Goal: Task Accomplishment & Management: Manage account settings

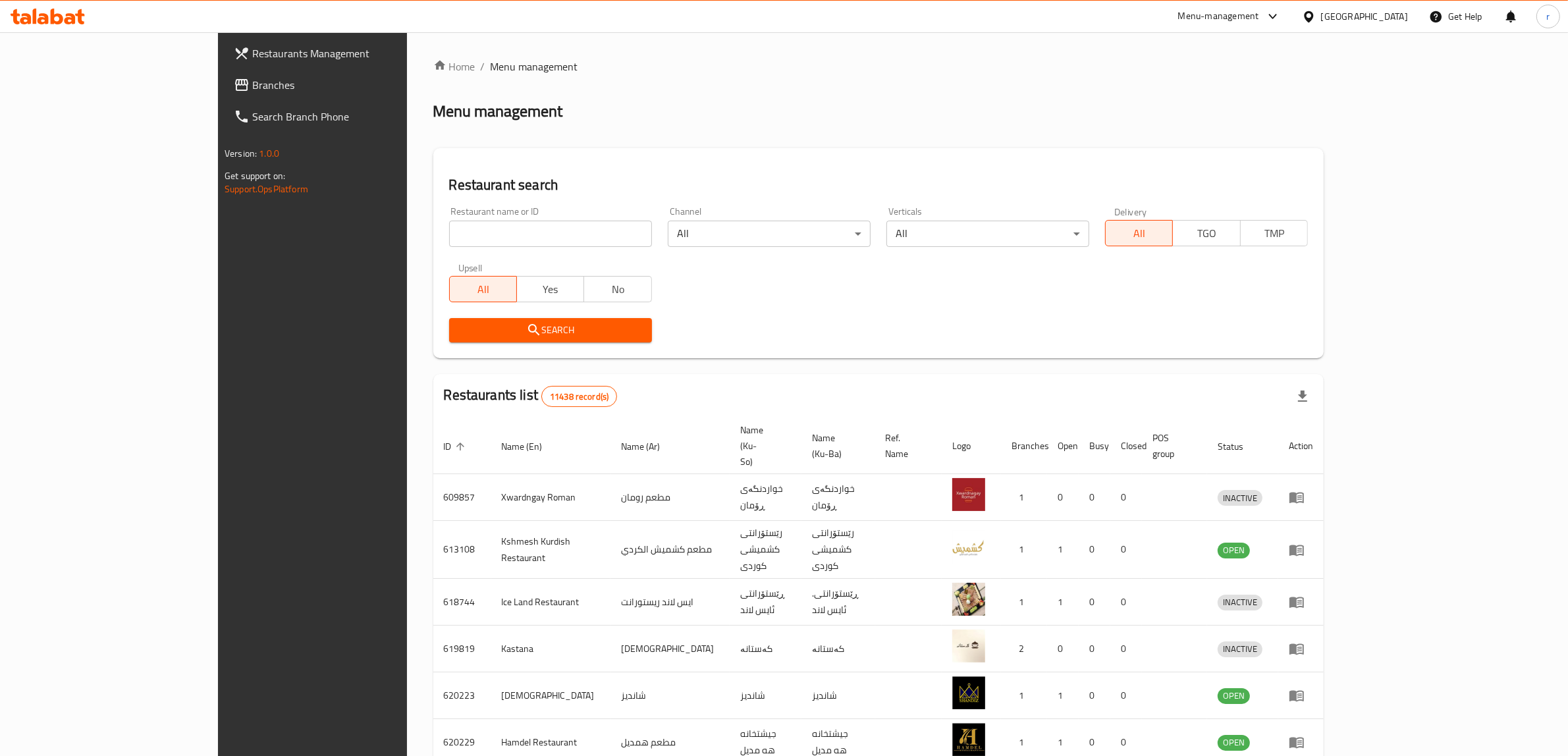
click at [449, 242] on input "search" at bounding box center [550, 234] width 203 height 26
paste input "776551"
type input "776551"
click at [459, 326] on span "Search" at bounding box center [550, 330] width 181 height 16
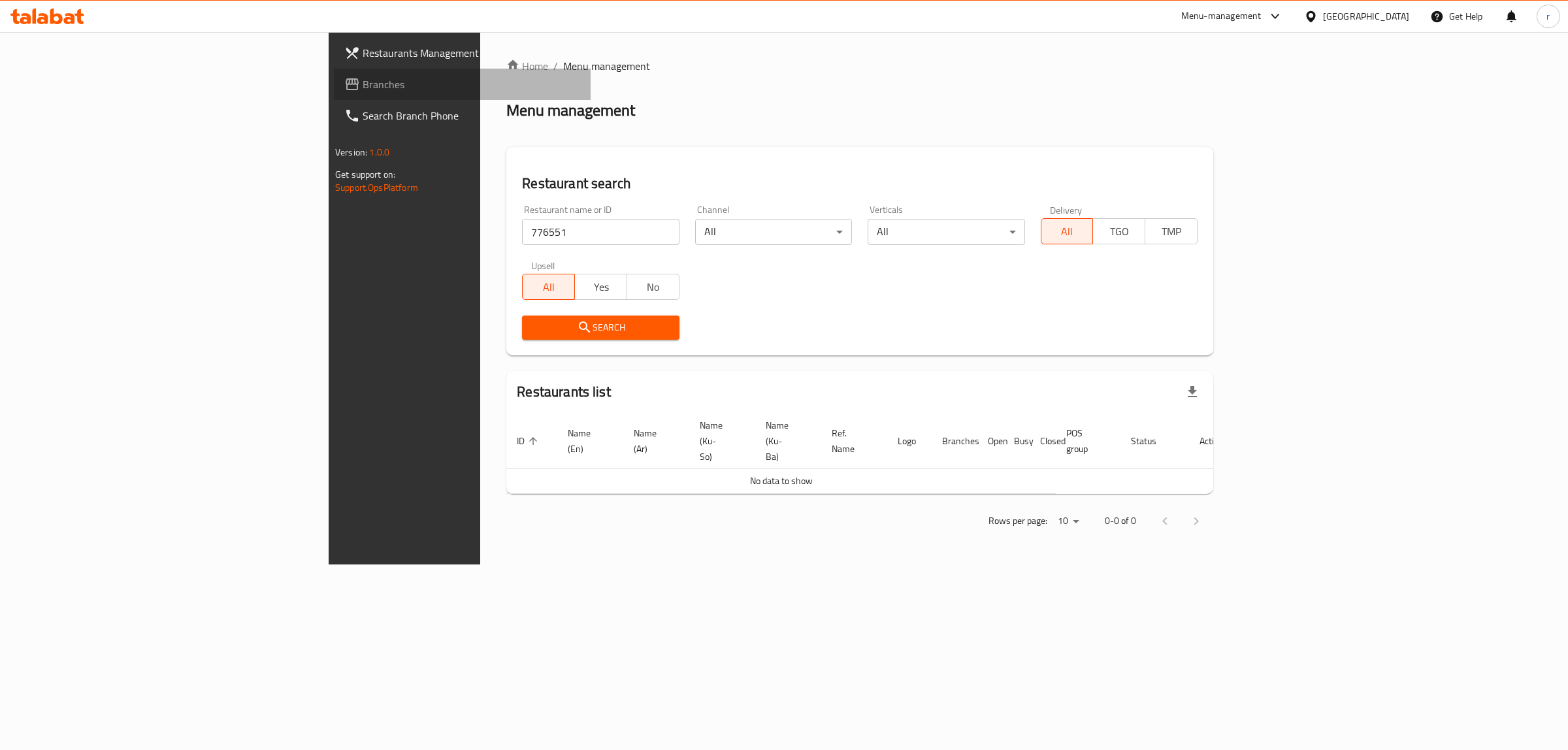
click at [362, 90] on span "Branches" at bounding box center [471, 84] width 217 height 16
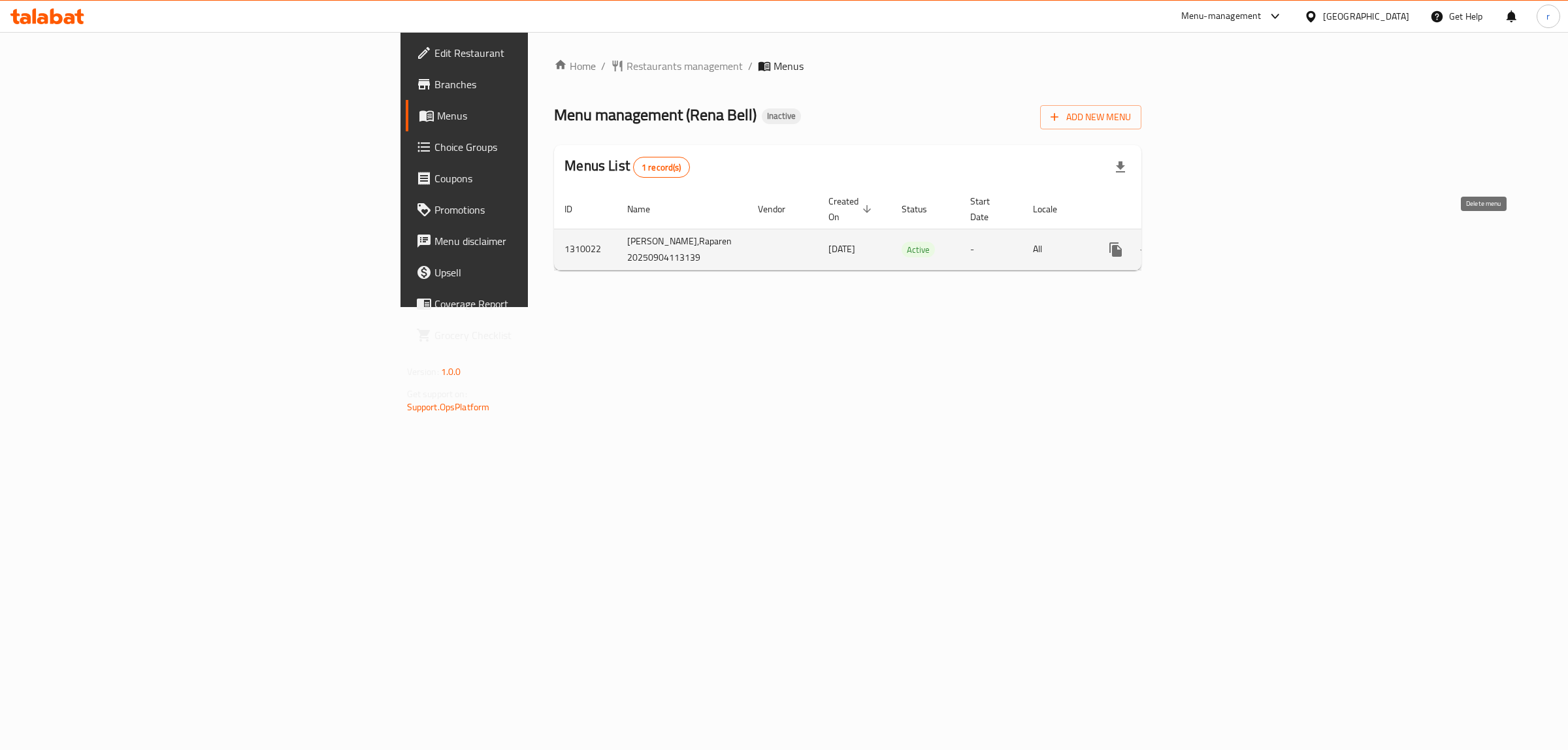
click at [1187, 242] on icon "enhanced table" at bounding box center [1178, 249] width 16 height 16
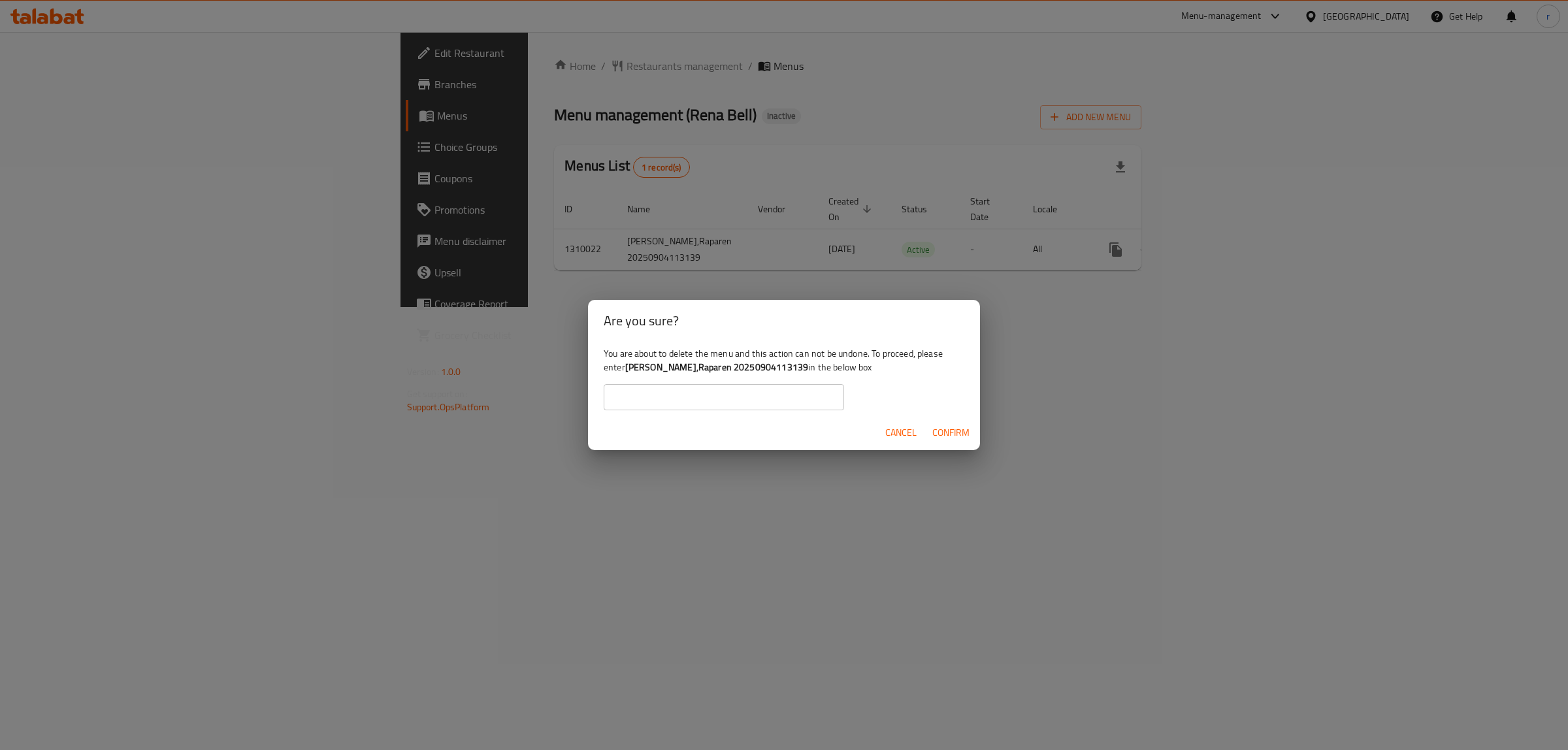
click at [628, 369] on b "Rena Bell,Raparen 20250904113139" at bounding box center [716, 367] width 183 height 17
drag, startPoint x: 626, startPoint y: 368, endPoint x: 773, endPoint y: 371, distance: 147.0
click at [773, 371] on b "Rena Bell,Raparen 20250904113139" at bounding box center [716, 367] width 183 height 17
copy b "Rena Bell,Raparen 20250904113139"
click at [660, 394] on input "text" at bounding box center [724, 397] width 240 height 26
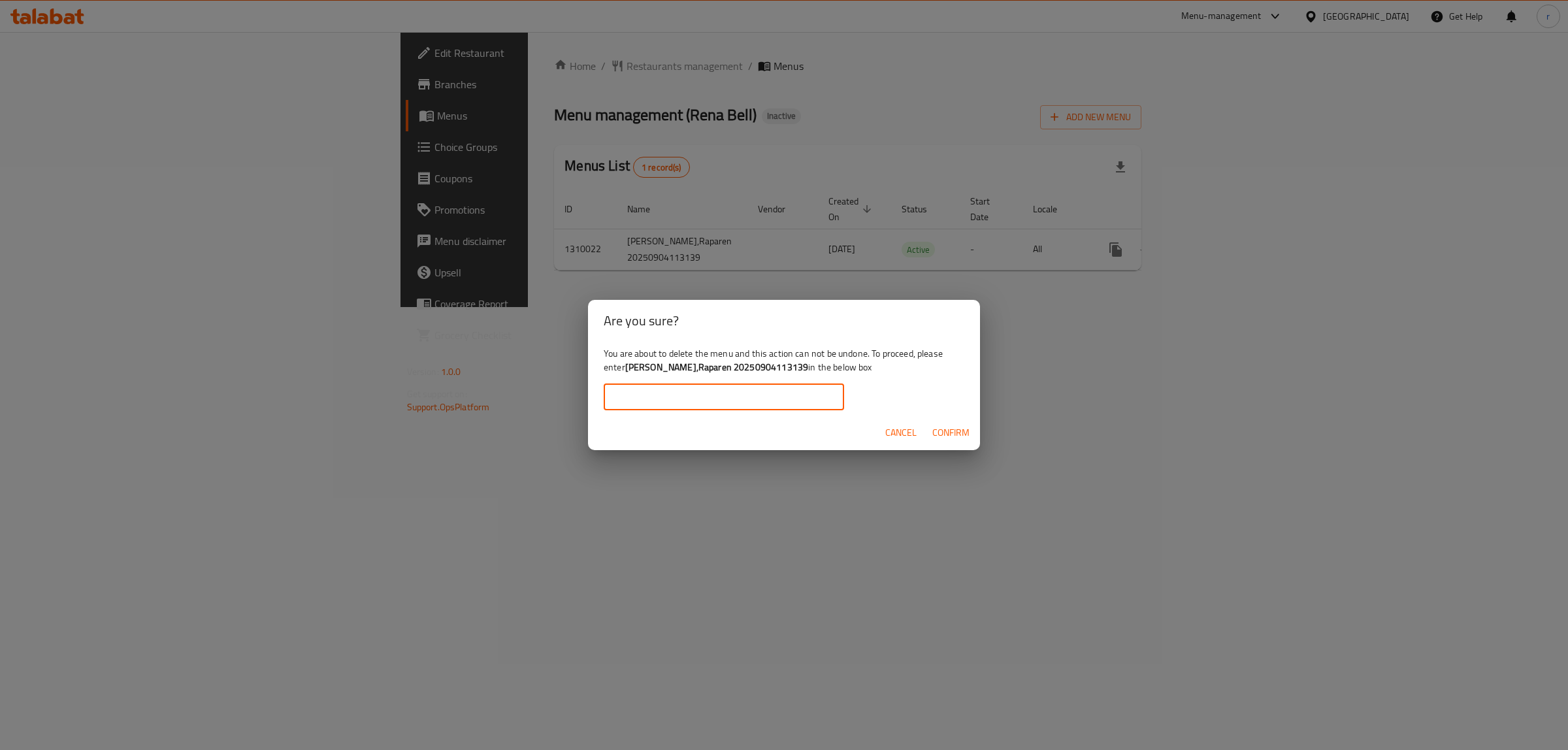
paste input "Rena Bell,Raparen 20250904113139"
type input "Rena Bell,Raparen 20250904113139"
click at [955, 435] on span "Confirm" at bounding box center [950, 432] width 37 height 16
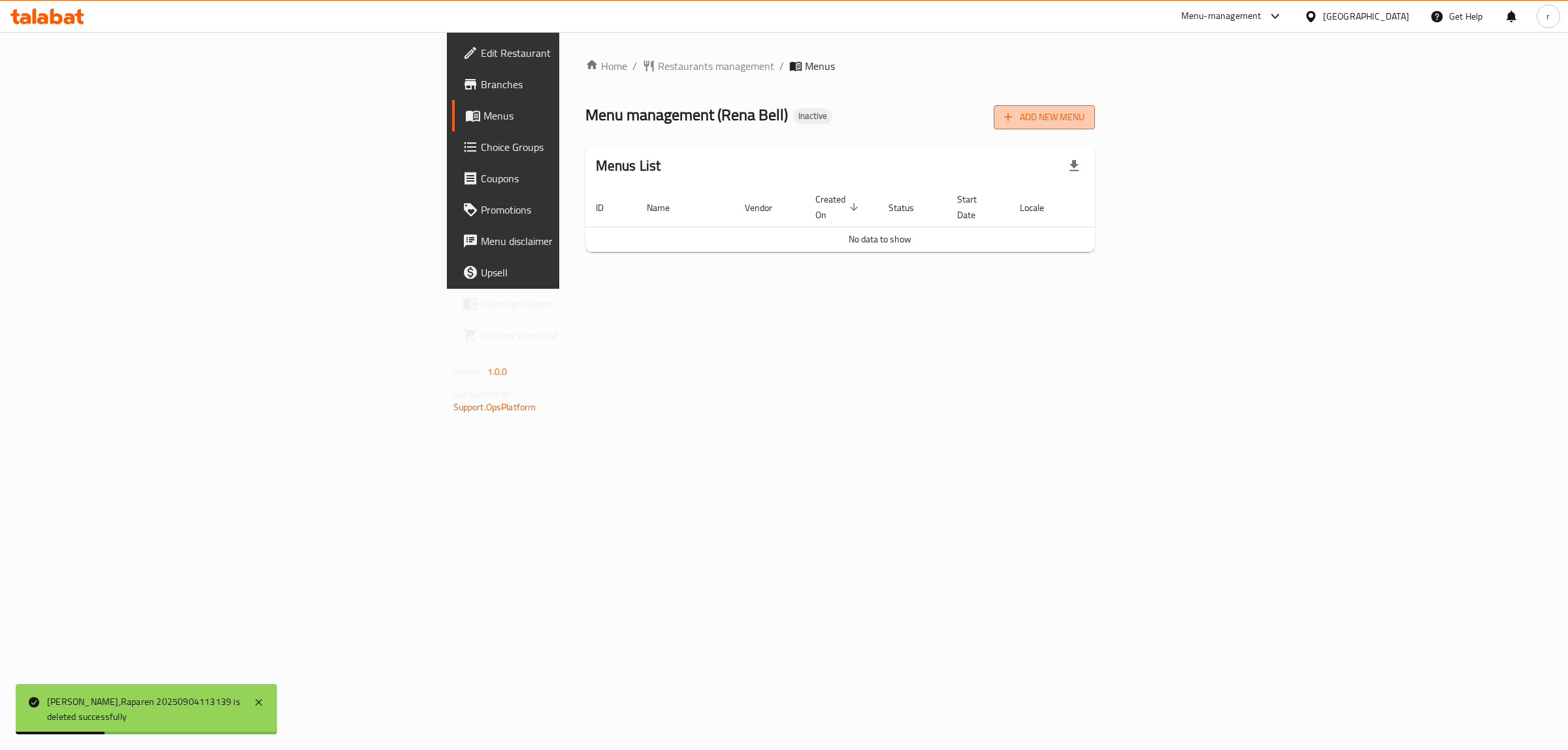
click at [1085, 119] on span "Add New Menu" at bounding box center [1045, 117] width 81 height 16
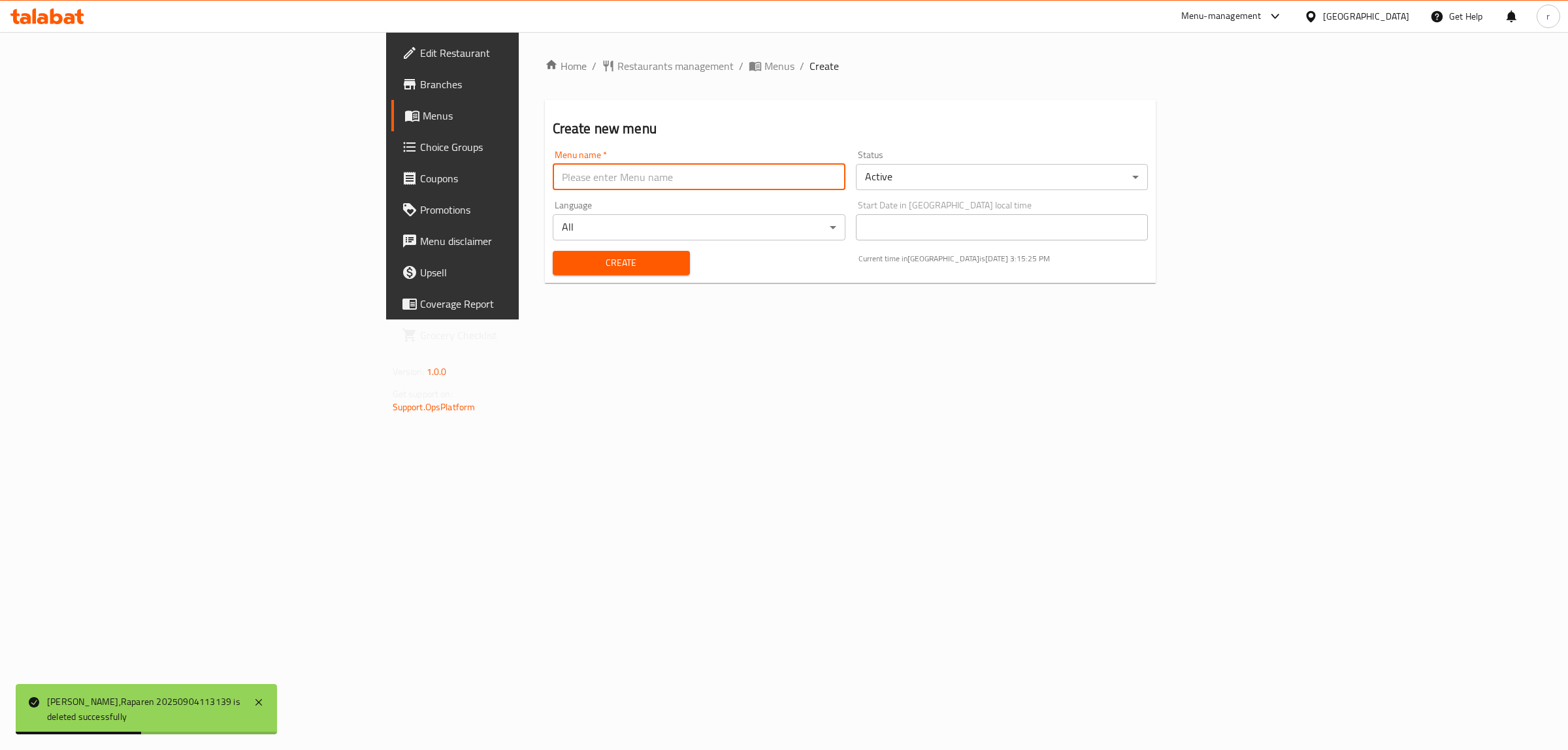
click at [553, 177] on input "text" at bounding box center [699, 177] width 292 height 26
type input "ا"
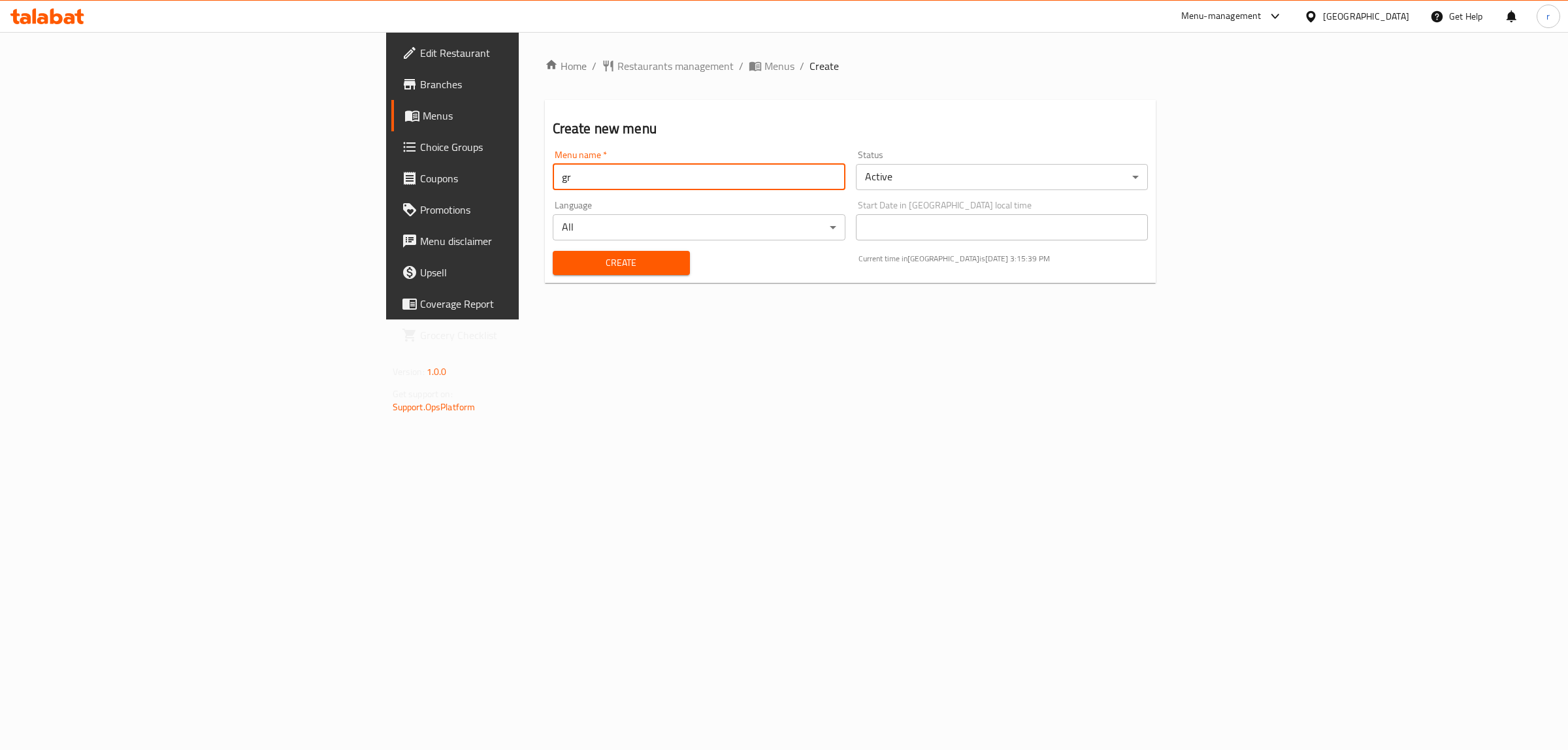
type input "g"
type input "tem"
click at [563, 257] on span "Create" at bounding box center [621, 262] width 116 height 16
click at [422, 109] on span "Menus" at bounding box center [530, 116] width 215 height 16
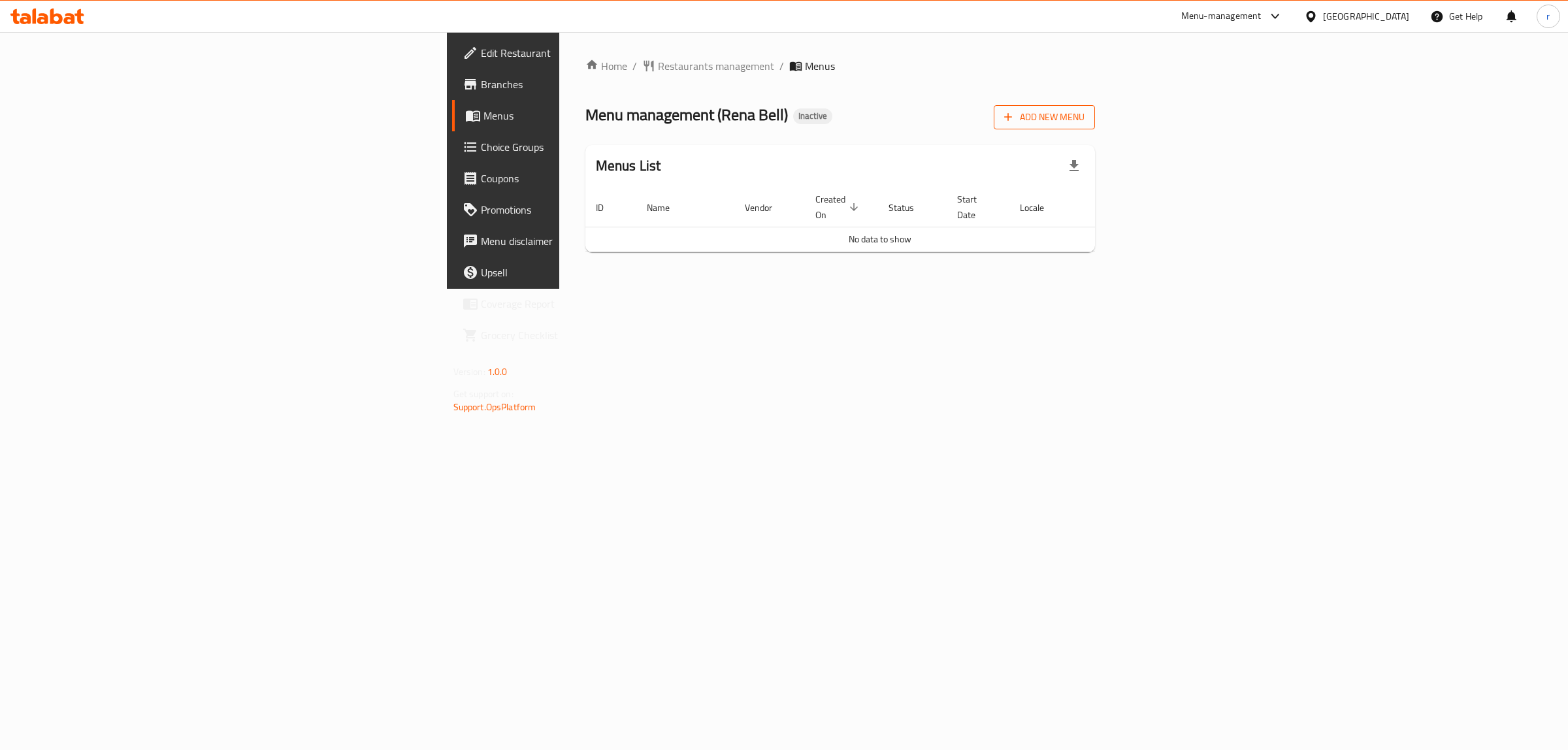
click at [1085, 124] on span "Add New Menu" at bounding box center [1045, 117] width 81 height 16
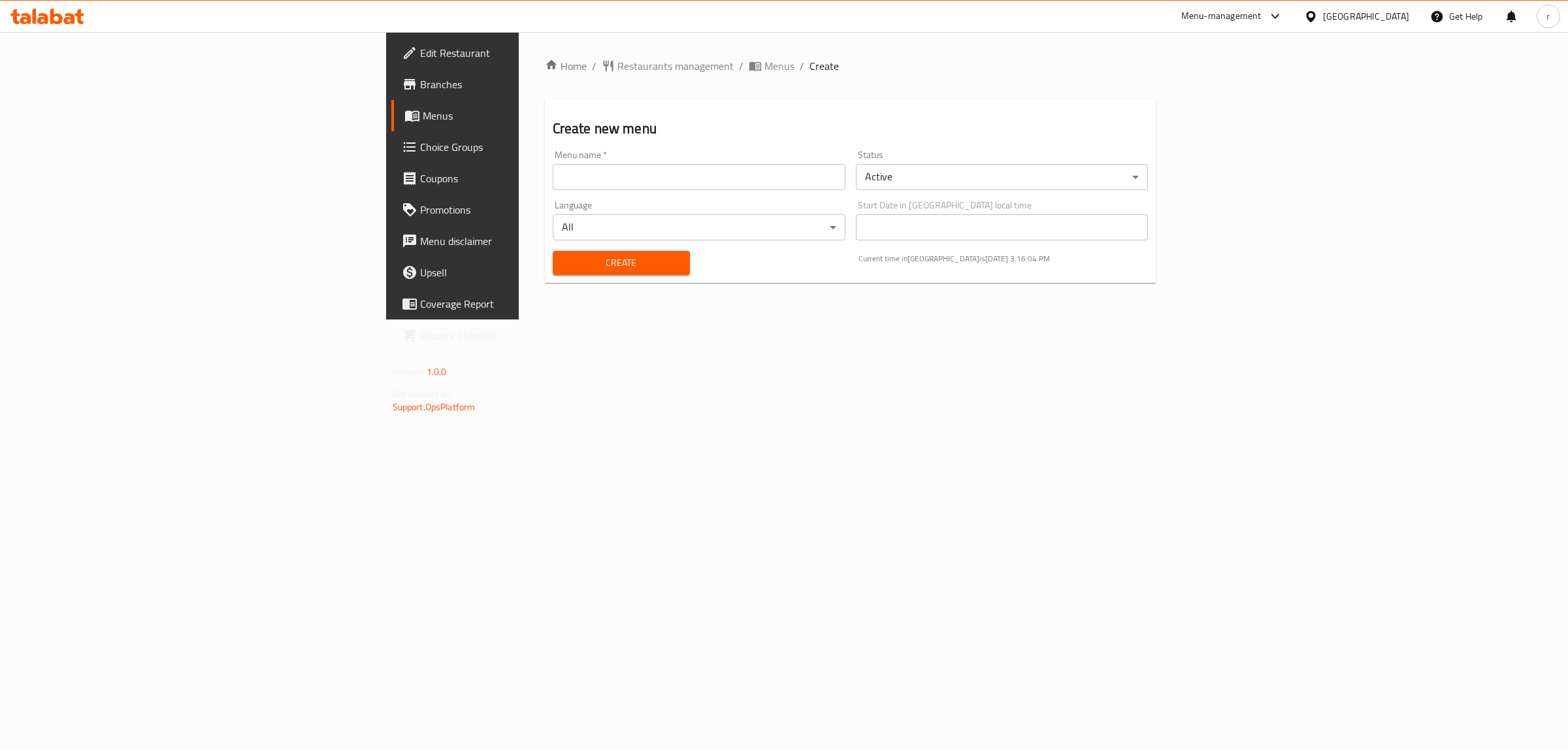
click at [553, 173] on input "text" at bounding box center [699, 177] width 292 height 26
type input "tem"
click at [553, 274] on button "Create" at bounding box center [621, 263] width 138 height 24
click at [422, 114] on span "Menus" at bounding box center [530, 116] width 215 height 16
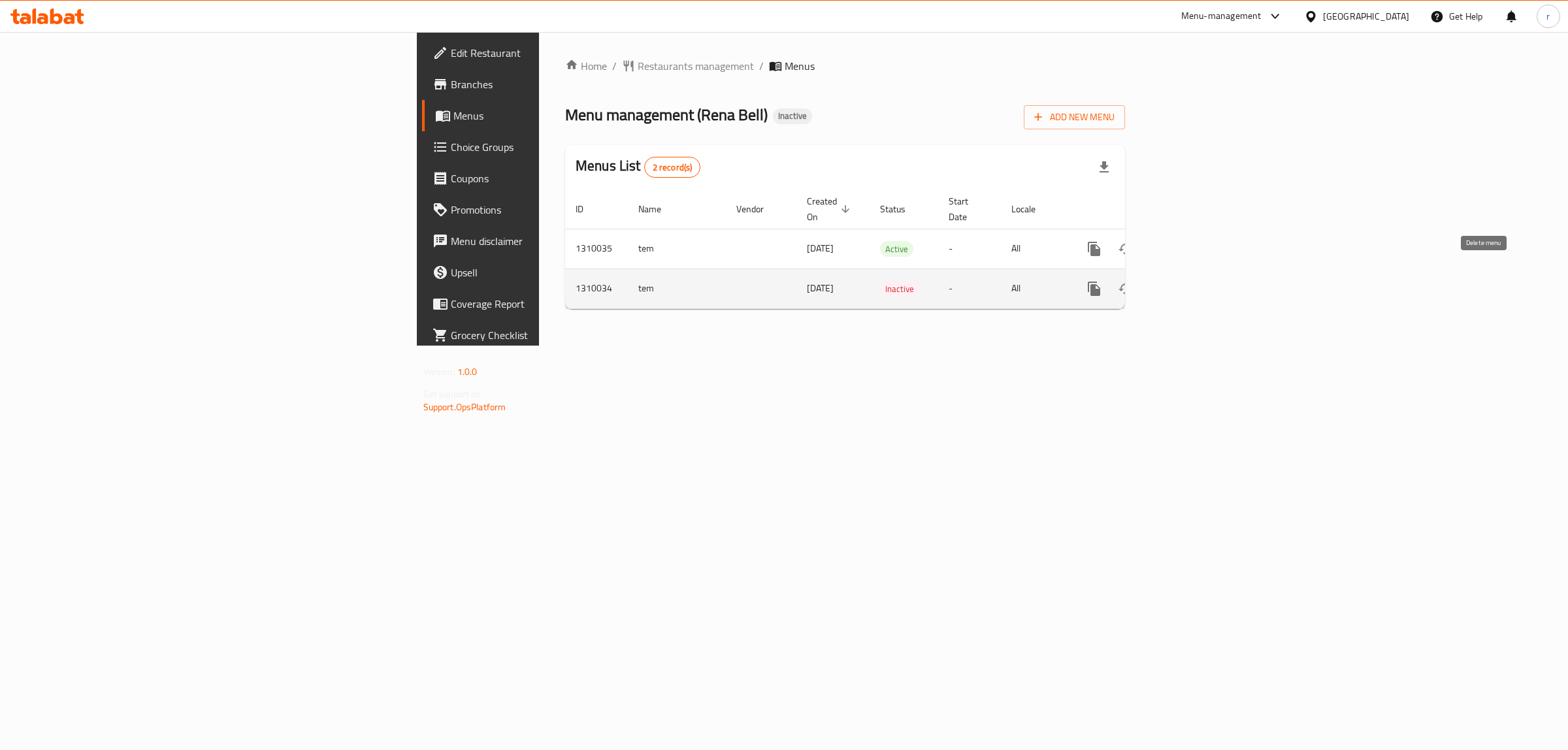
click at [1165, 282] on icon "enhanced table" at bounding box center [1157, 289] width 16 height 16
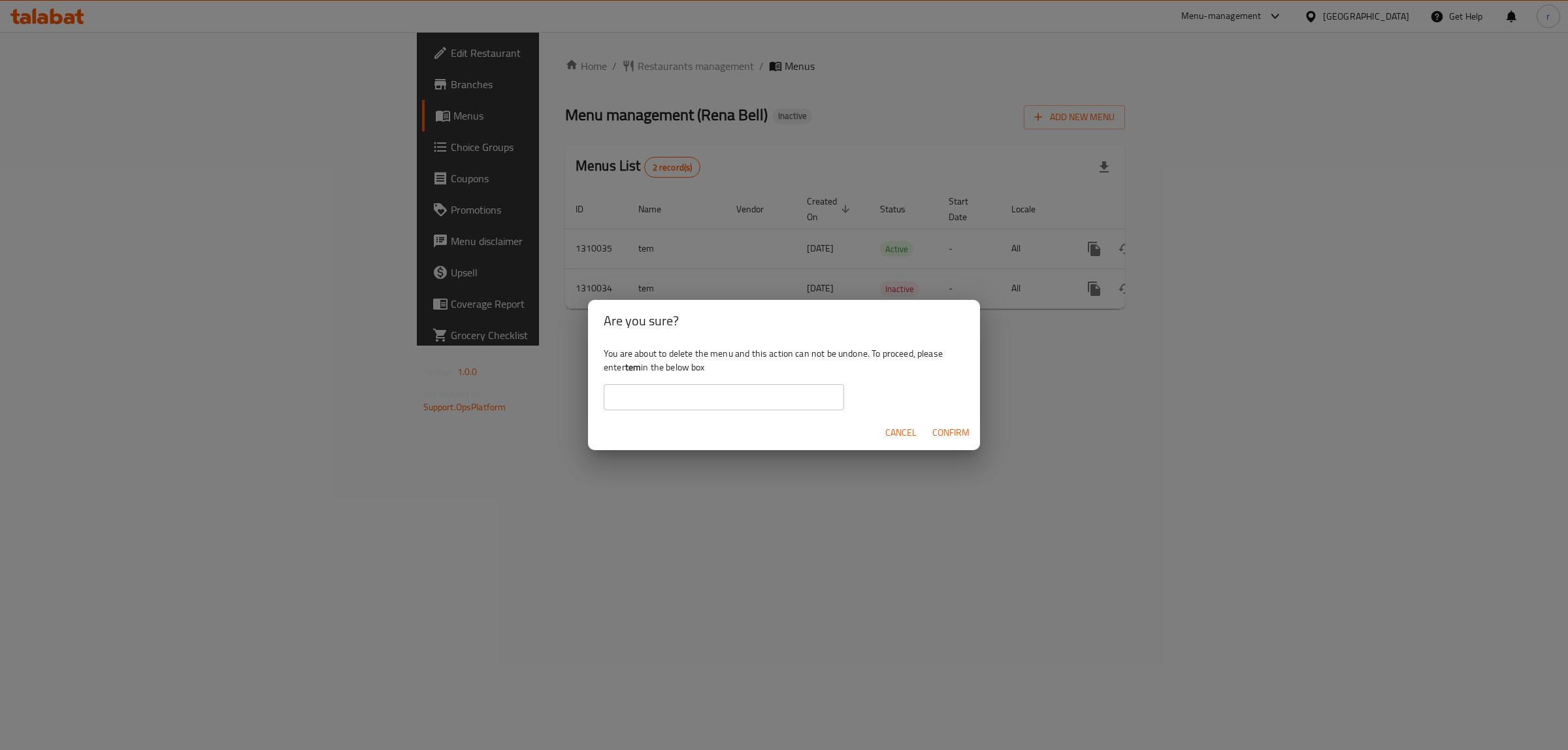
click at [631, 366] on b "tem" at bounding box center [633, 367] width 16 height 17
copy div "tem"
click at [631, 400] on input "text" at bounding box center [724, 397] width 240 height 26
paste input "tem"
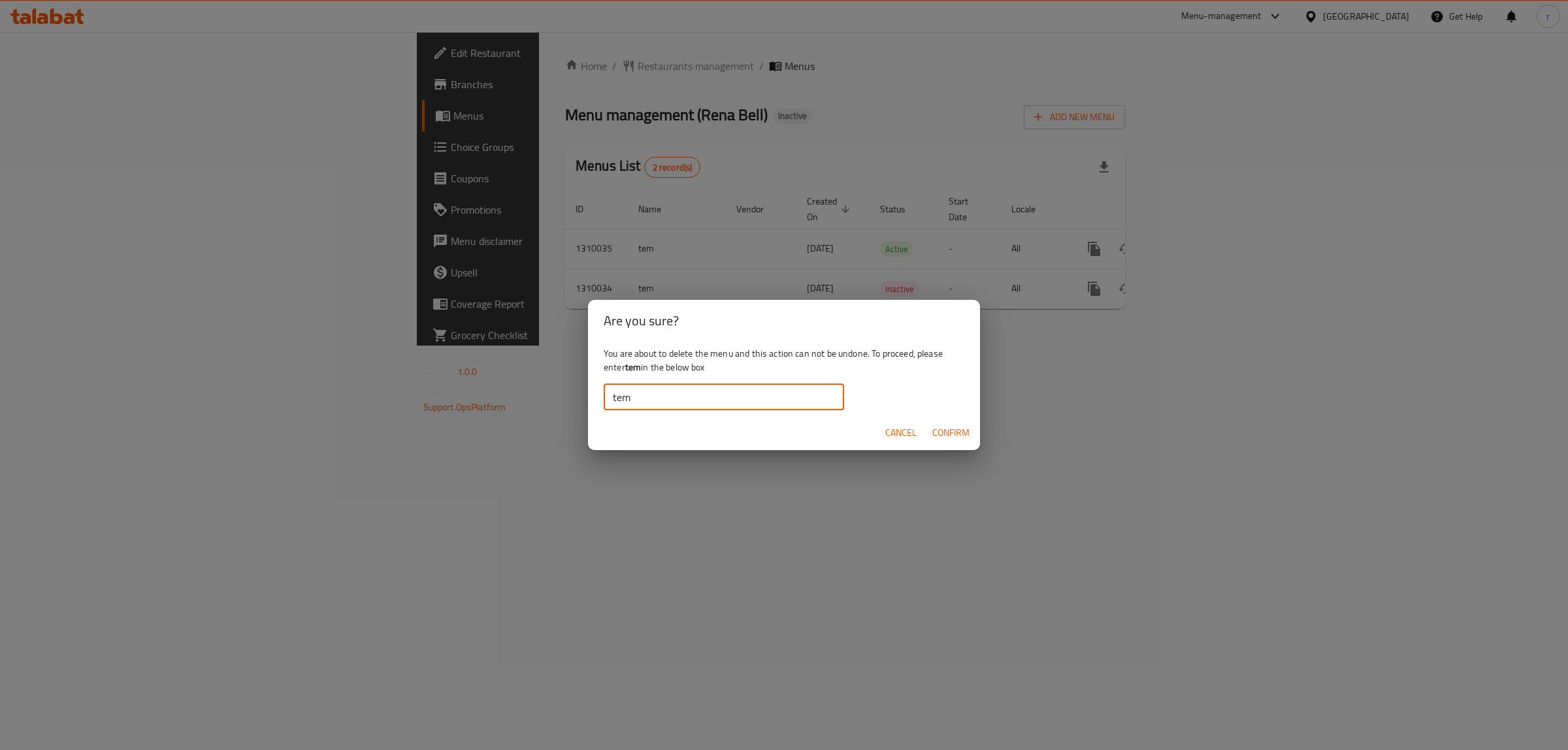
click at [973, 429] on button "Confirm" at bounding box center [950, 433] width 48 height 24
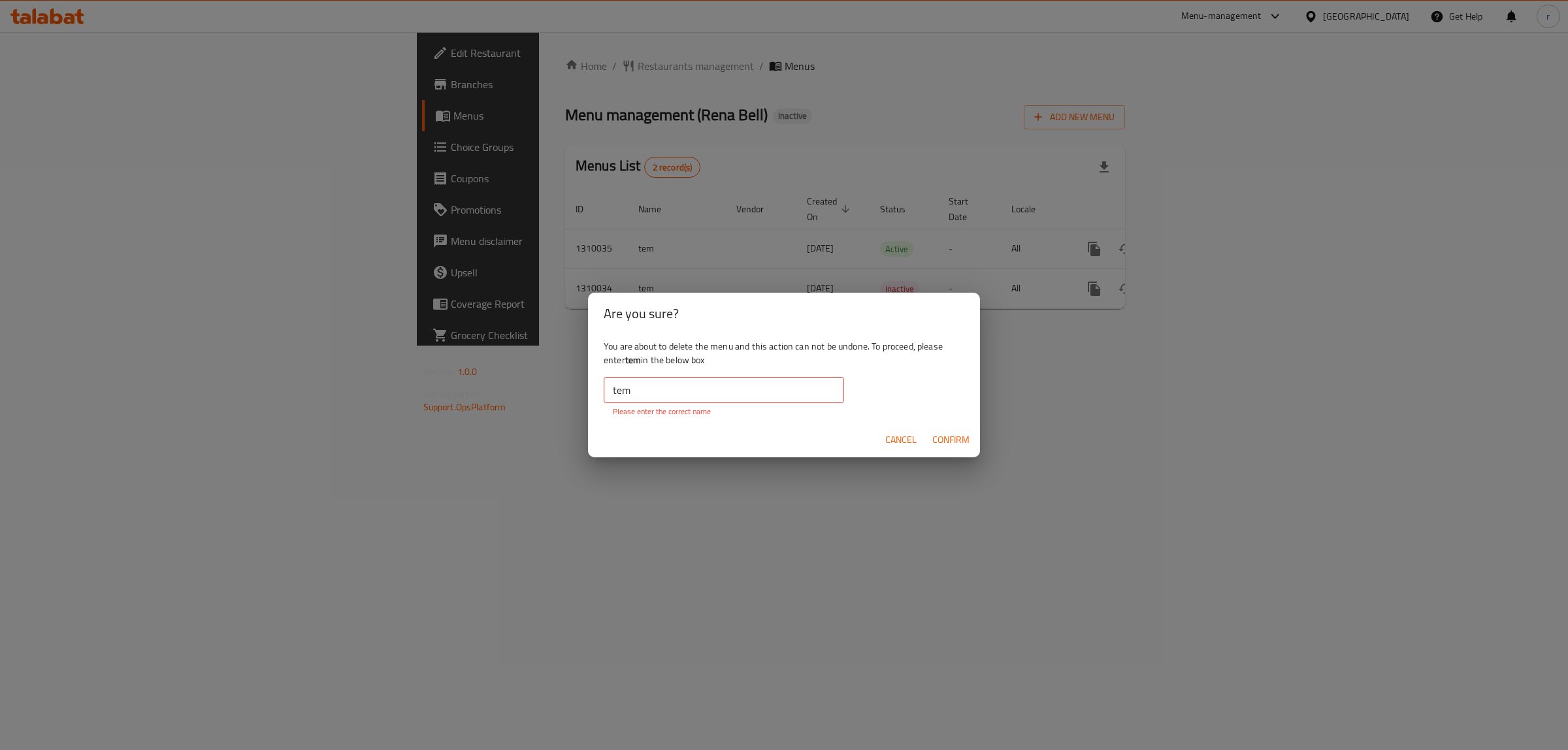
click at [686, 402] on input "tem" at bounding box center [724, 390] width 240 height 26
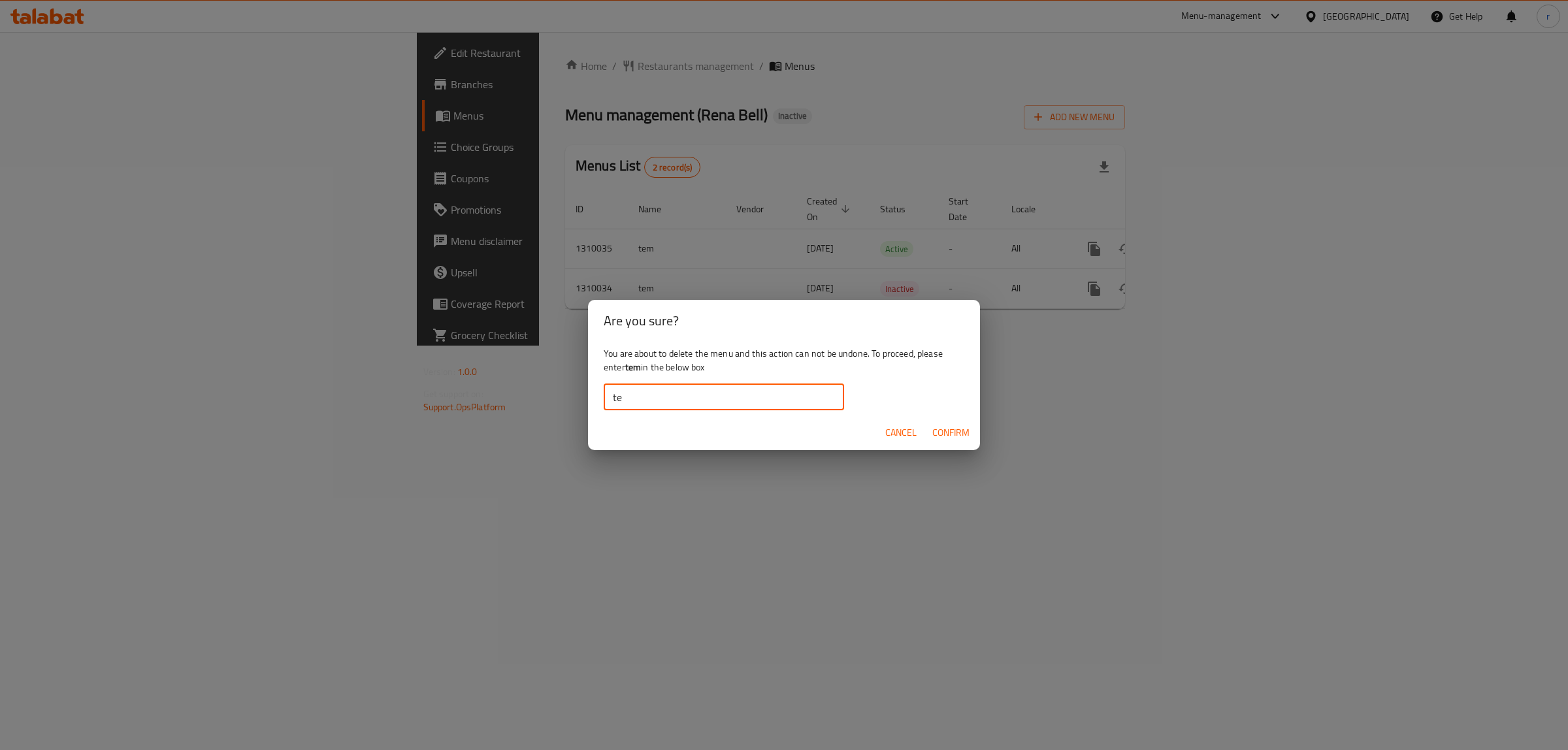
type input "t"
click at [628, 367] on b "tem" at bounding box center [633, 367] width 16 height 17
drag, startPoint x: 626, startPoint y: 367, endPoint x: 640, endPoint y: 369, distance: 14.1
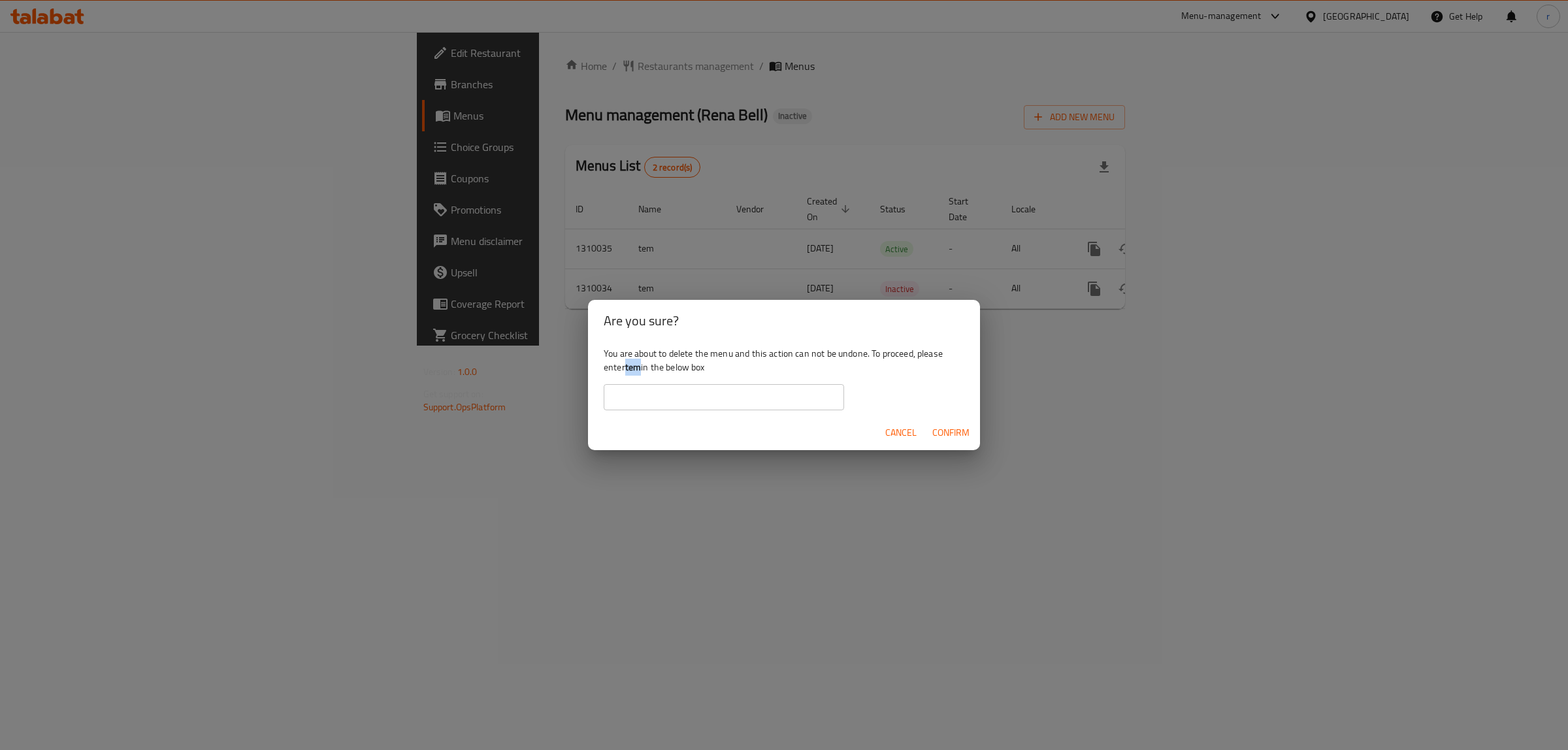
click at [640, 369] on b "tem" at bounding box center [633, 367] width 16 height 17
copy b "tem"
click at [631, 403] on input "text" at bounding box center [724, 397] width 240 height 26
paste input "tem"
type input "tem"
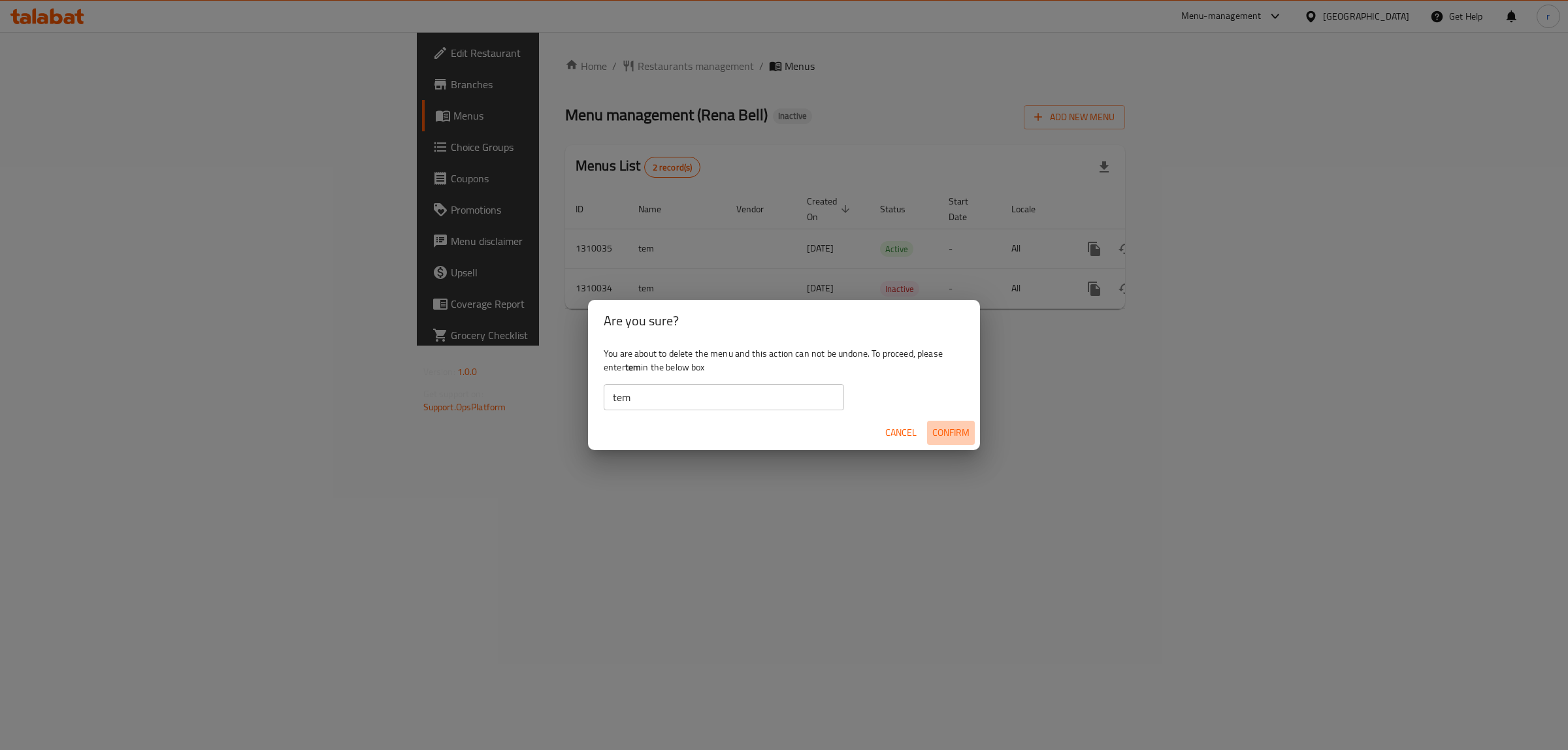
click at [951, 438] on span "Confirm" at bounding box center [950, 432] width 37 height 16
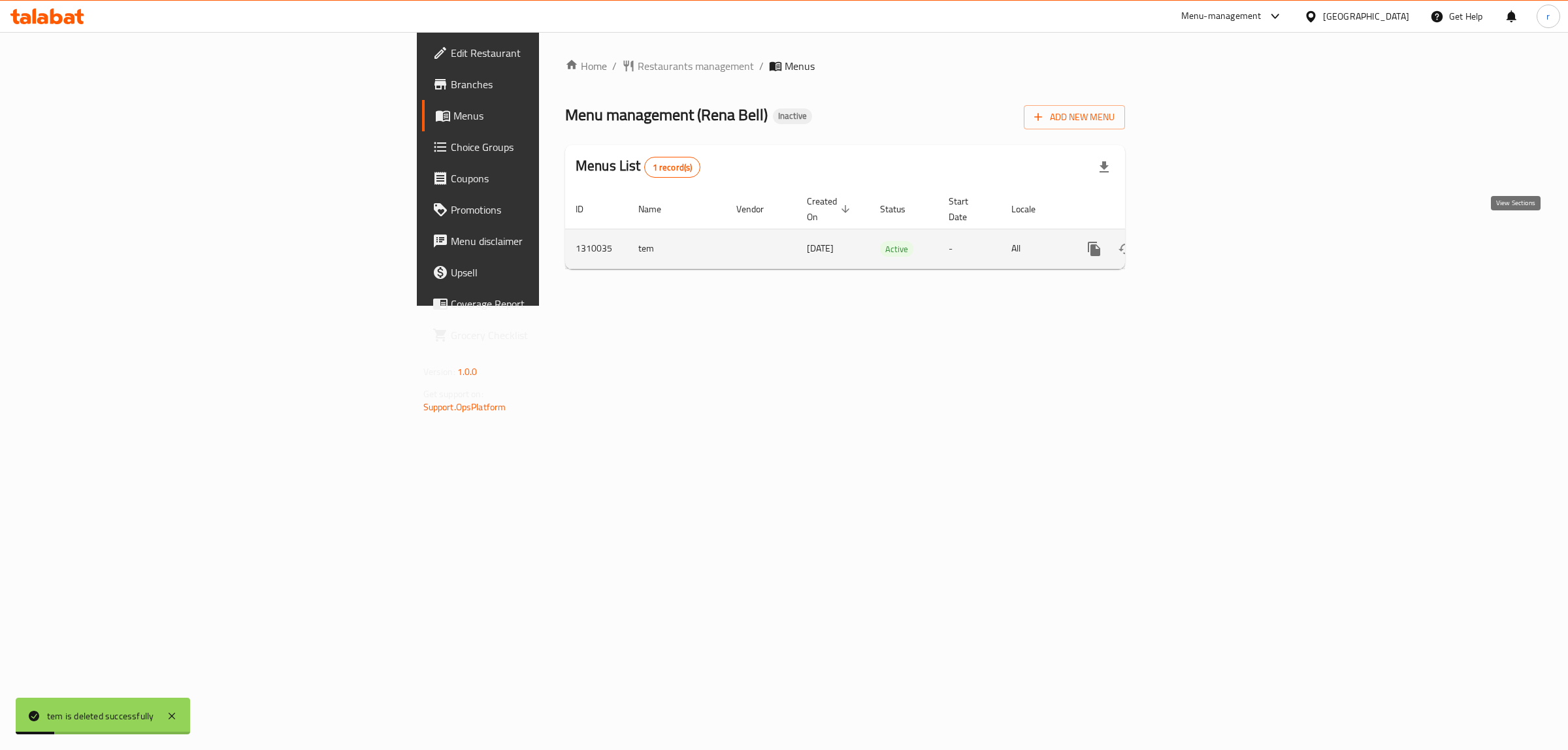
click at [1204, 243] on link "enhanced table" at bounding box center [1188, 248] width 31 height 31
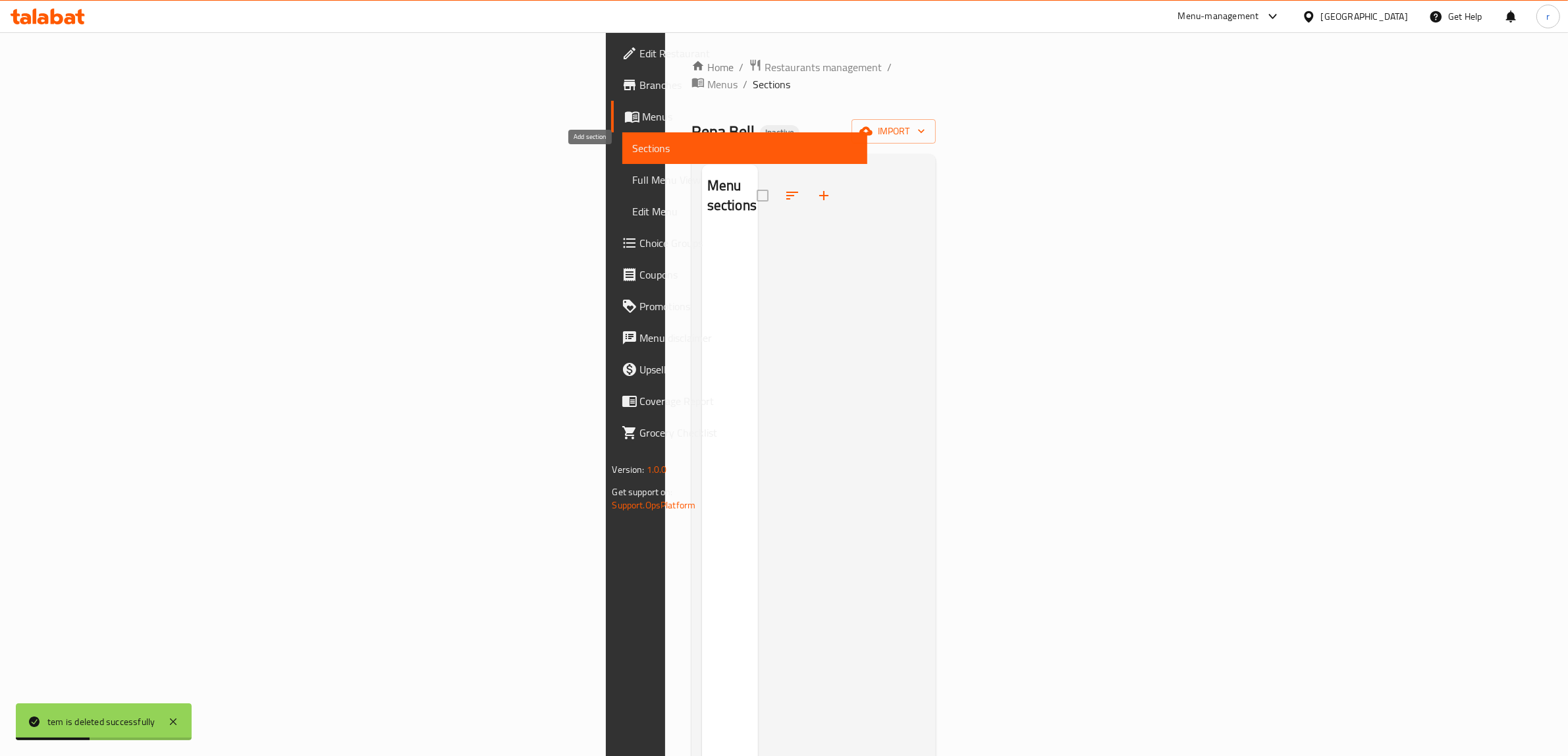
click at [815, 188] on icon "button" at bounding box center [823, 195] width 16 height 16
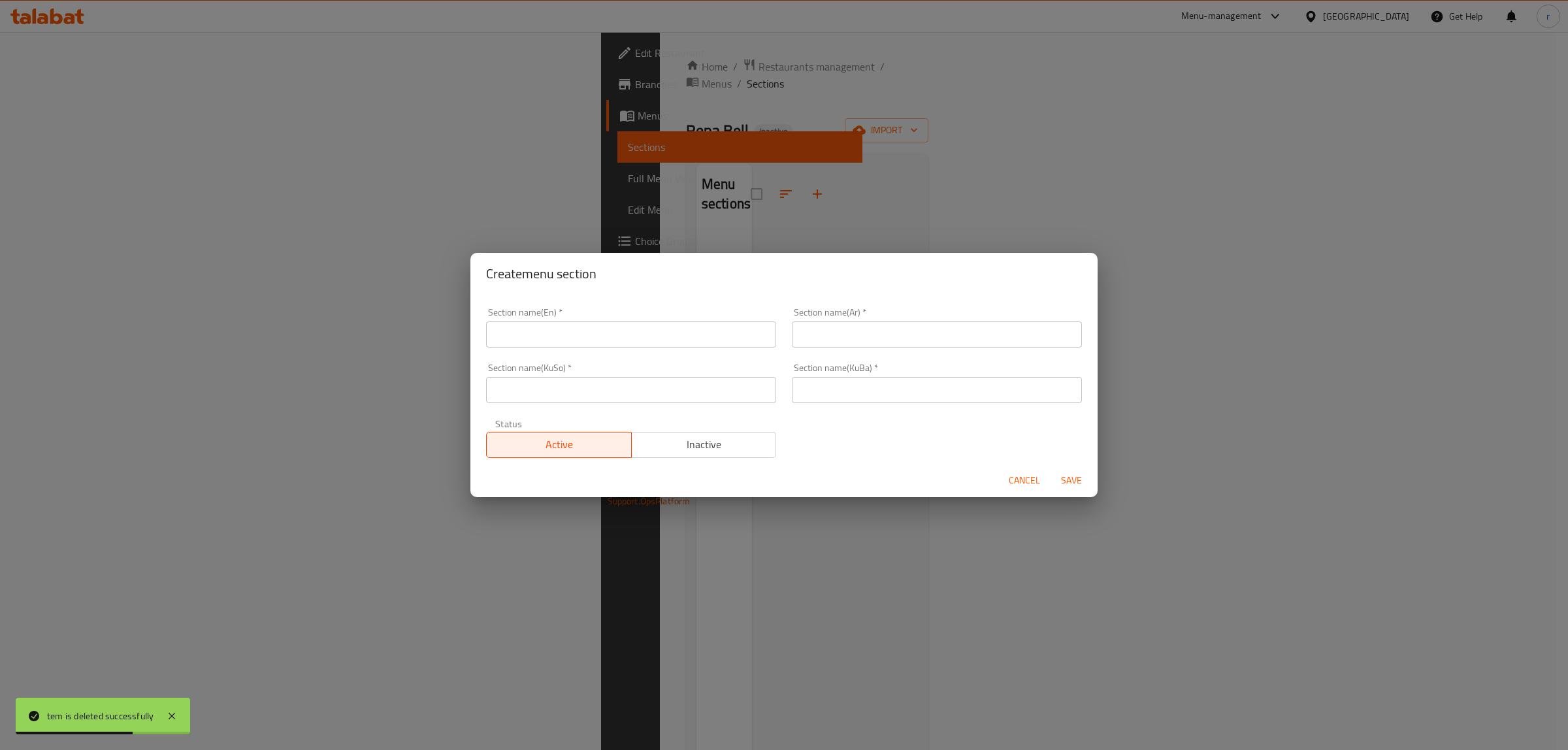
click at [387, 221] on div "Create menu section Section name(En)   * Section name(En) * Section name(Ar)   …" at bounding box center [784, 375] width 1568 height 750
click at [1014, 476] on span "Cancel" at bounding box center [1024, 480] width 31 height 16
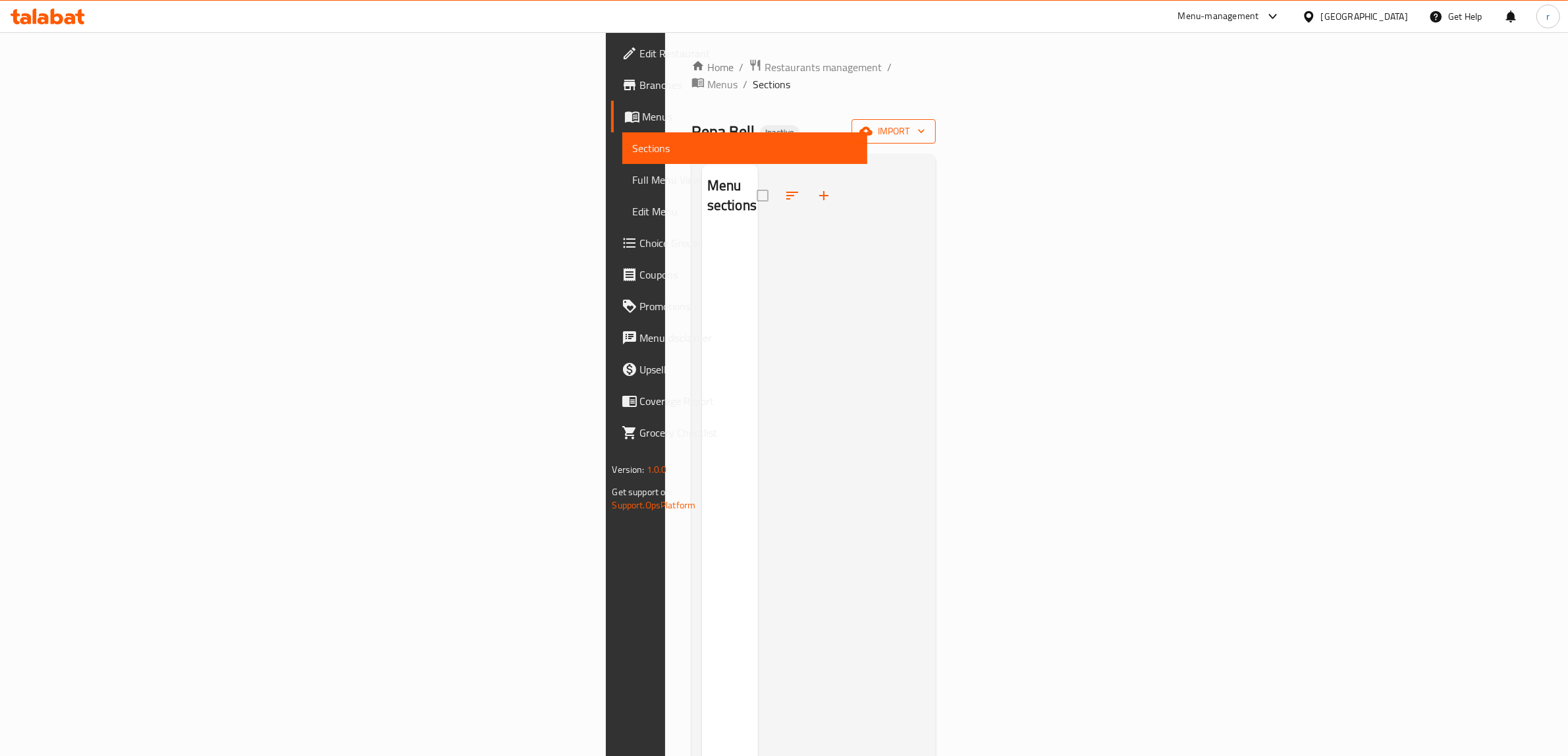
click at [936, 119] on button "import" at bounding box center [893, 132] width 84 height 25
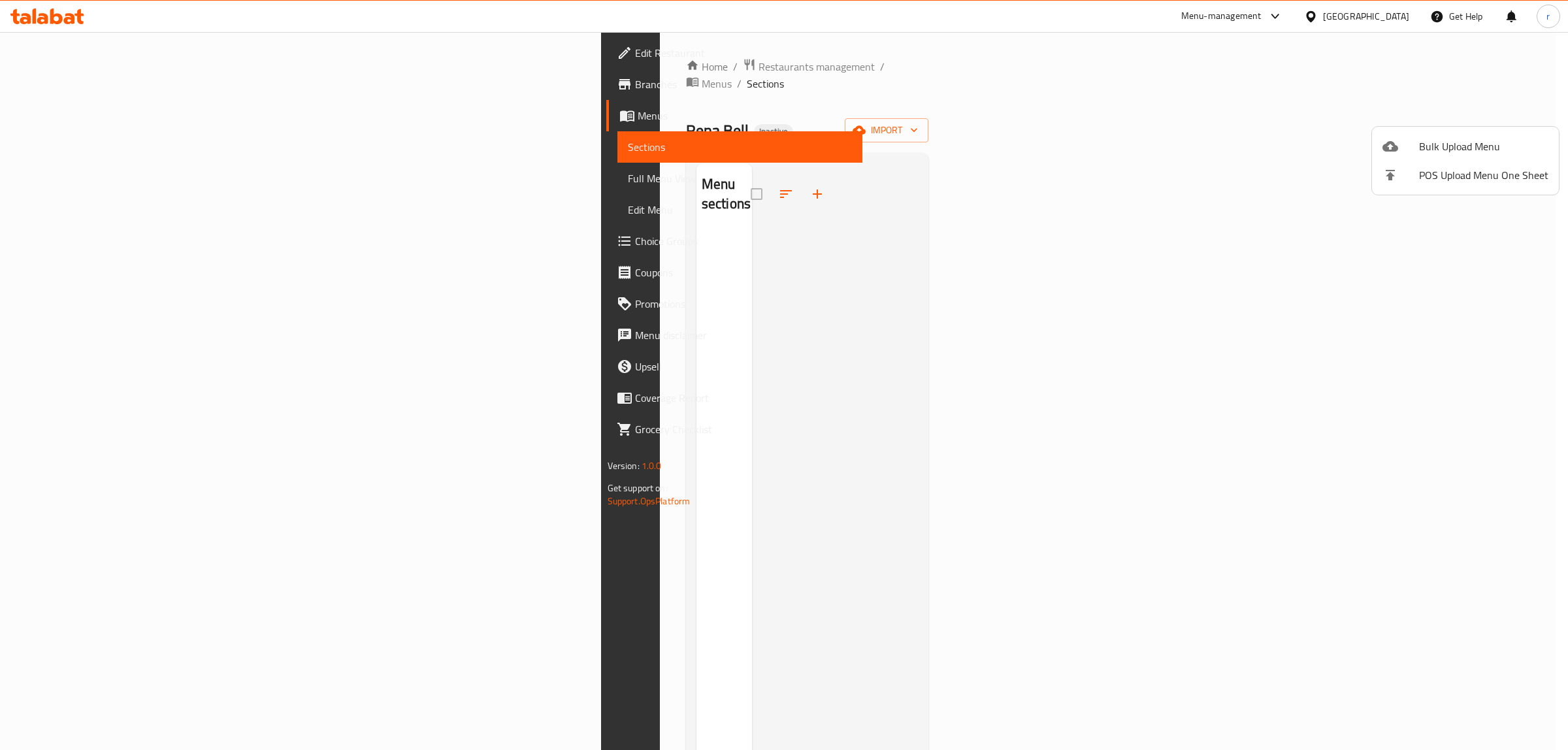
click at [1484, 144] on span "Bulk Upload Menu" at bounding box center [1484, 146] width 129 height 16
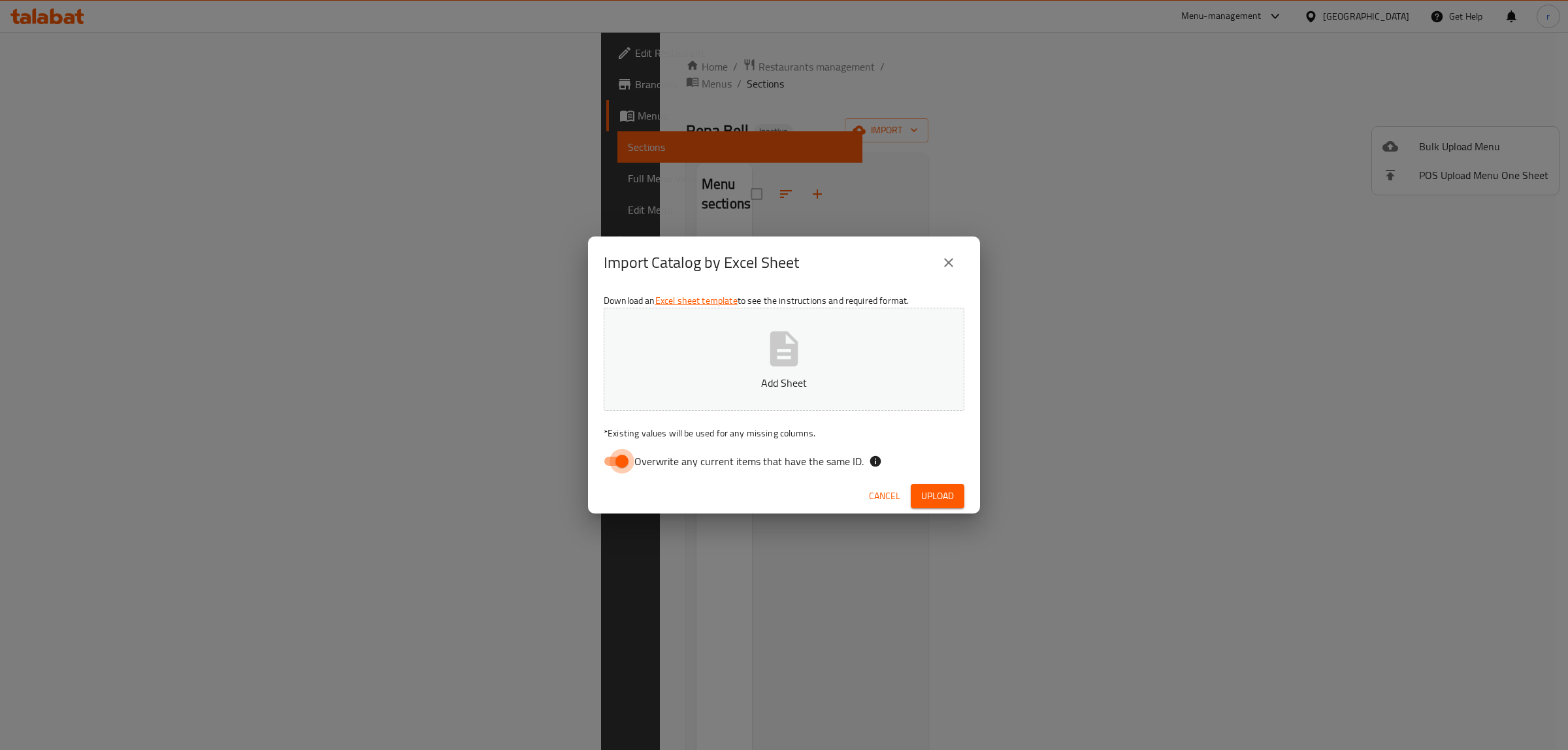
click at [618, 461] on input "Overwrite any current items that have the same ID." at bounding box center [622, 461] width 74 height 25
checkbox input "false"
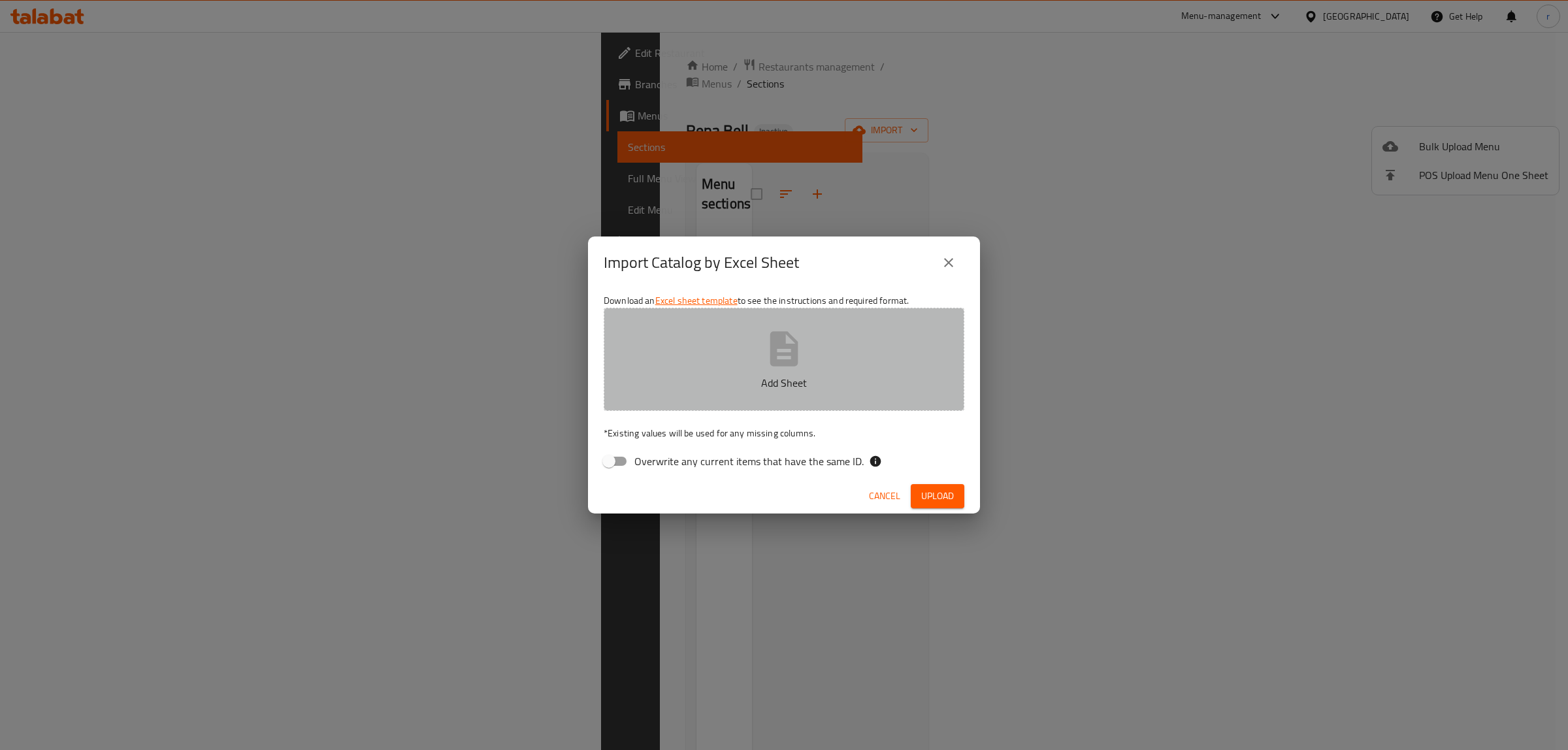
click at [669, 403] on button "Add Sheet" at bounding box center [784, 359] width 361 height 103
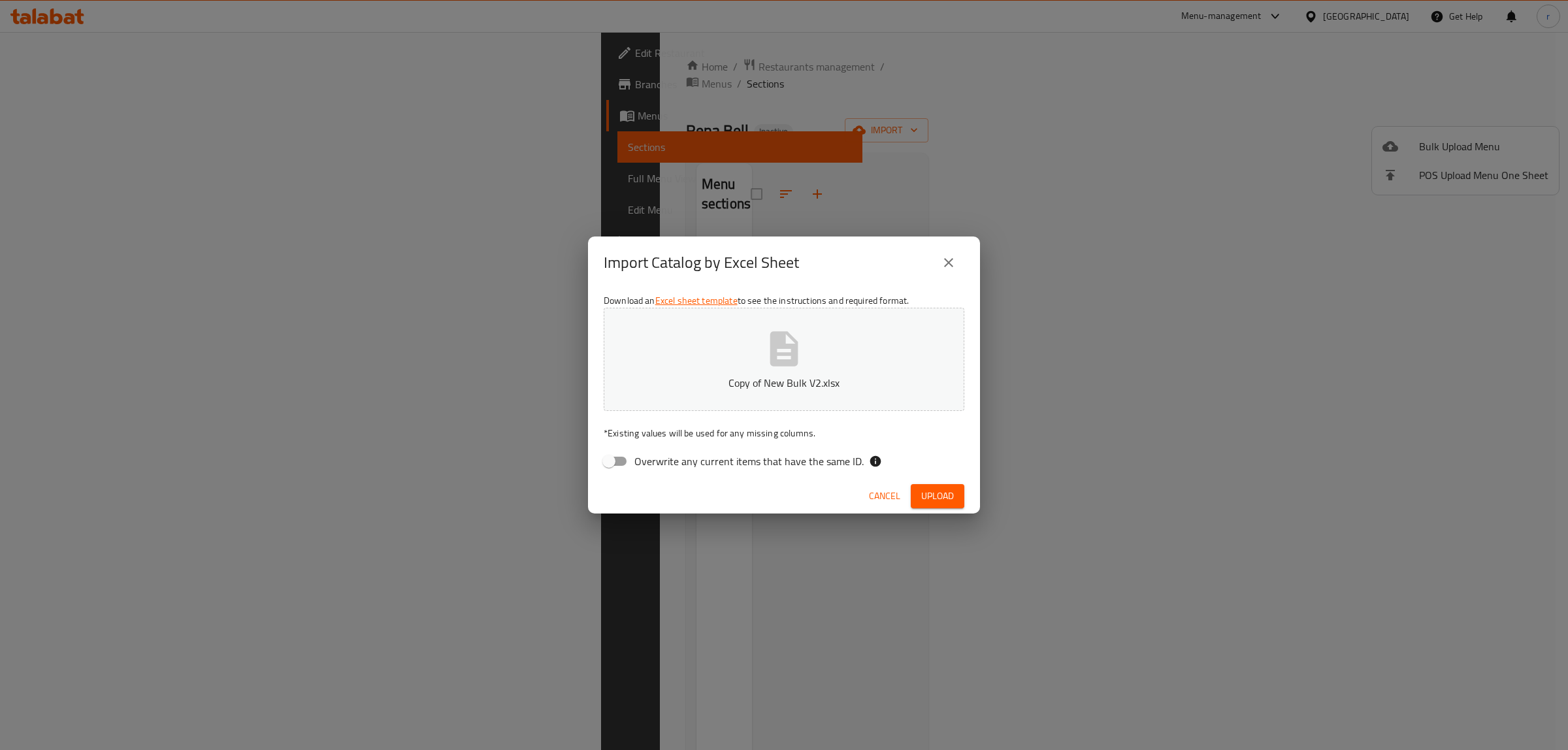
click at [937, 502] on span "Upload" at bounding box center [937, 495] width 33 height 16
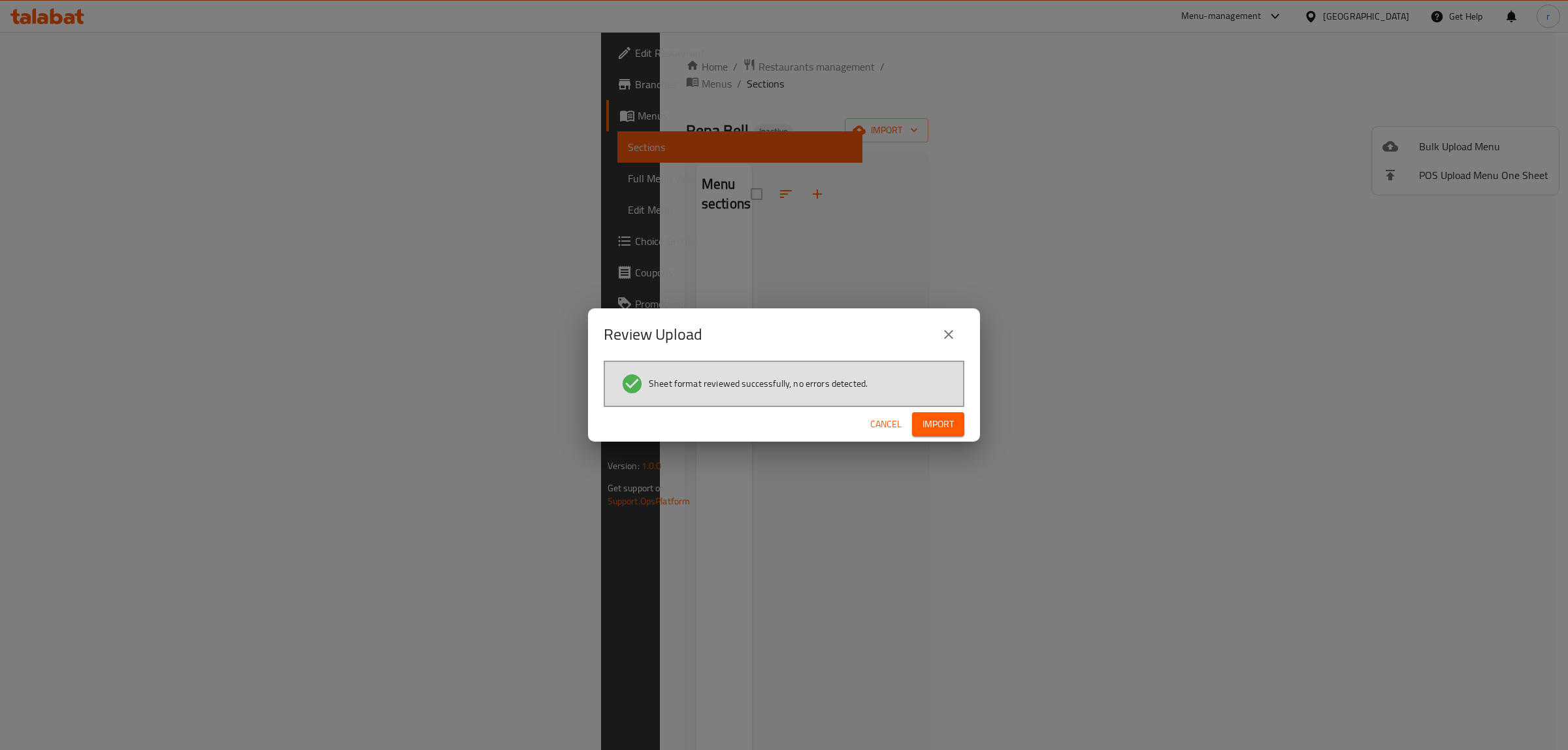
click at [909, 429] on div "Cancel Import" at bounding box center [784, 425] width 392 height 35
click at [933, 430] on span "Import" at bounding box center [937, 424] width 31 height 16
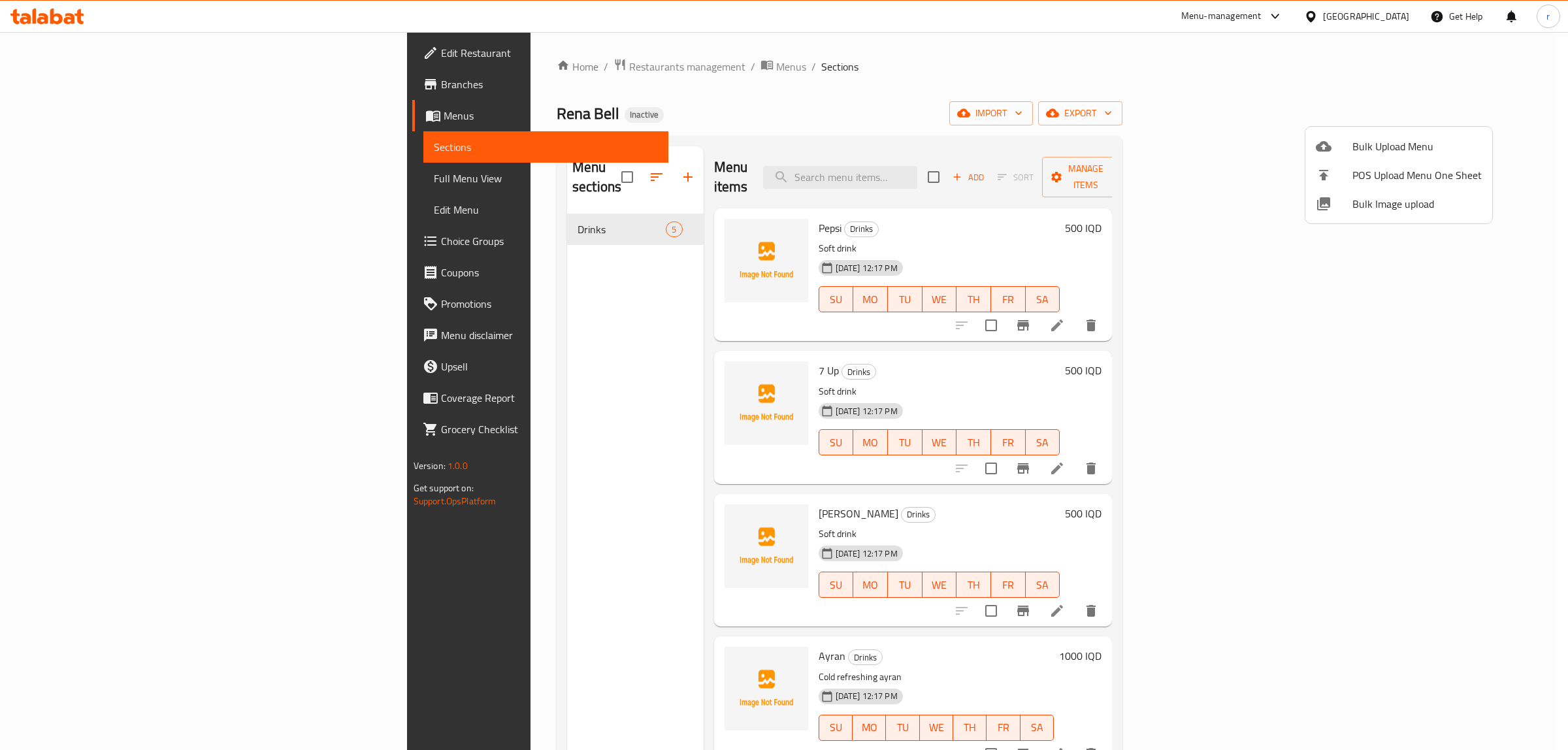
click at [425, 367] on div at bounding box center [784, 375] width 1568 height 750
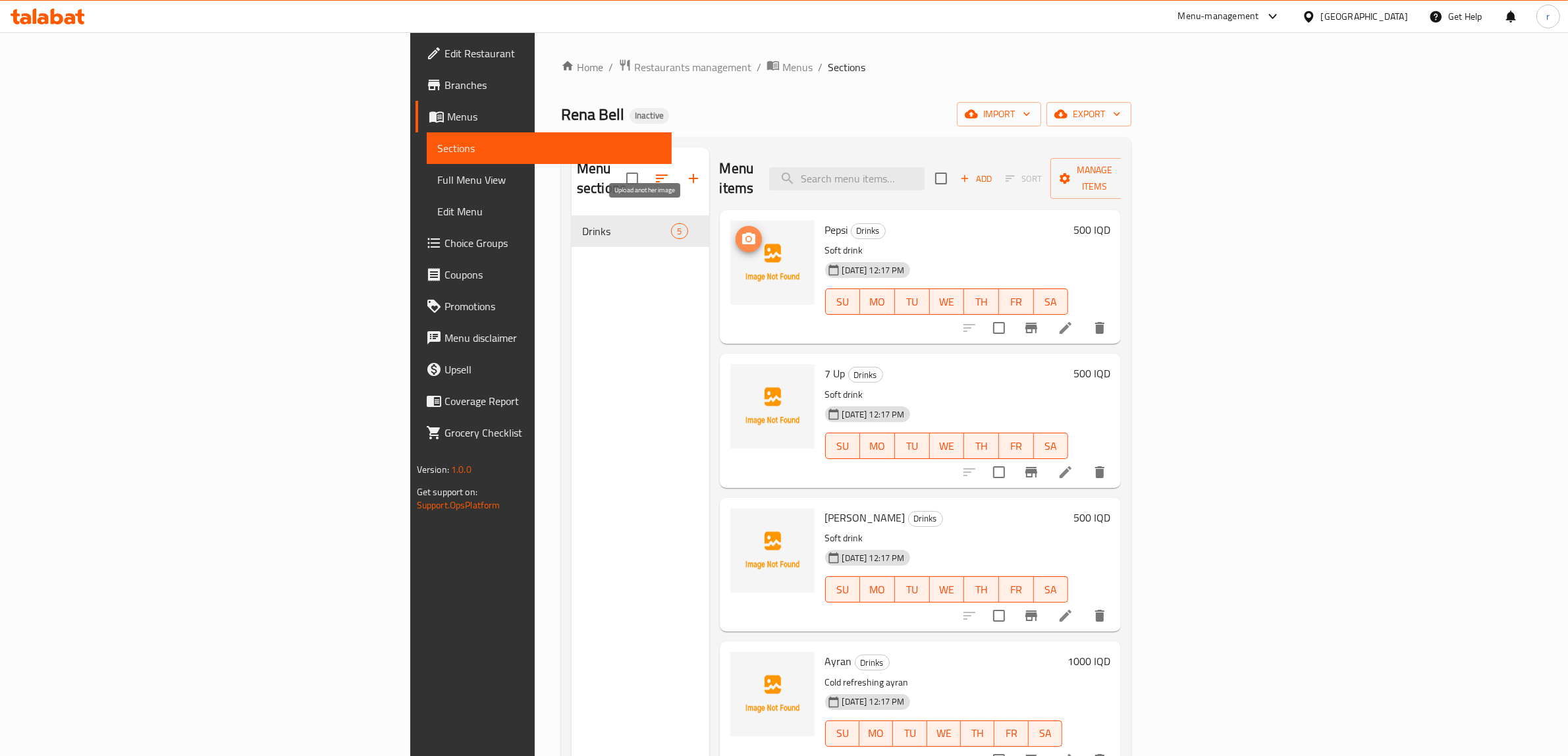
click at [740, 231] on icon "upload picture" at bounding box center [748, 239] width 16 height 16
click at [742, 376] on icon "upload picture" at bounding box center [748, 381] width 13 height 11
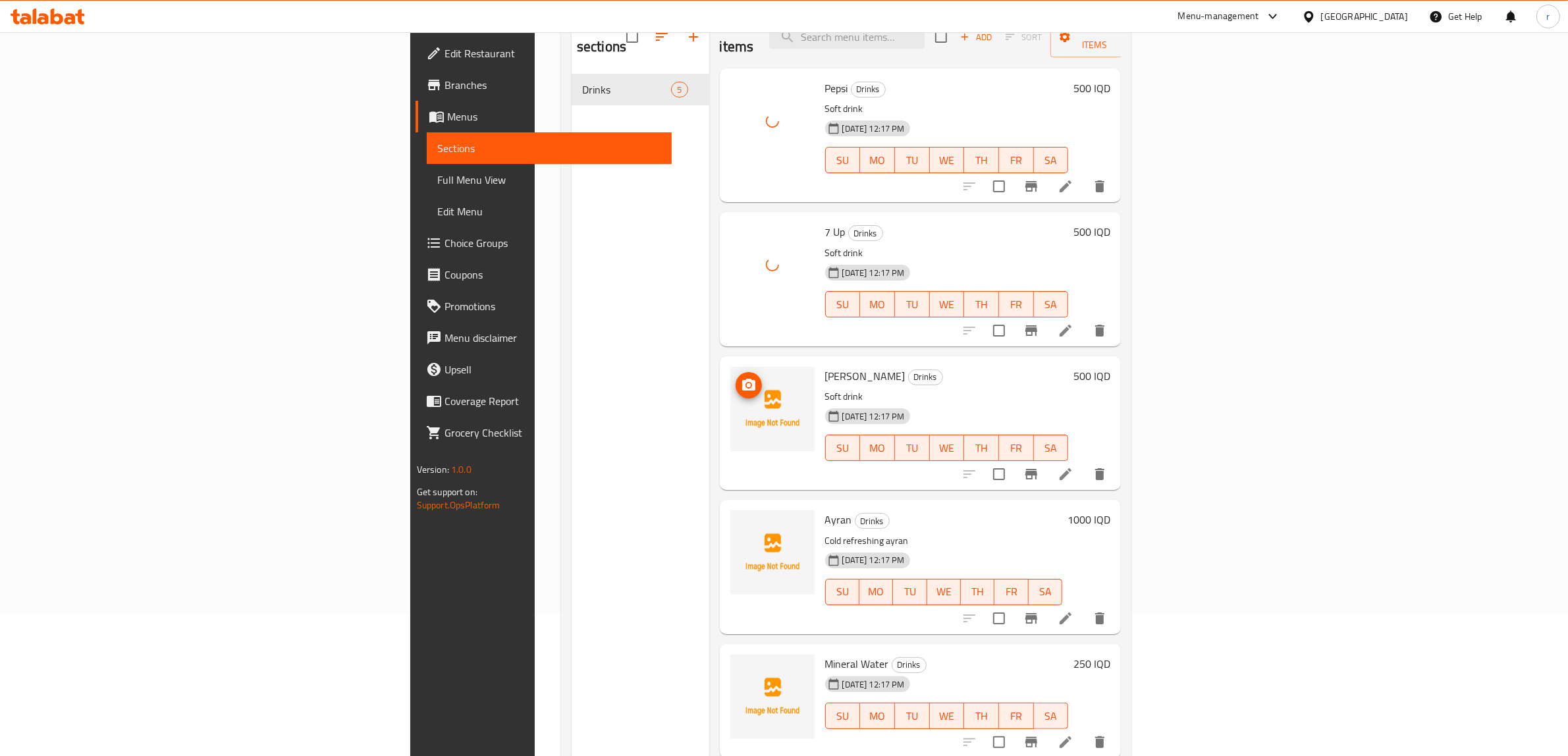
scroll to position [185, 0]
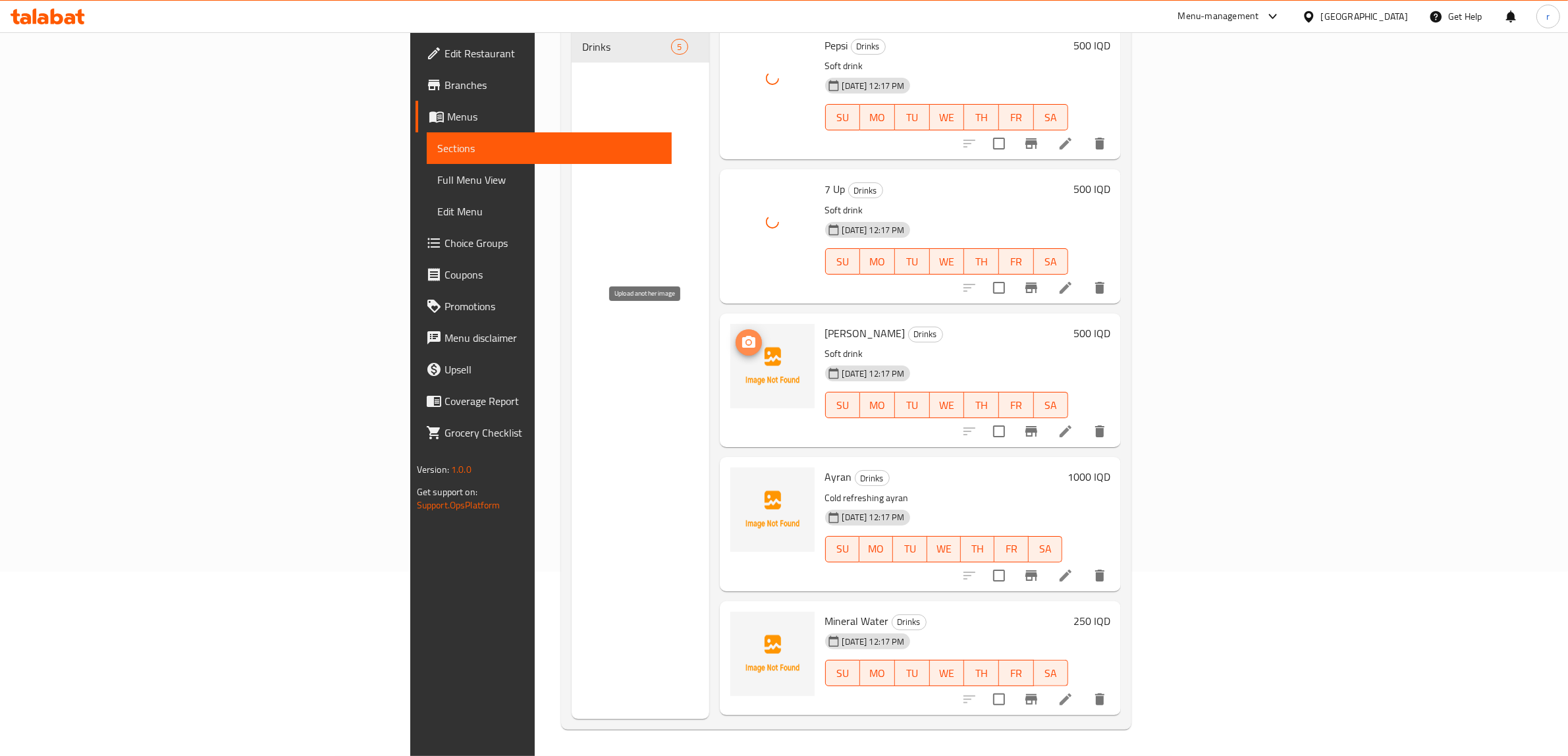
click at [742, 336] on icon "upload picture" at bounding box center [748, 342] width 13 height 11
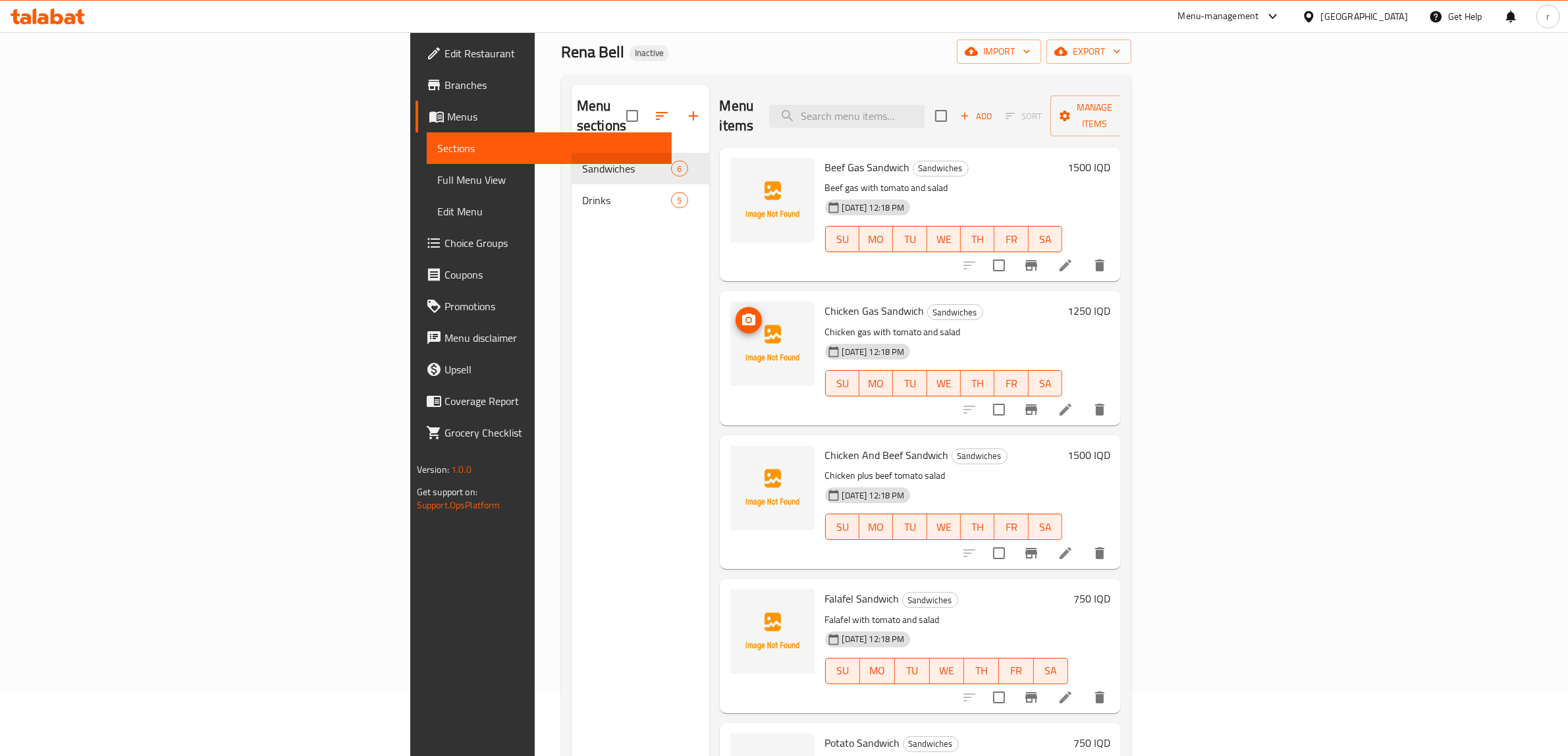
scroll to position [0, 0]
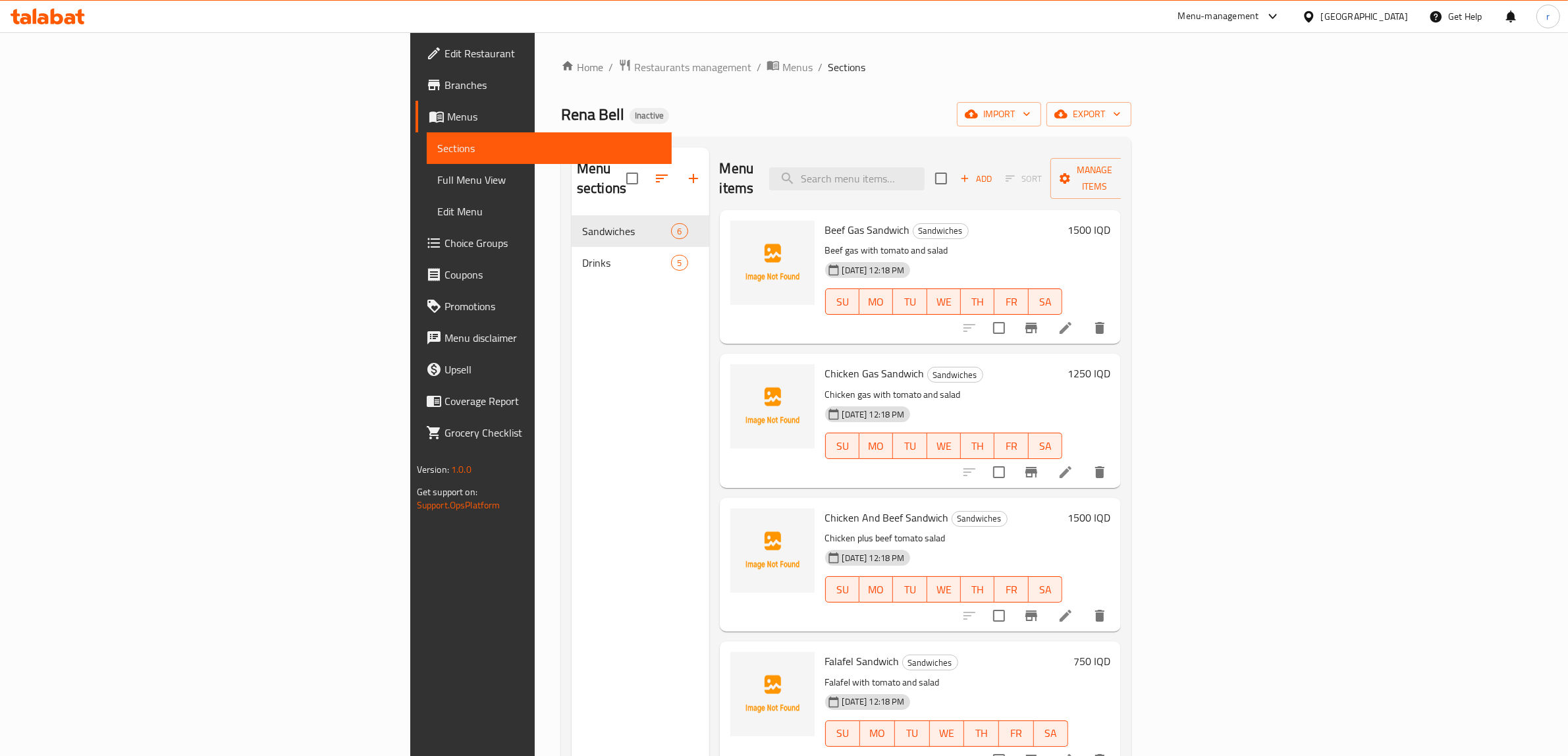
click at [571, 261] on nav "Sandwiches 6 Drinks 5" at bounding box center [640, 247] width 138 height 74
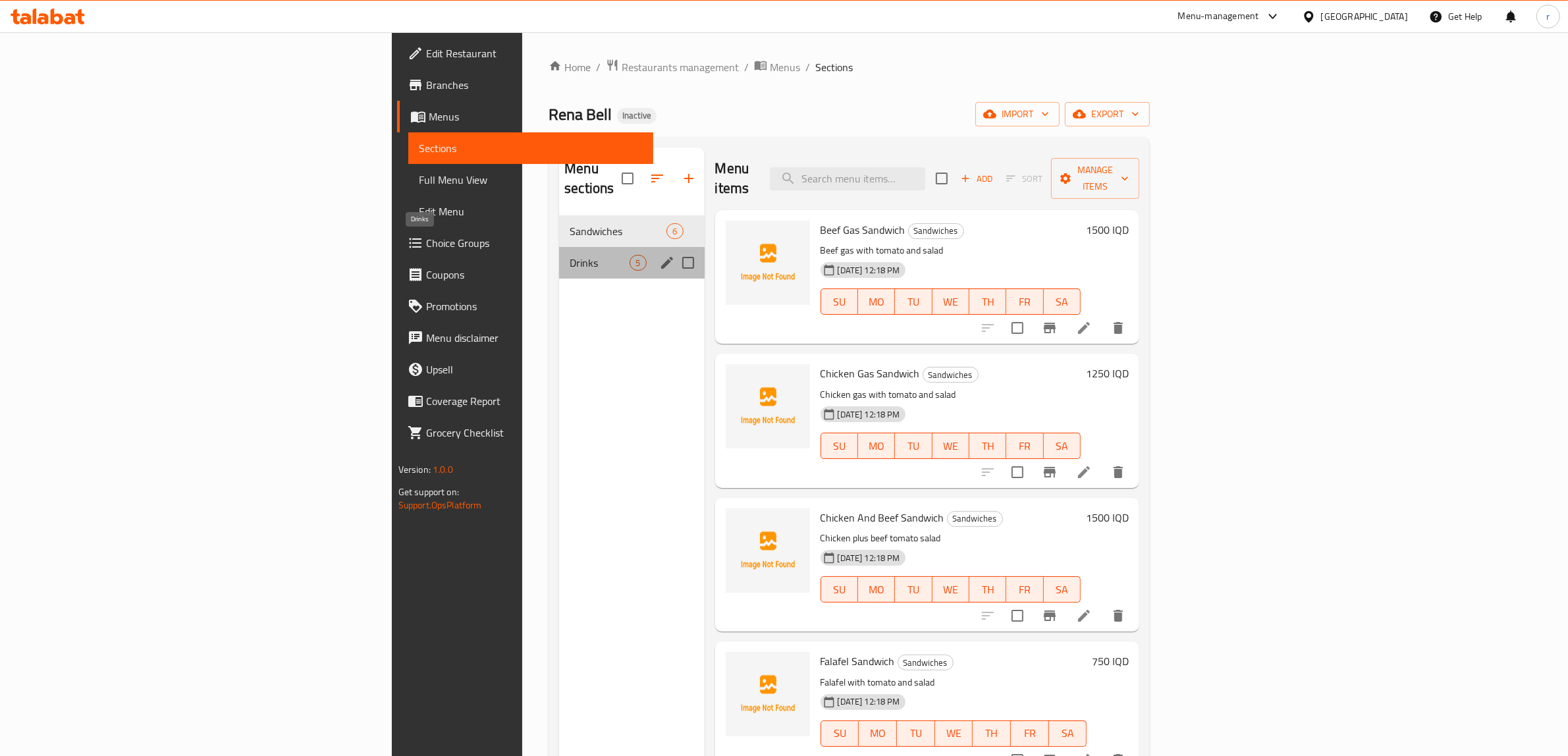
click at [570, 255] on span "Drinks" at bounding box center [599, 263] width 60 height 16
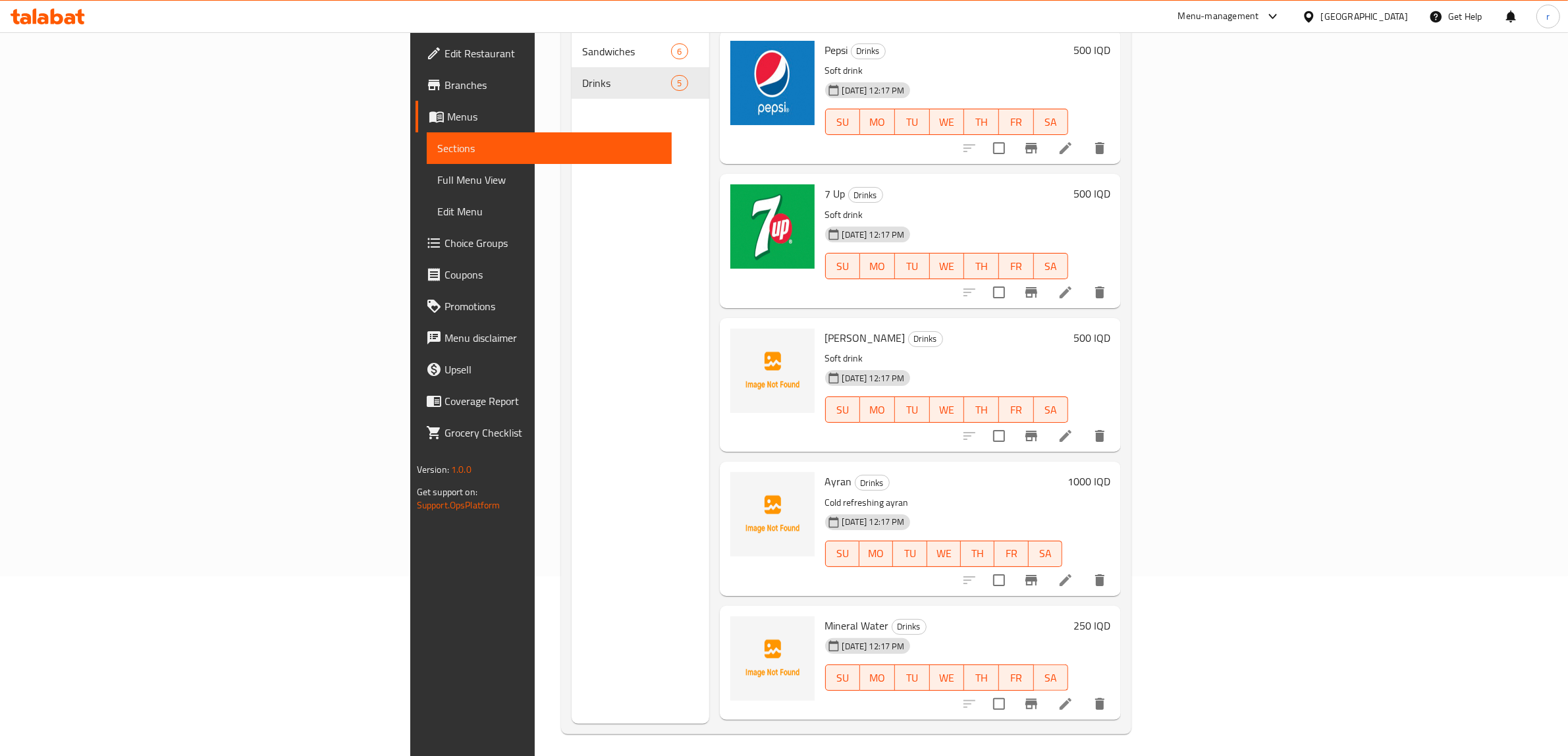
scroll to position [185, 0]
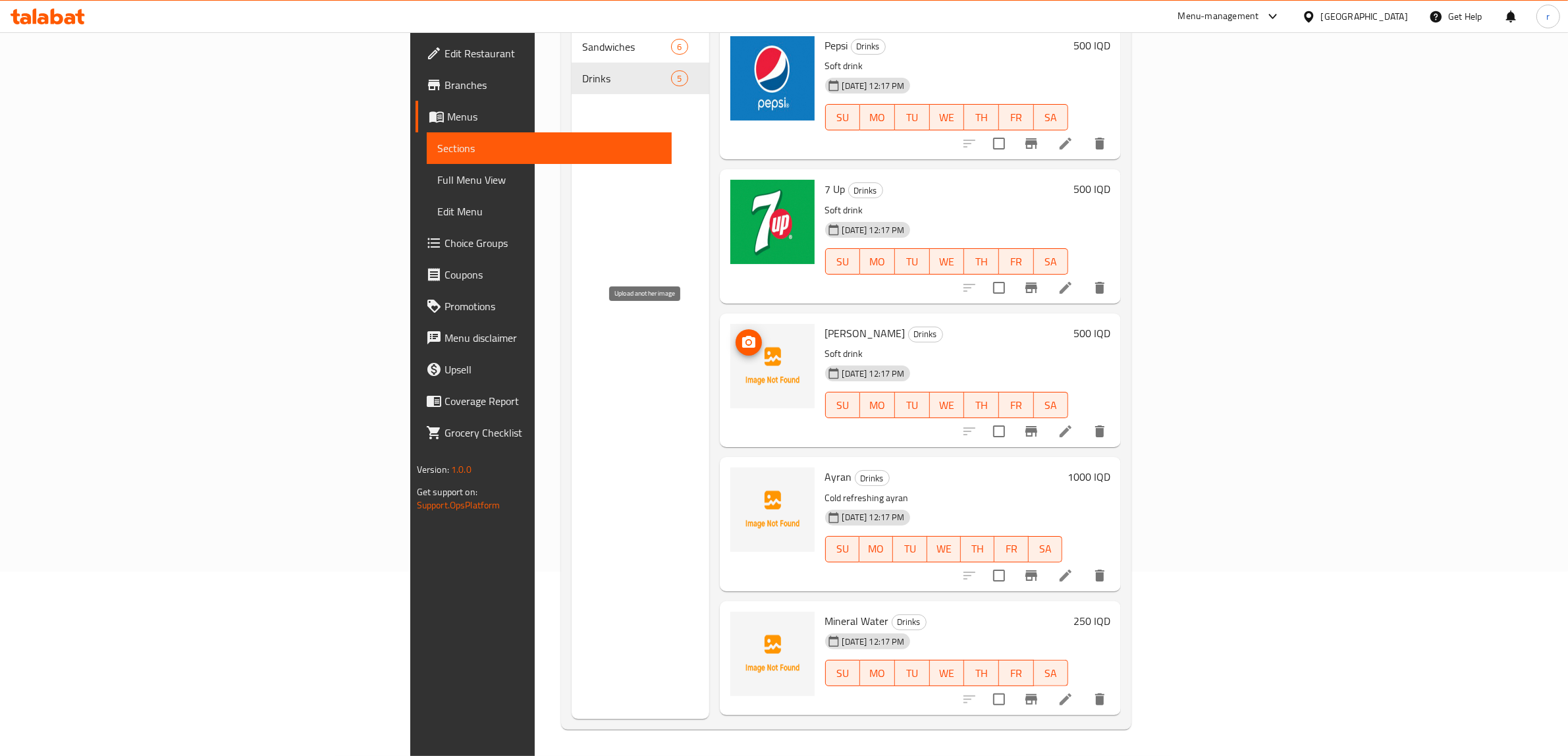
click at [742, 336] on icon "upload picture" at bounding box center [748, 342] width 13 height 11
click at [571, 525] on div "Menu sections Sandwiches 6 Drinks 5" at bounding box center [640, 341] width 138 height 756
click at [740, 478] on icon "upload picture" at bounding box center [748, 486] width 16 height 16
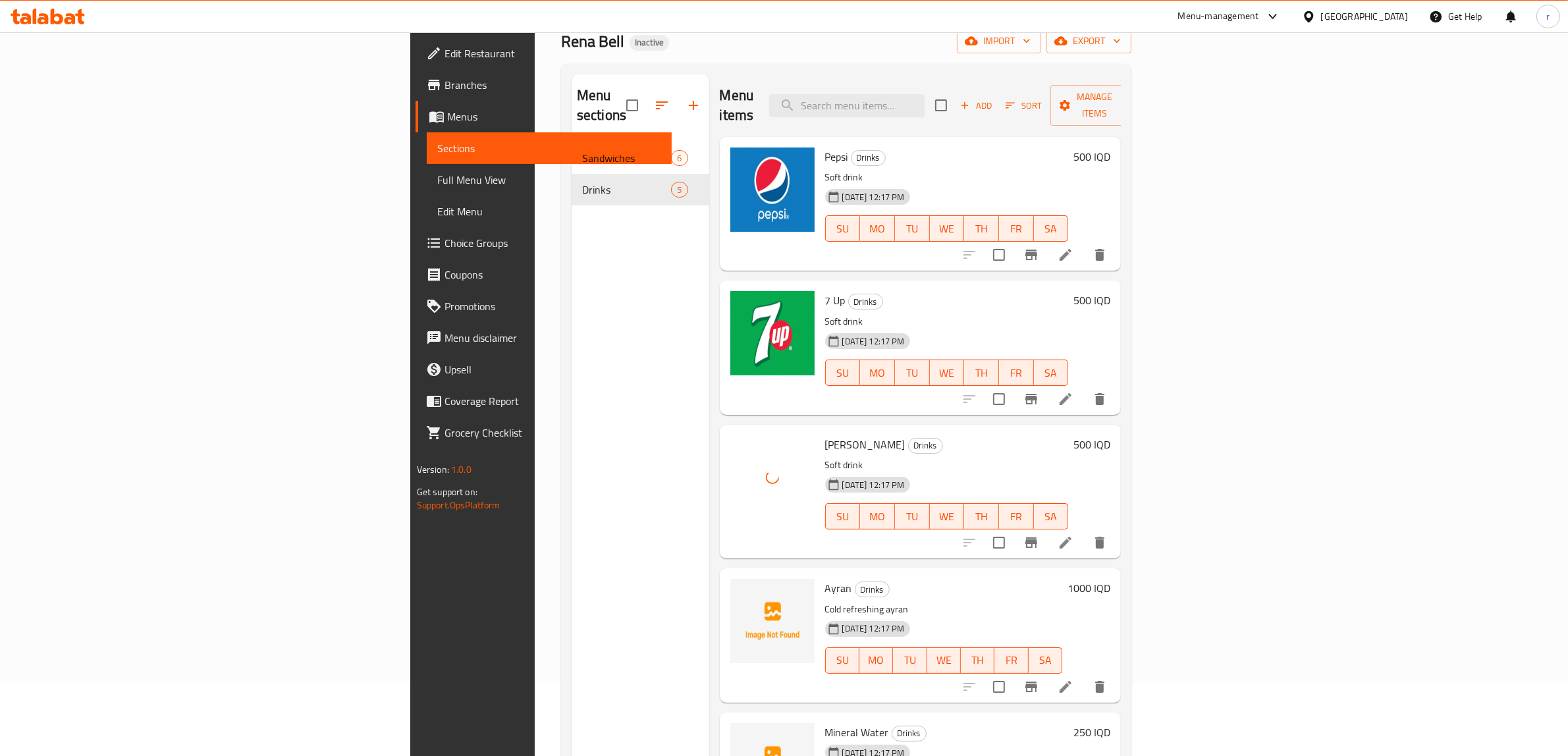
scroll to position [110, 0]
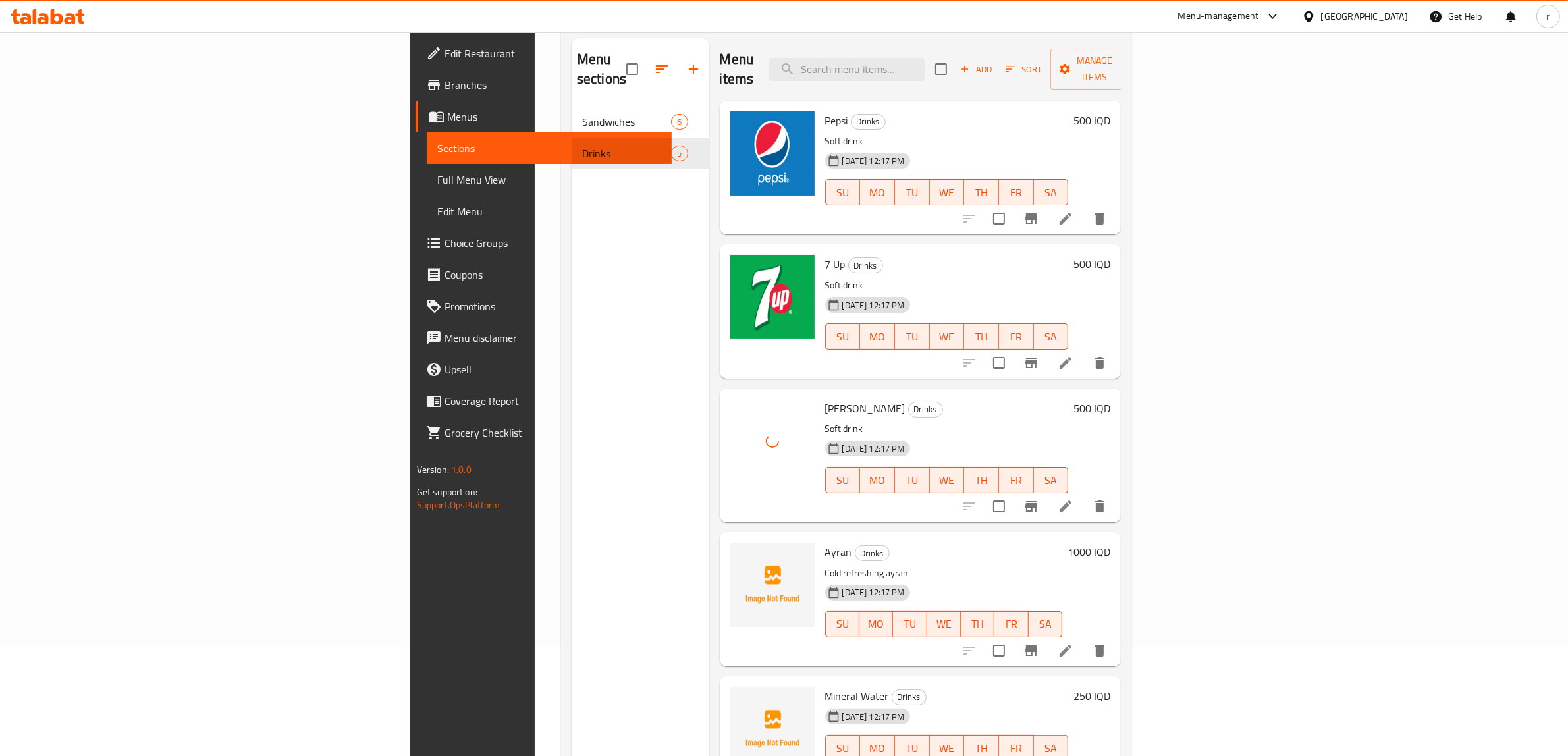
click at [437, 185] on span "Full Menu View" at bounding box center [549, 179] width 224 height 16
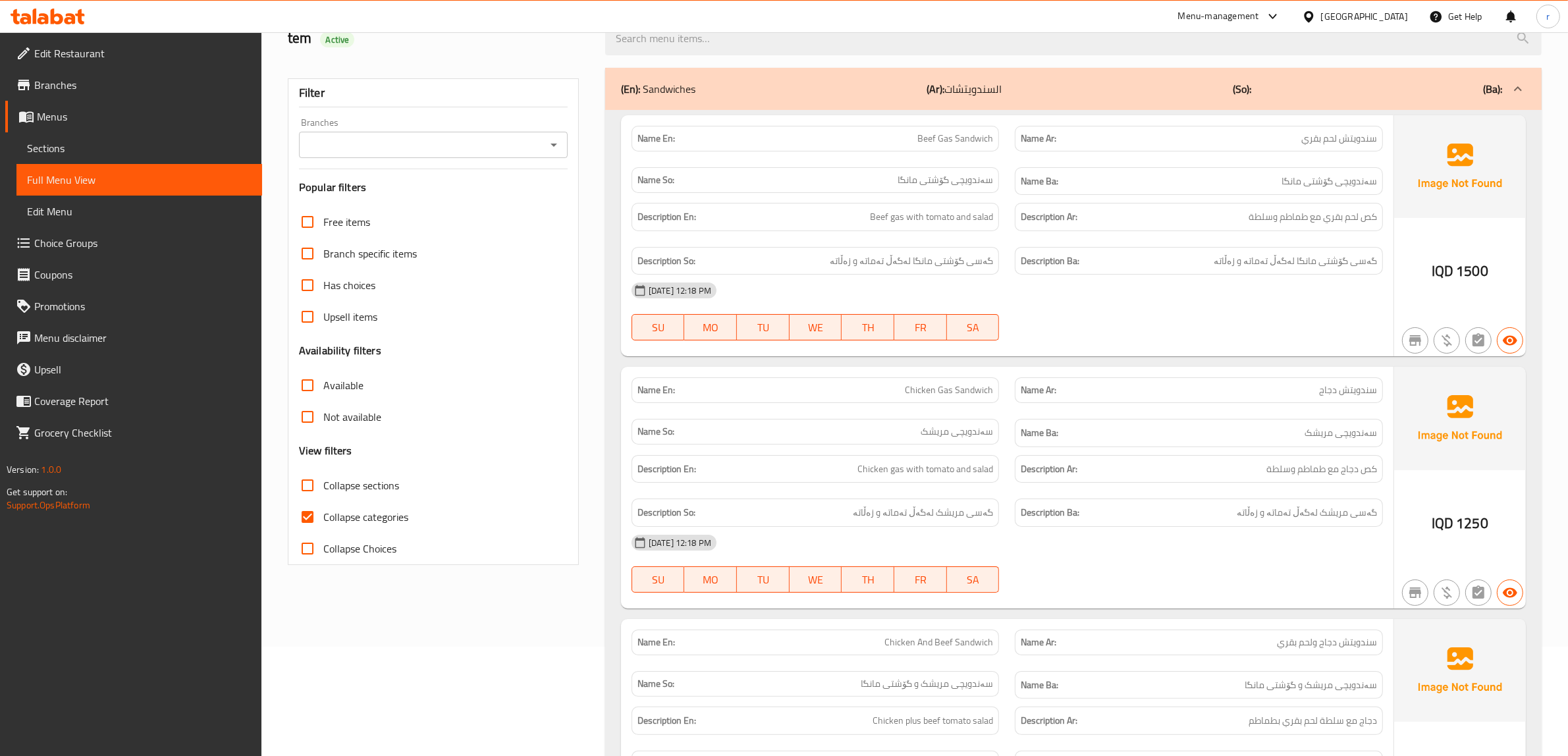
click at [302, 521] on input "Collapse categories" at bounding box center [307, 516] width 31 height 31
checkbox input "false"
click at [304, 482] on input "Collapse sections" at bounding box center [307, 485] width 31 height 31
checkbox input "true"
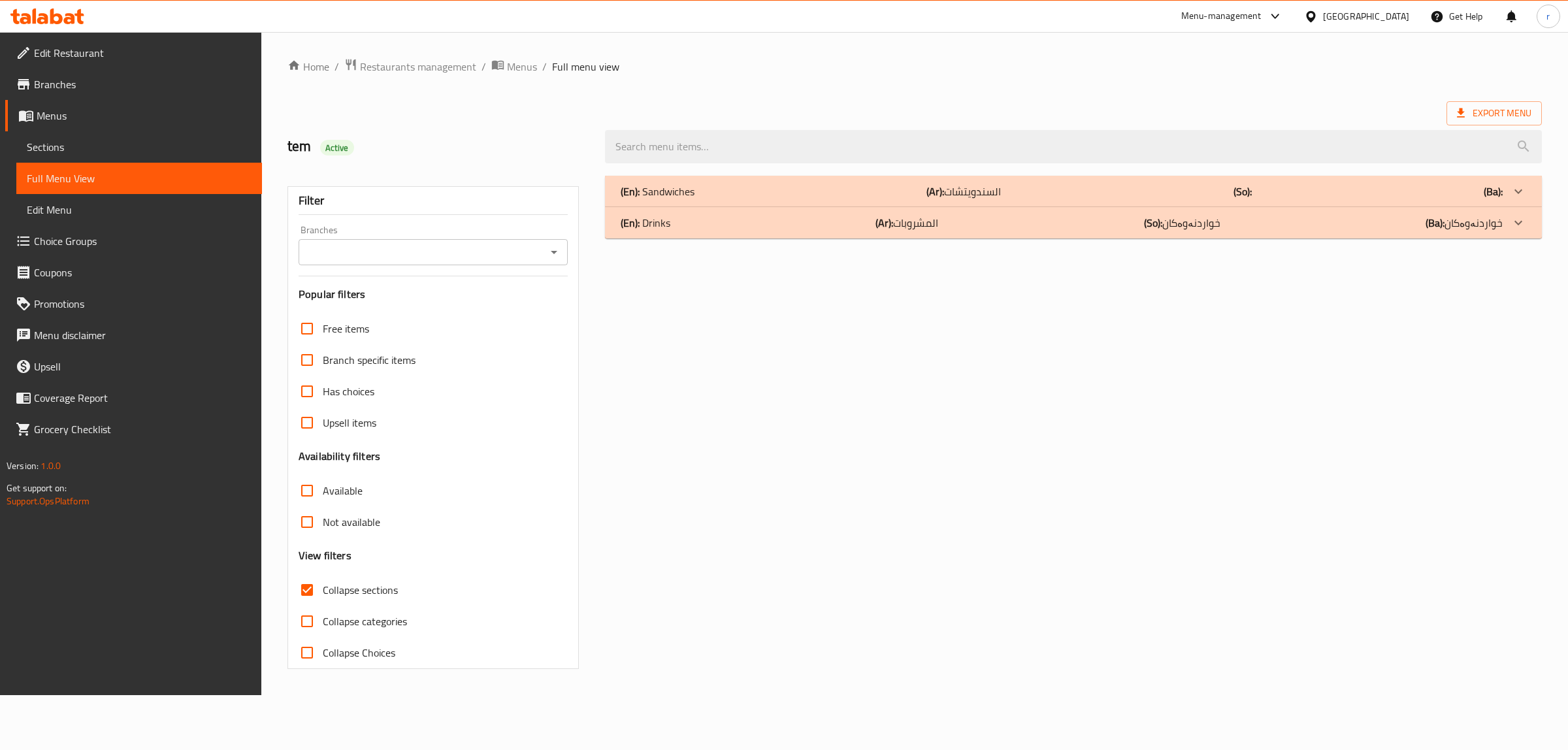
click at [548, 256] on icon "Open" at bounding box center [554, 252] width 16 height 16
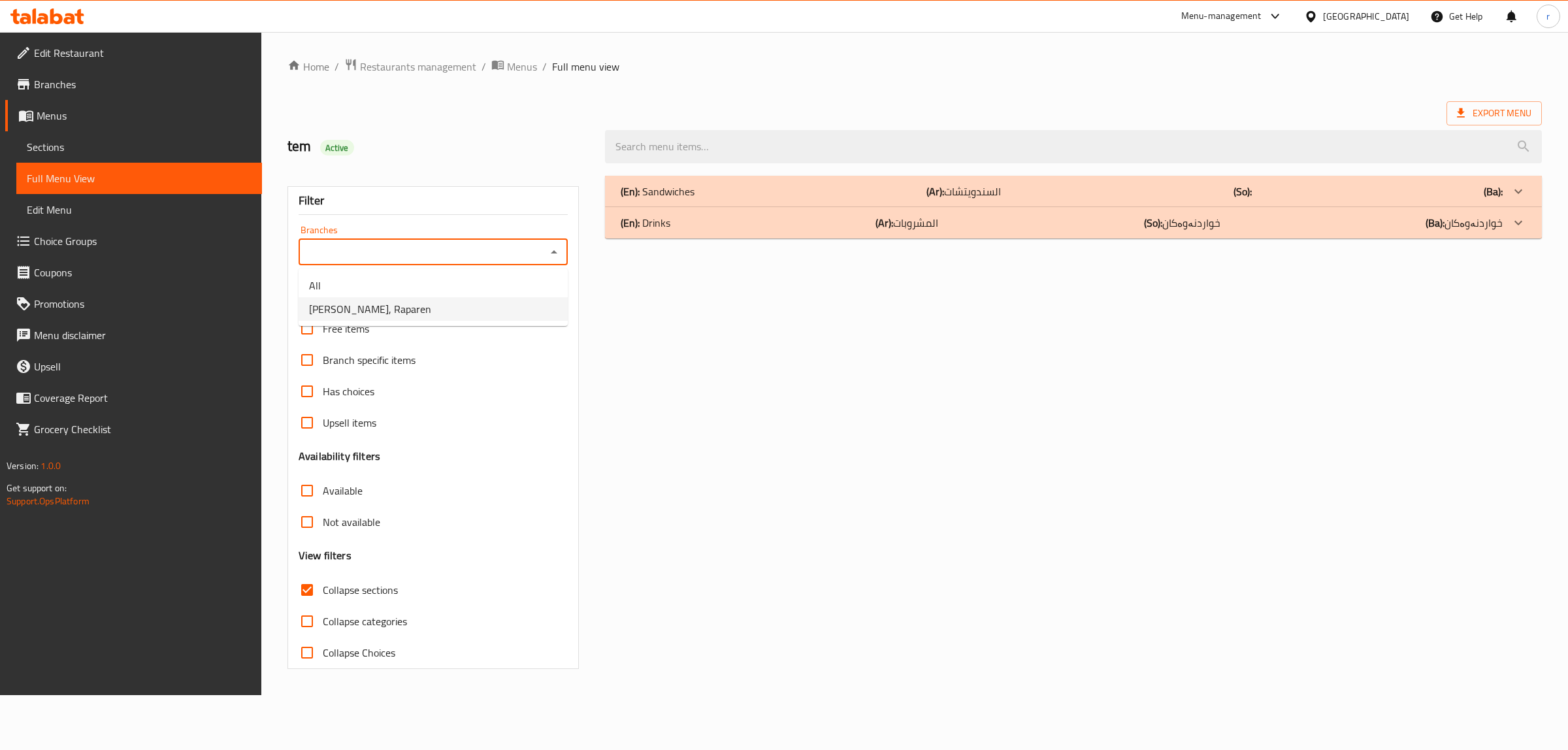
click at [543, 315] on li "[PERSON_NAME], Raparen" at bounding box center [433, 309] width 269 height 24
type input "[PERSON_NAME], Raparen"
click at [798, 223] on div "(En): Drinks (Ar): المشروبات (So): خواردنەوەکان (Ba): خواردنەوەکان" at bounding box center [1061, 223] width 882 height 16
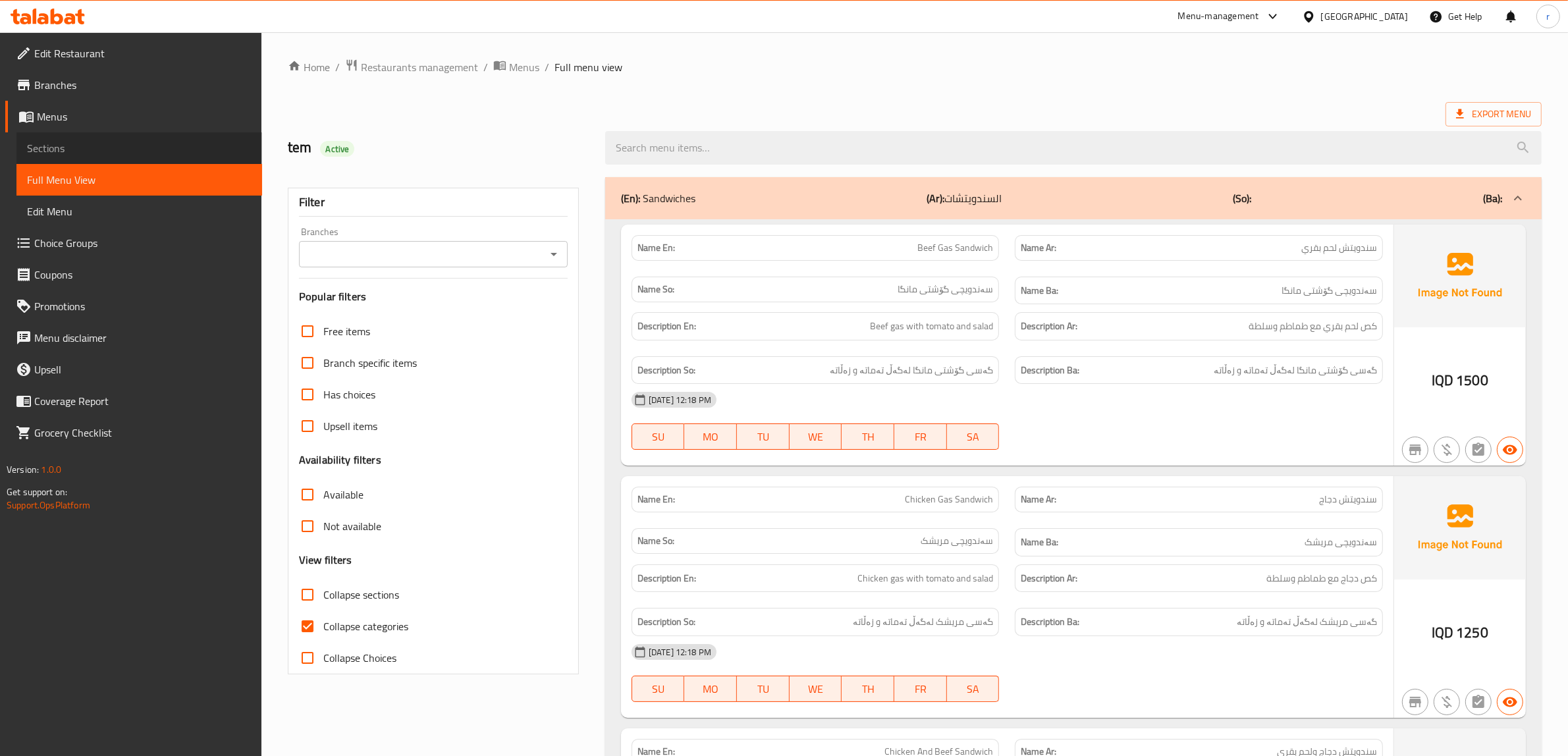
click at [145, 159] on link "Sections" at bounding box center [139, 148] width 246 height 31
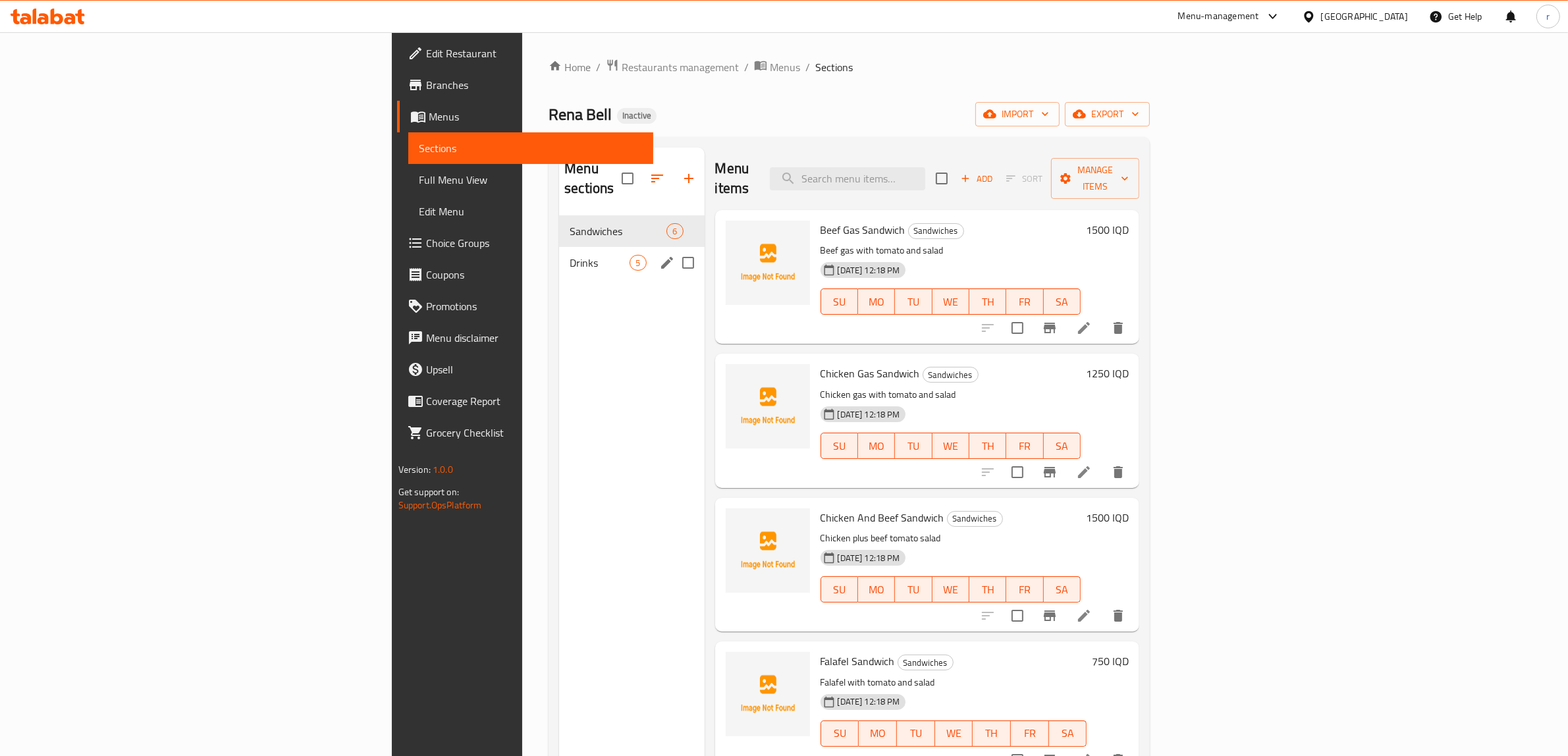
click at [559, 251] on div "Drinks 5" at bounding box center [631, 262] width 145 height 31
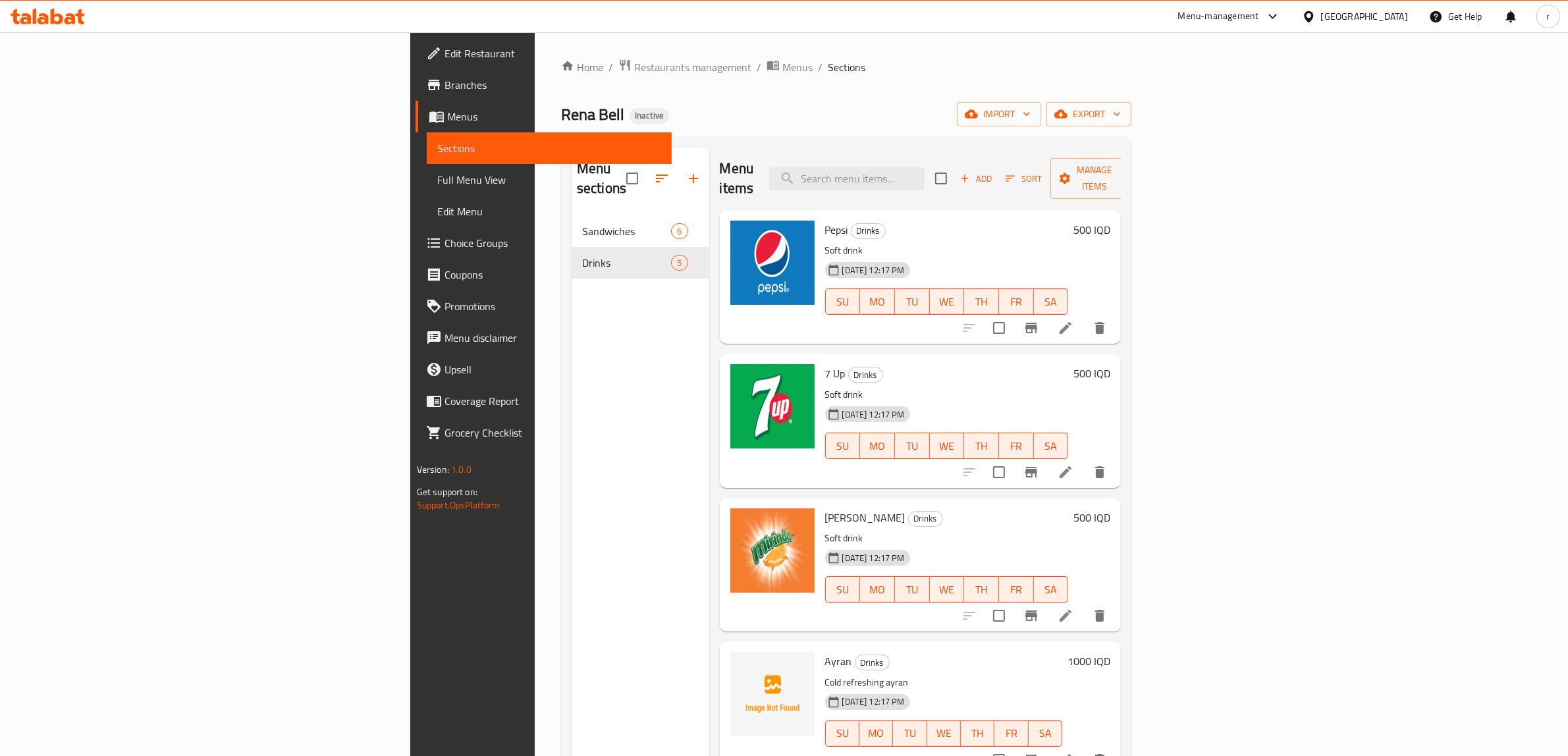
click at [437, 180] on span "Full Menu View" at bounding box center [549, 179] width 224 height 16
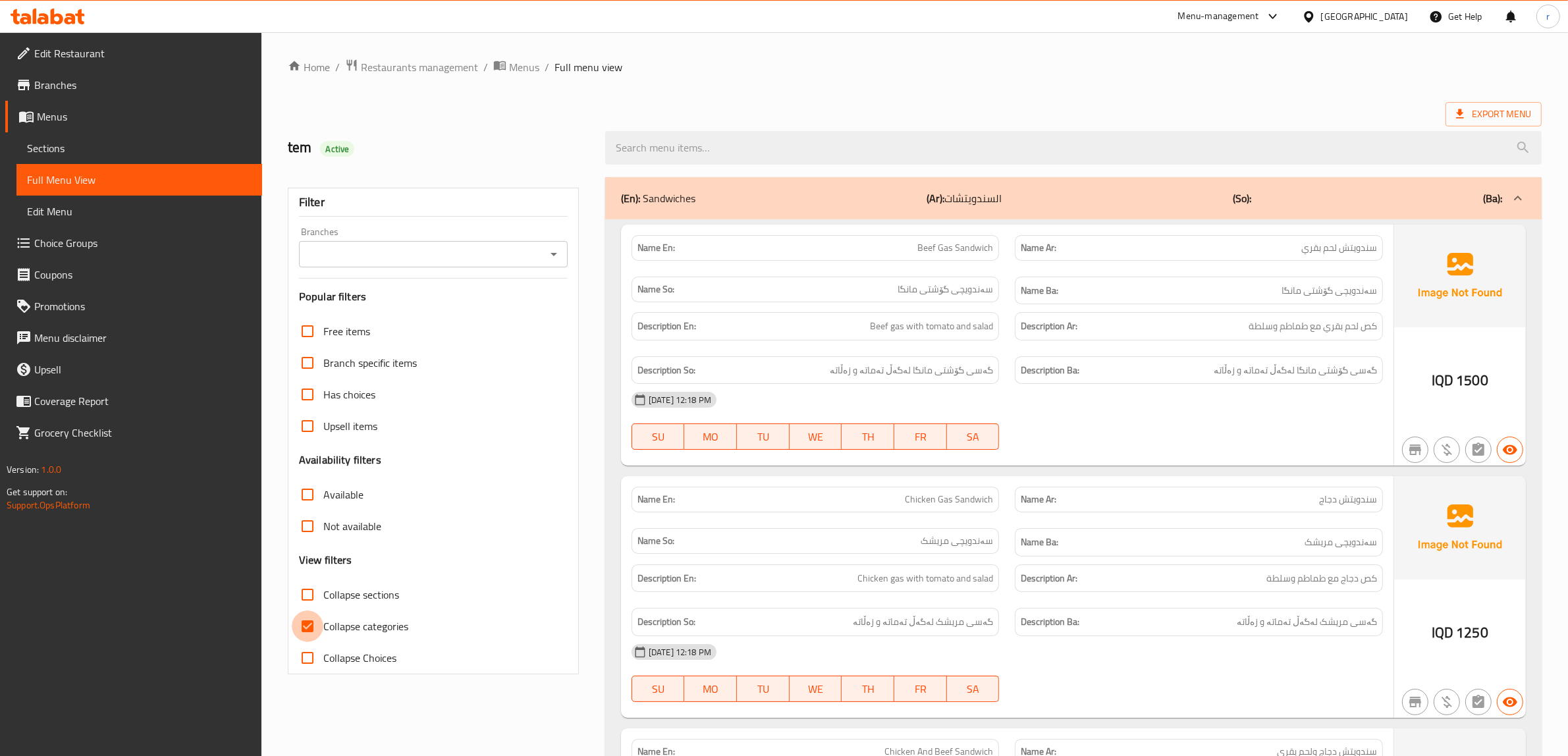
click at [300, 630] on input "Collapse categories" at bounding box center [307, 626] width 31 height 31
checkbox input "false"
click at [308, 600] on input "Collapse sections" at bounding box center [307, 594] width 31 height 31
checkbox input "true"
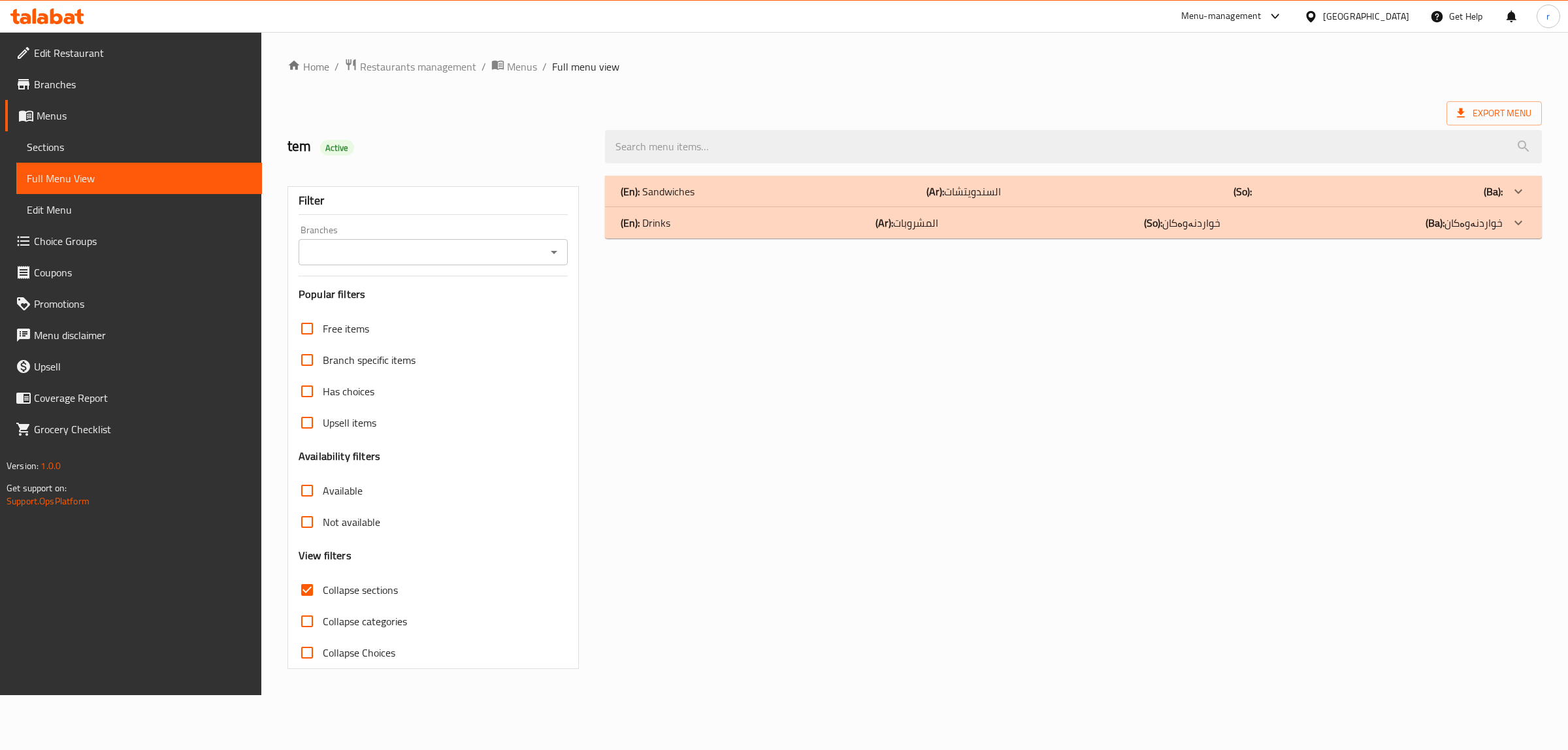
click at [978, 233] on div "(En): Drinks (Ar): المشروبات (So): خواردنەوەکان (Ba): خواردنەوەکان" at bounding box center [1073, 223] width 937 height 31
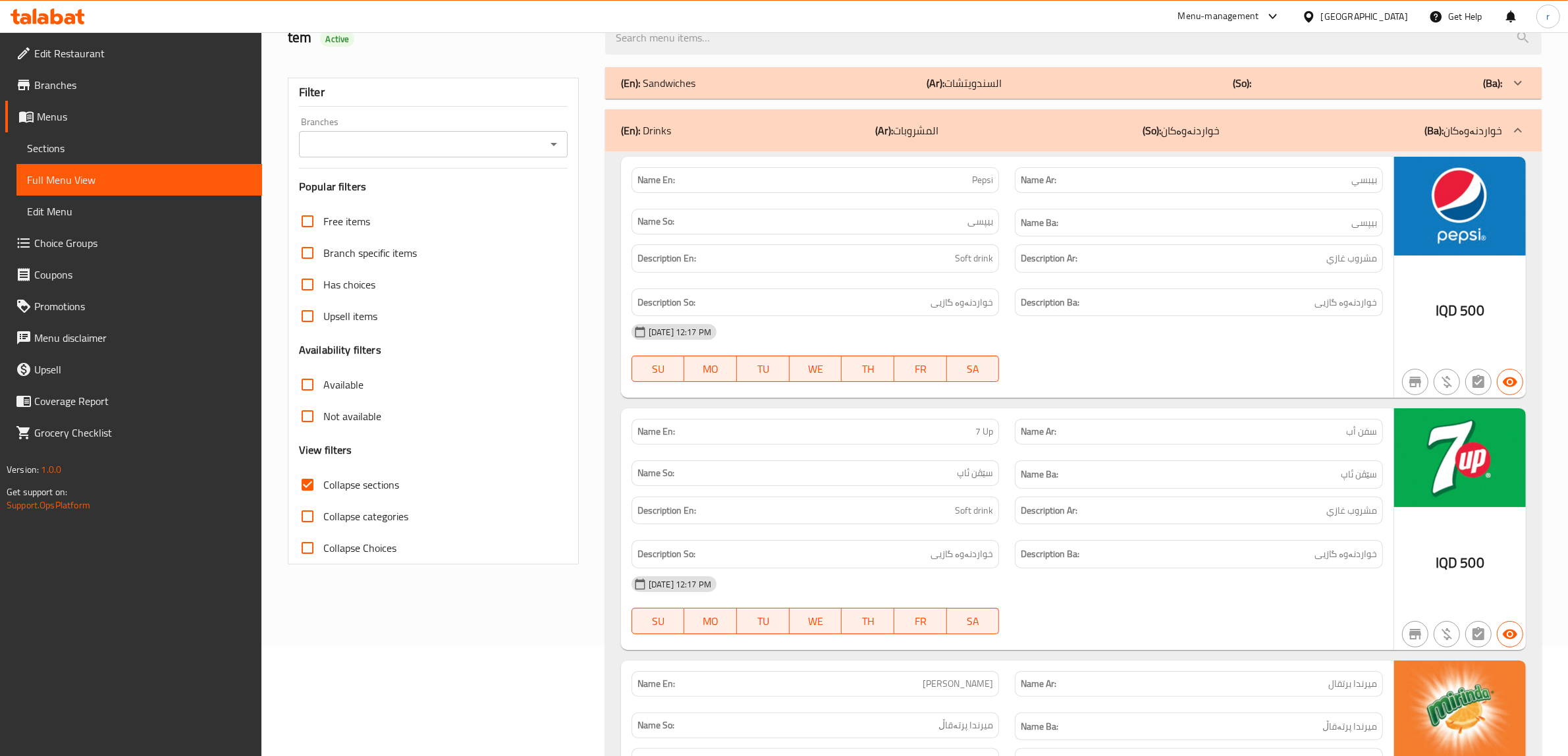
scroll to position [110, 0]
click at [551, 150] on icon "Open" at bounding box center [554, 145] width 16 height 16
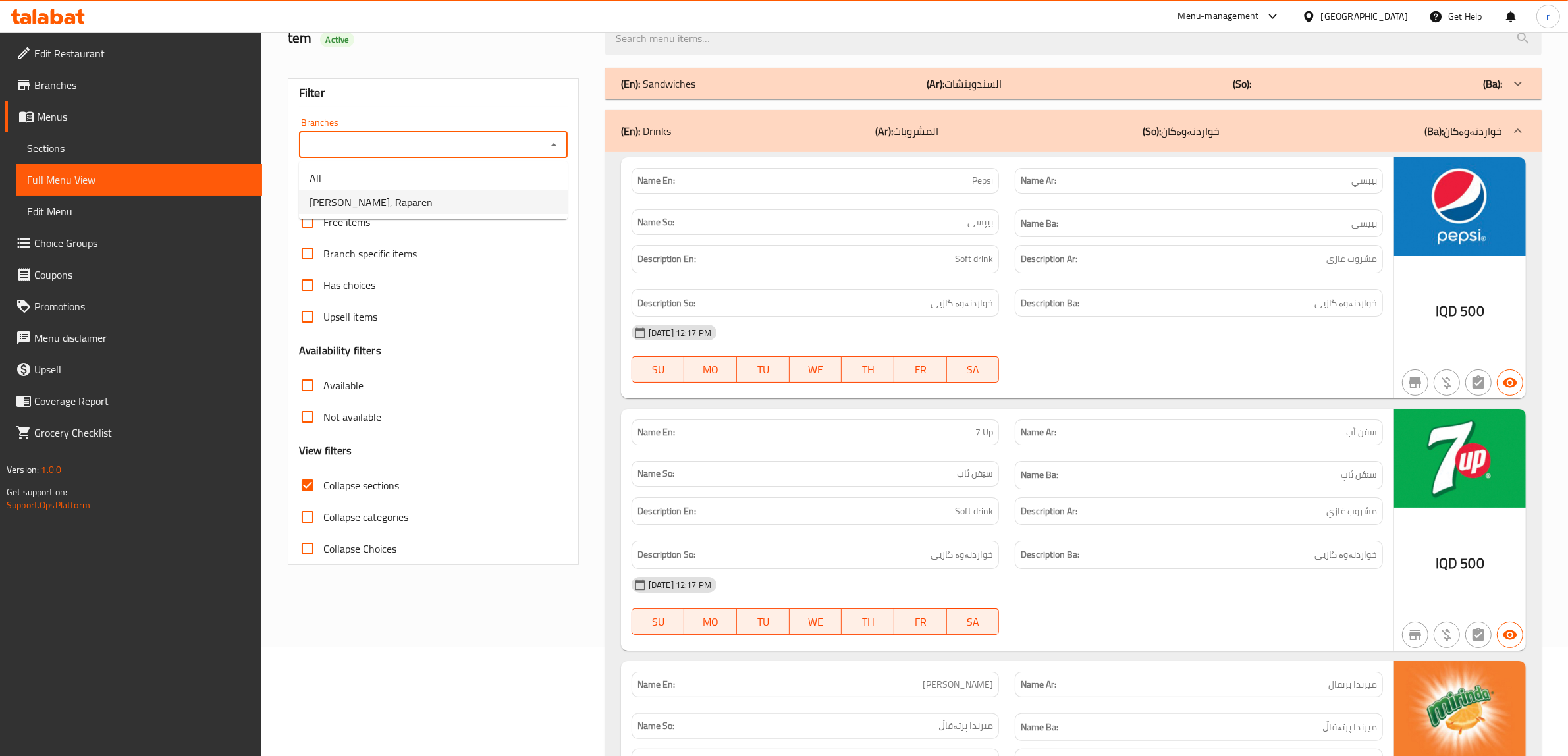
click at [531, 211] on li "[PERSON_NAME], Raparen" at bounding box center [433, 202] width 269 height 24
type input "[PERSON_NAME], Raparen"
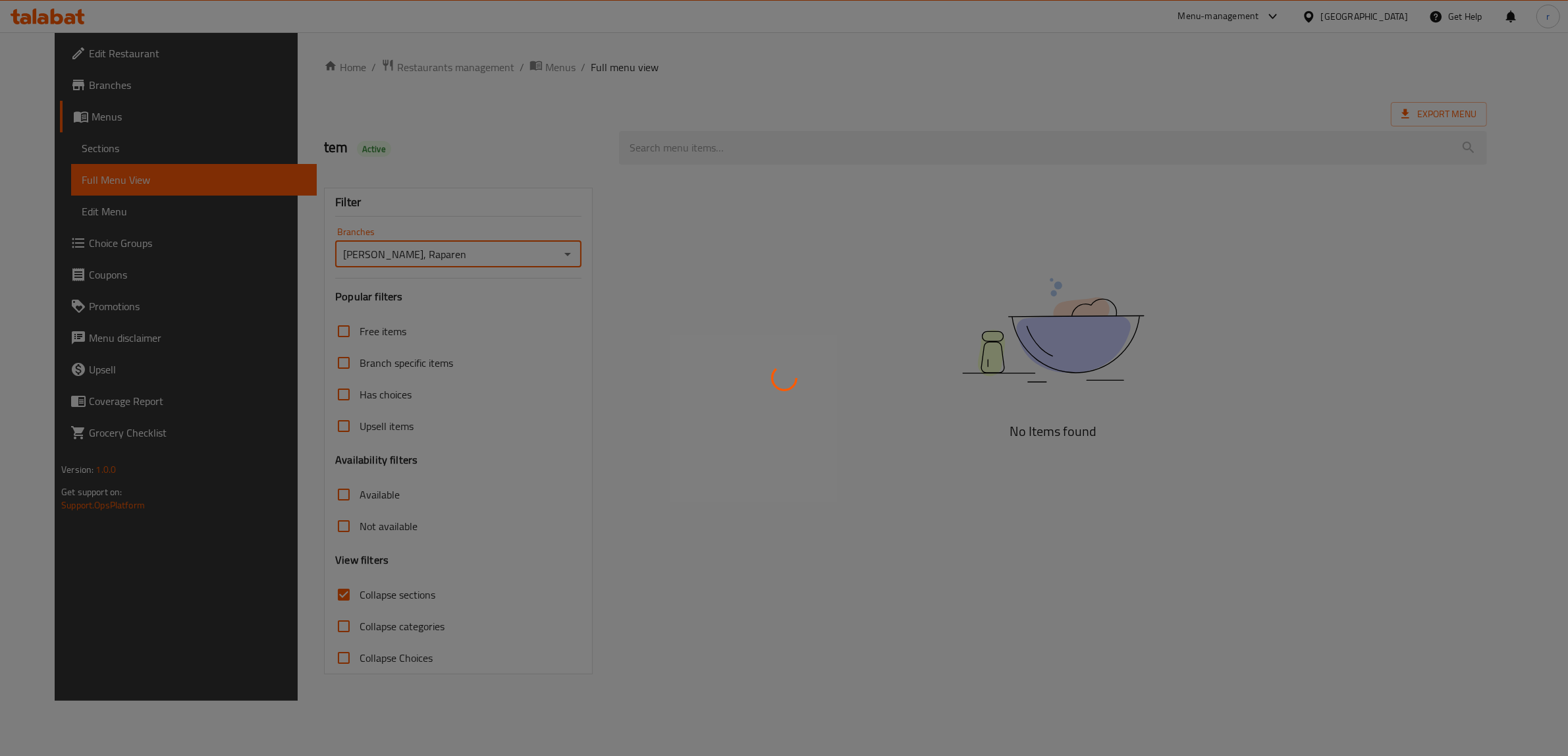
scroll to position [0, 0]
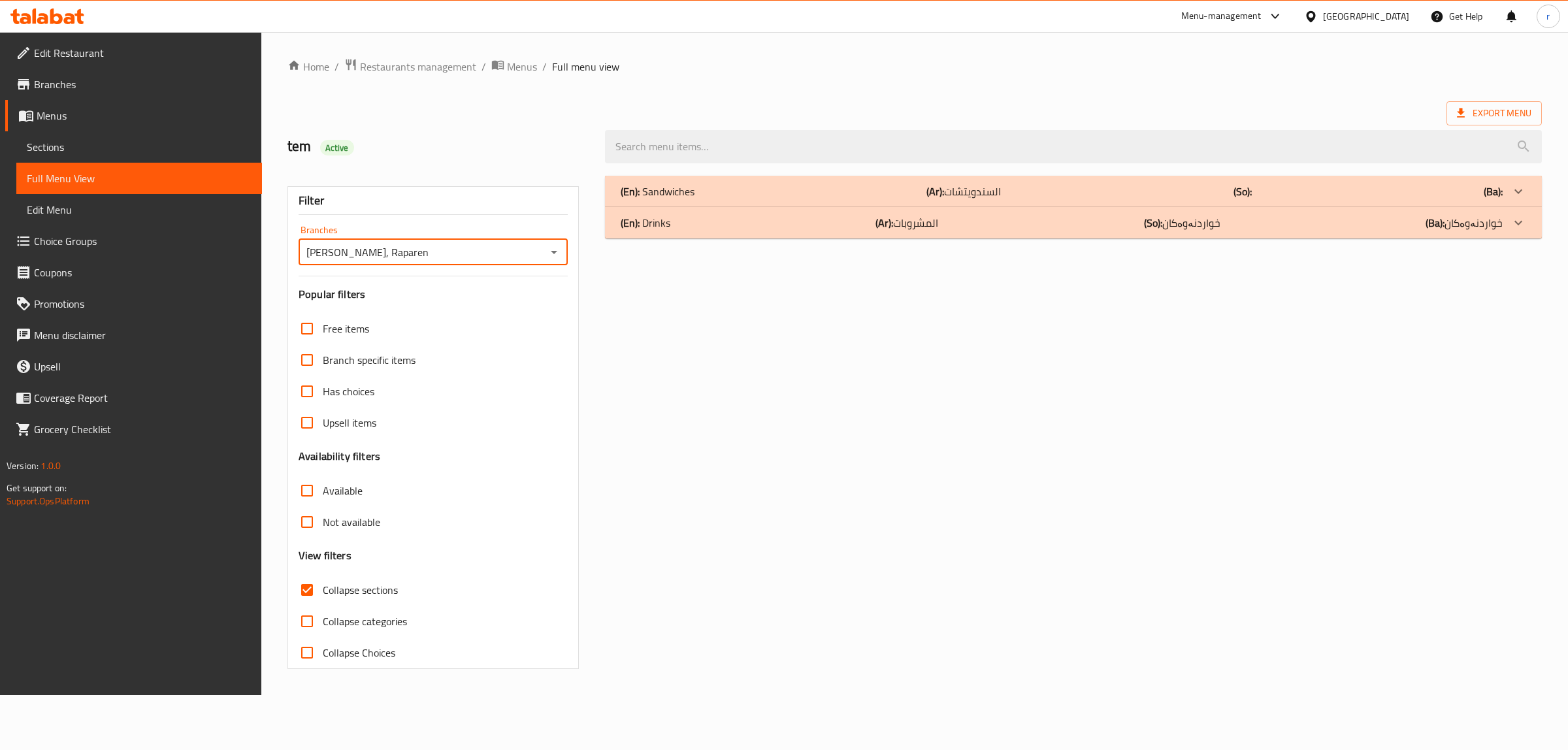
click at [987, 222] on div "(En): Drinks (Ar): المشروبات (So): خواردنەوەکان (Ba): خواردنەوەکان" at bounding box center [1061, 223] width 882 height 16
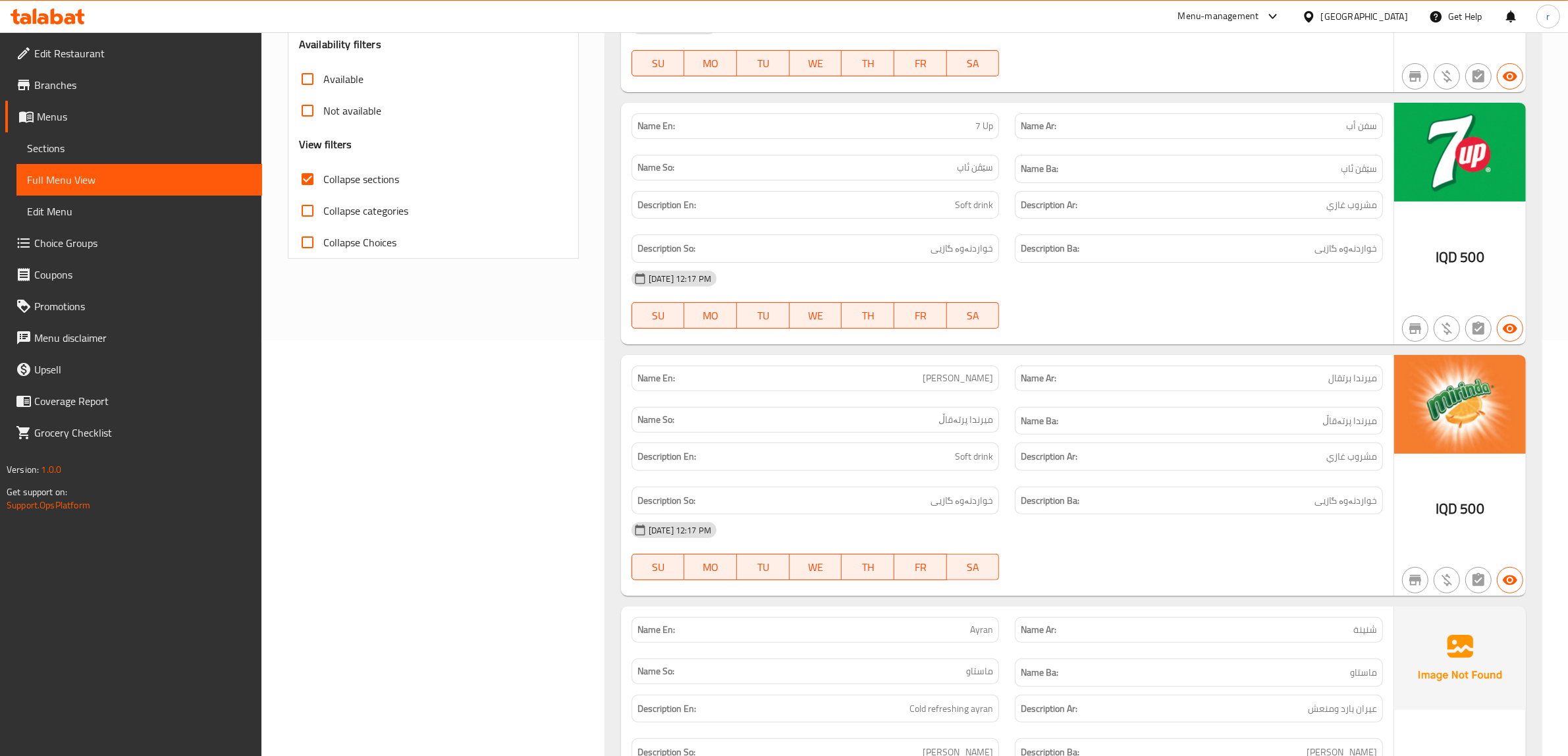
scroll to position [379, 0]
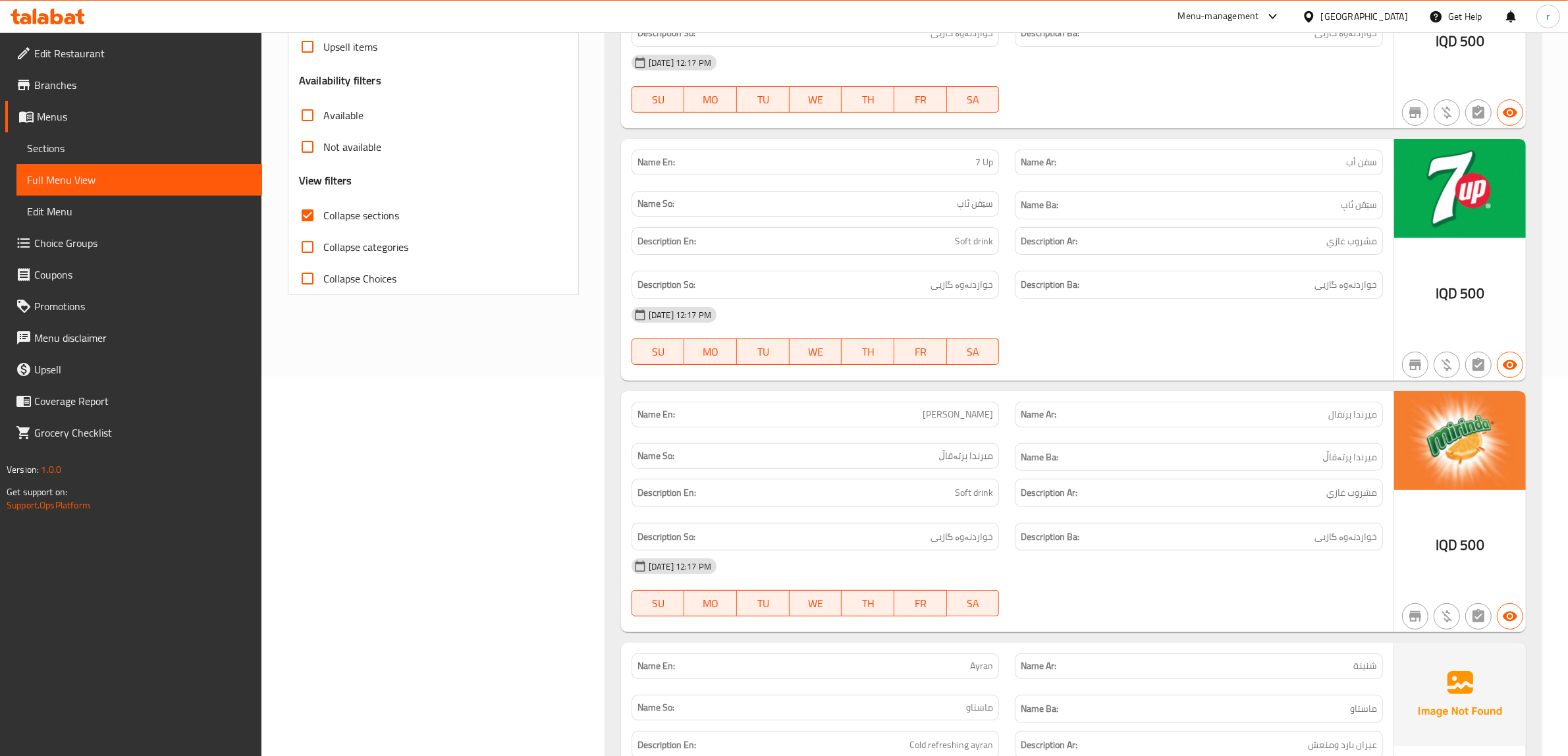
click at [51, 152] on span "Sections" at bounding box center [139, 148] width 224 height 16
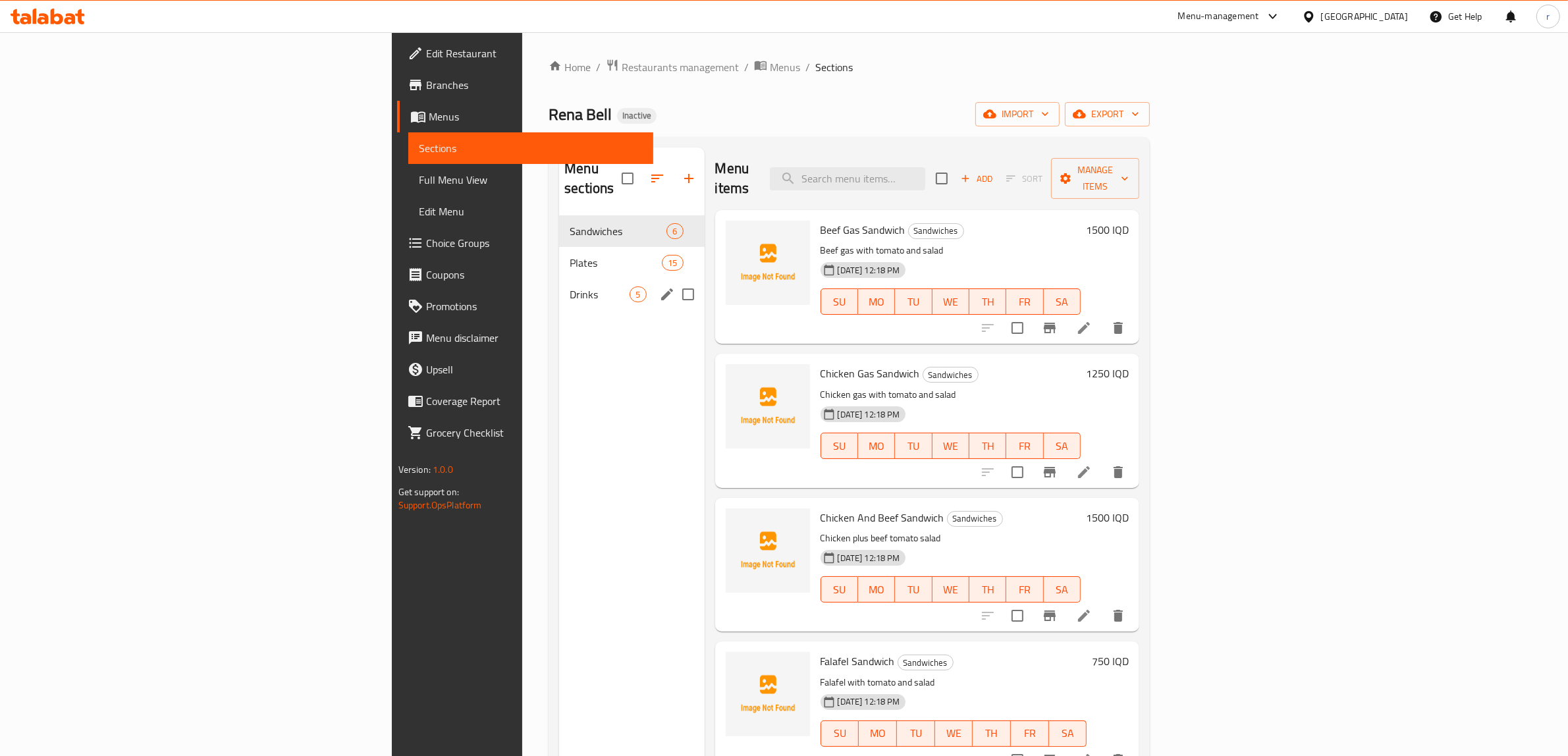
click at [559, 279] on div "Drinks 5" at bounding box center [631, 294] width 145 height 31
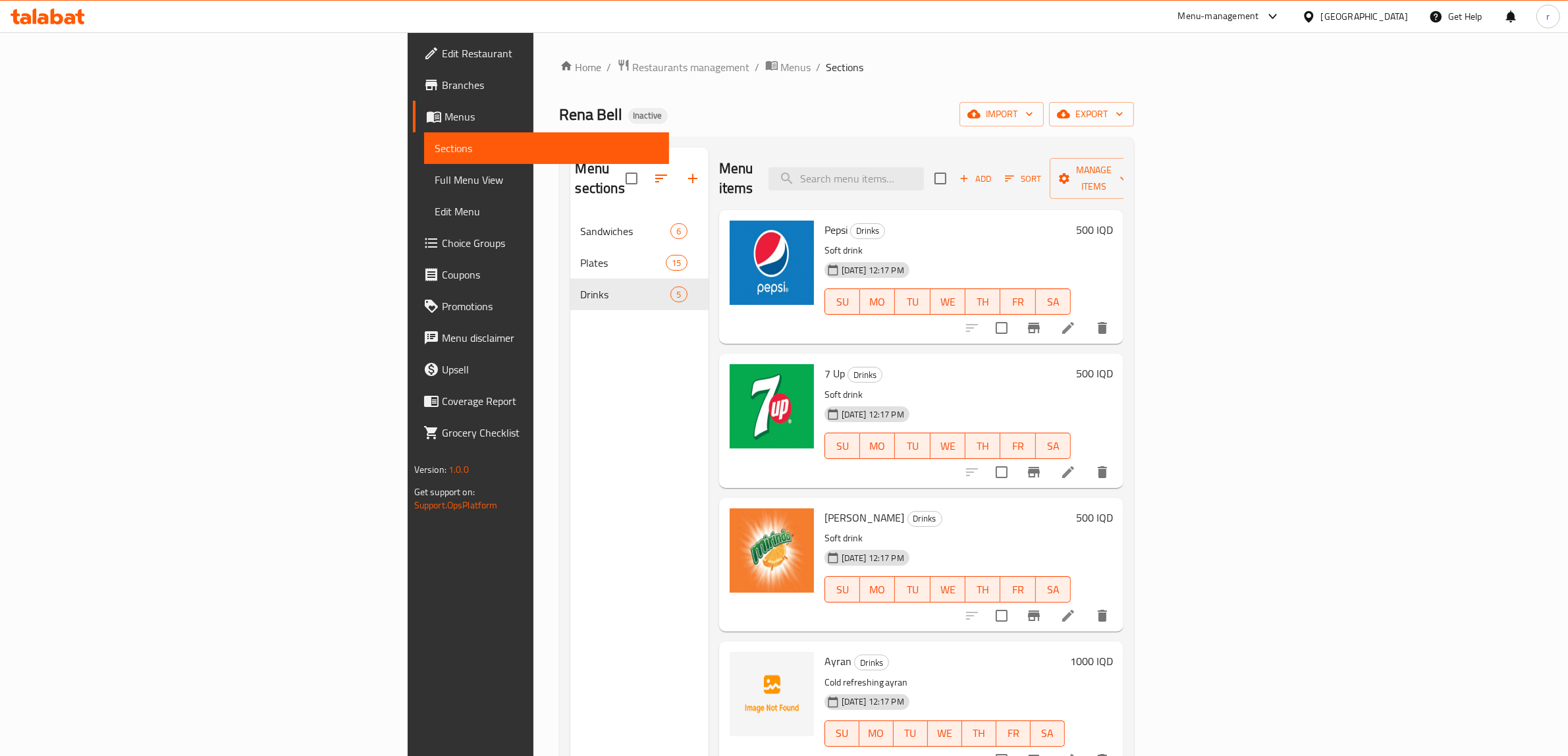
scroll to position [185, 0]
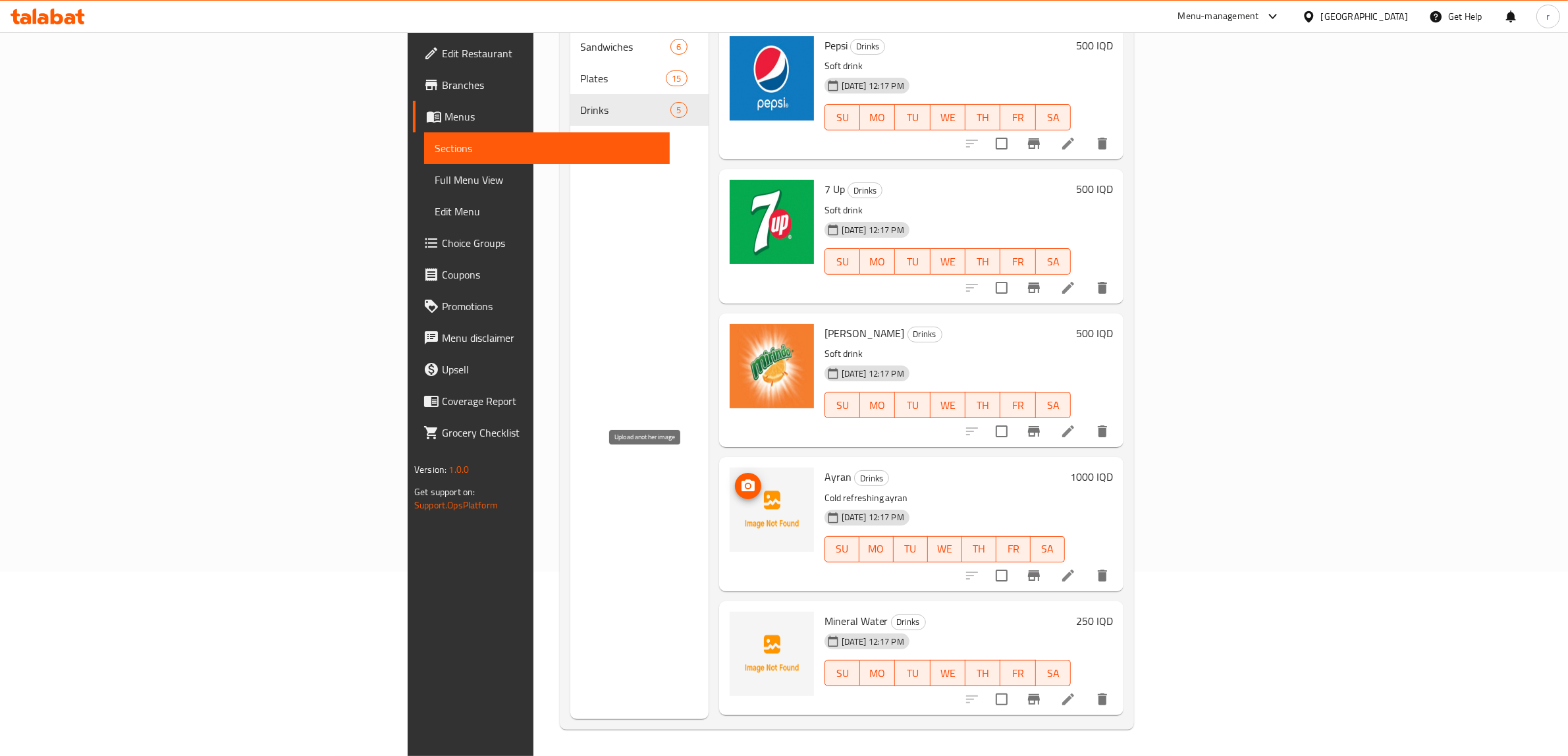
click at [735, 478] on span "upload picture" at bounding box center [748, 486] width 26 height 16
click at [740, 478] on icon "upload picture" at bounding box center [748, 486] width 16 height 16
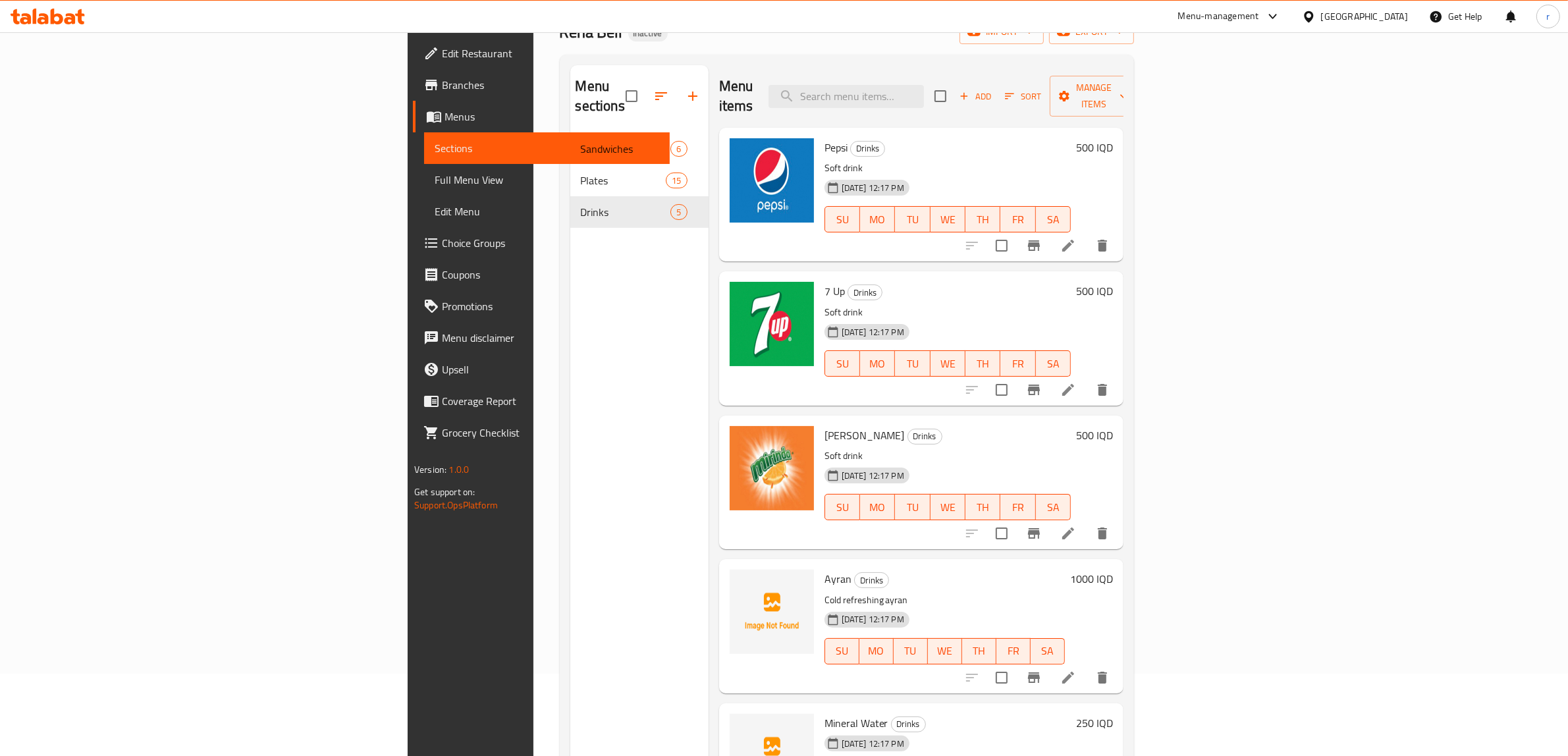
scroll to position [0, 0]
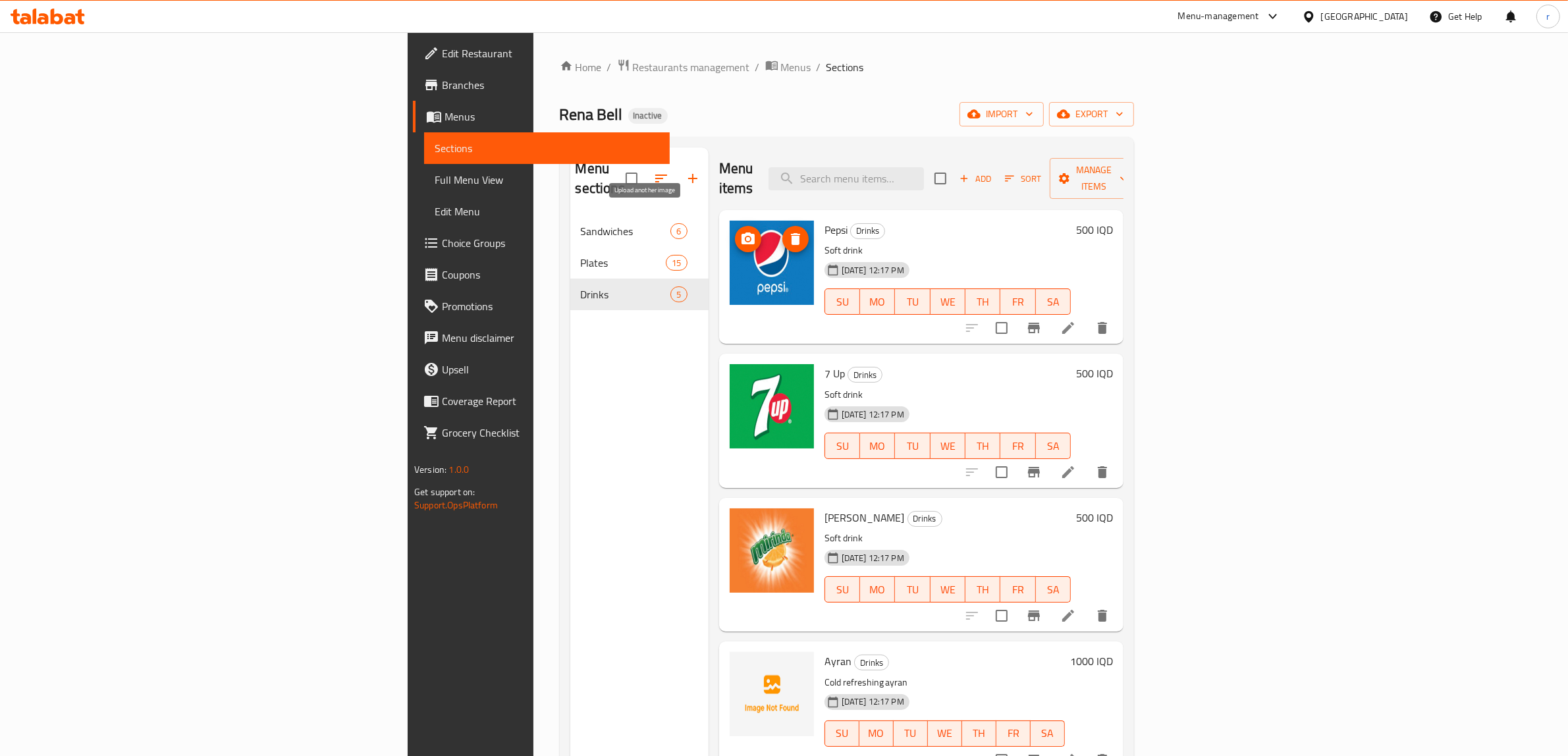
click at [735, 231] on span "upload picture" at bounding box center [748, 239] width 26 height 16
click at [570, 433] on div "Menu sections Sandwiches 6 Plates 15 Drinks 5" at bounding box center [639, 525] width 139 height 756
click at [735, 231] on span "upload picture" at bounding box center [748, 239] width 26 height 16
click at [741, 233] on icon "upload picture" at bounding box center [747, 238] width 13 height 11
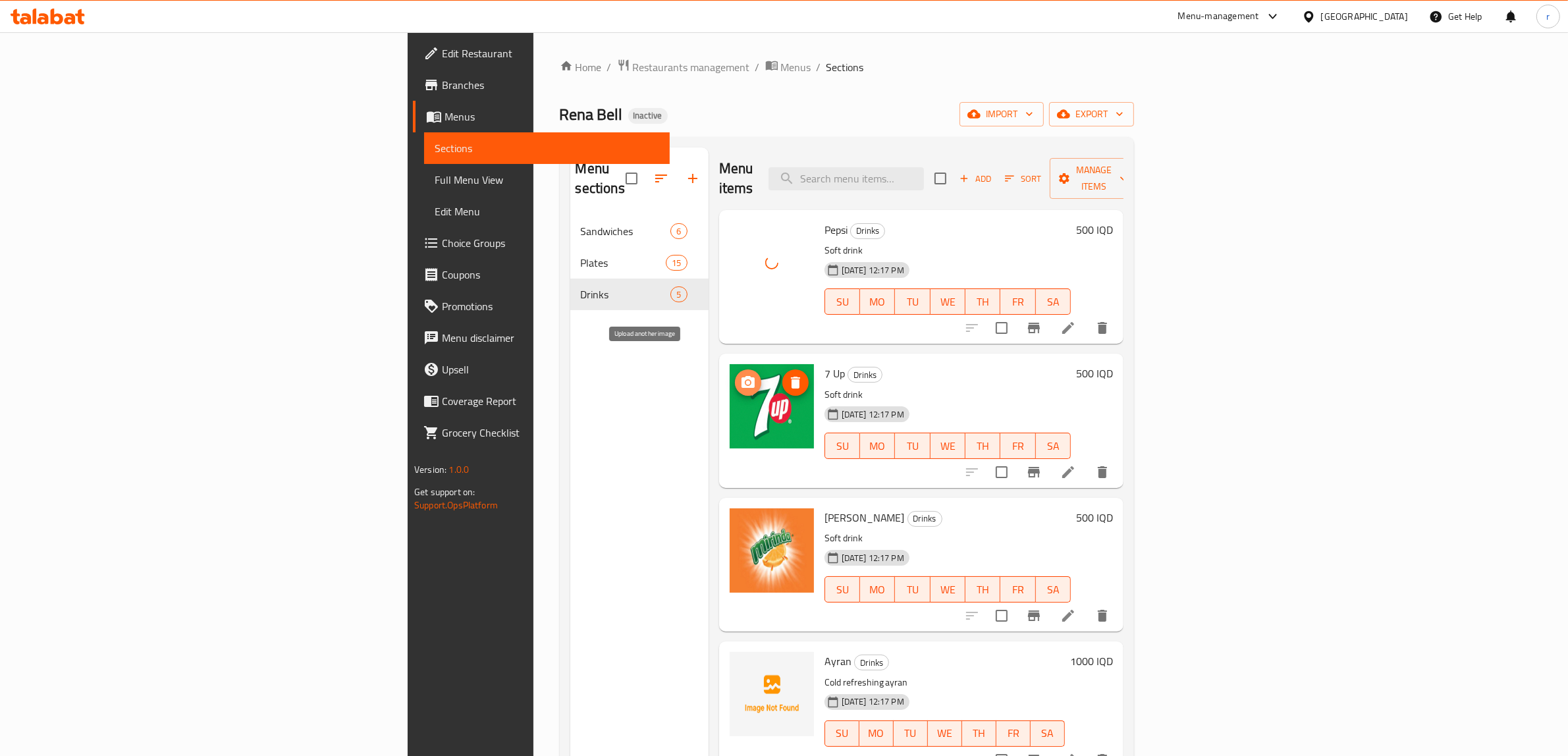
click at [740, 375] on icon "upload picture" at bounding box center [748, 382] width 16 height 16
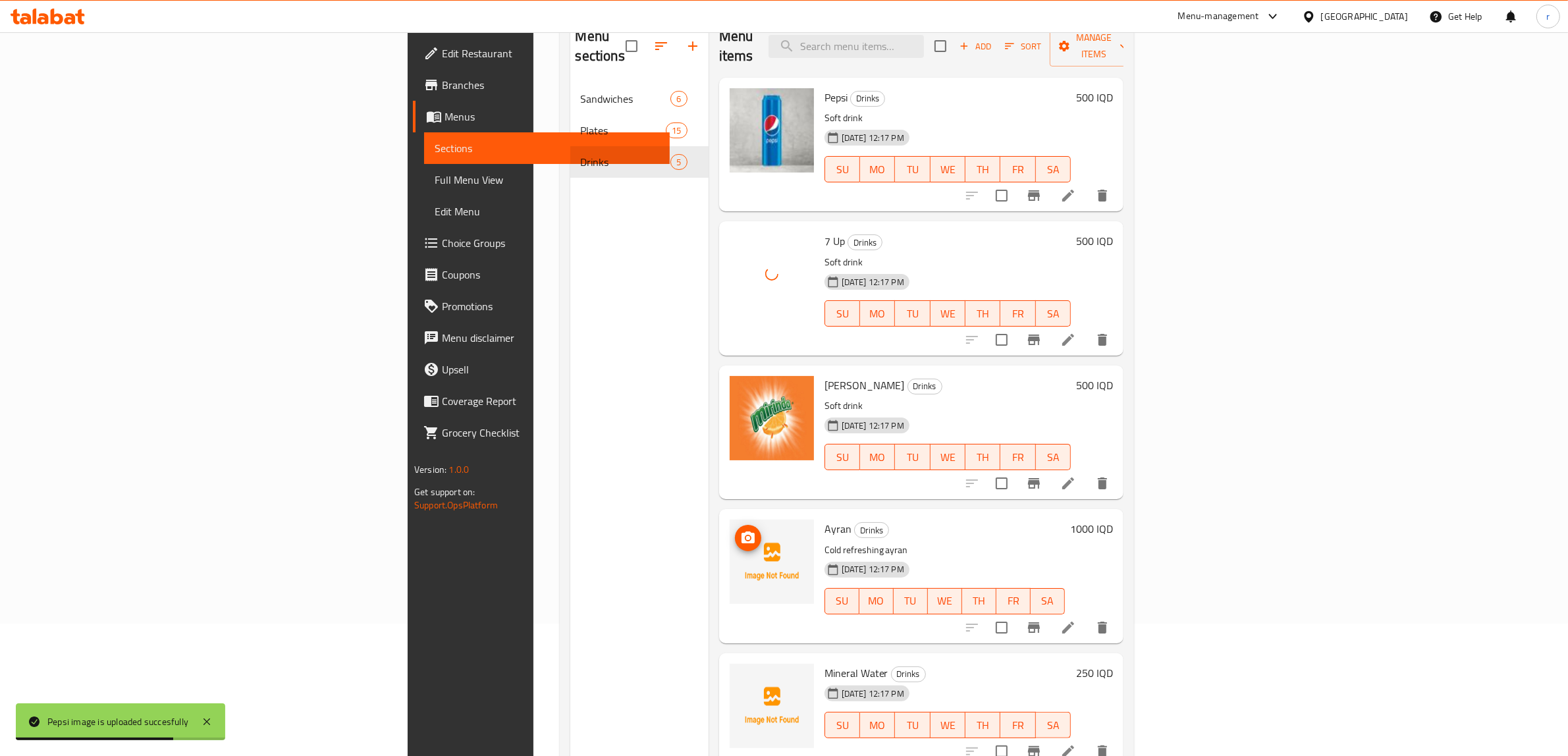
scroll to position [185, 0]
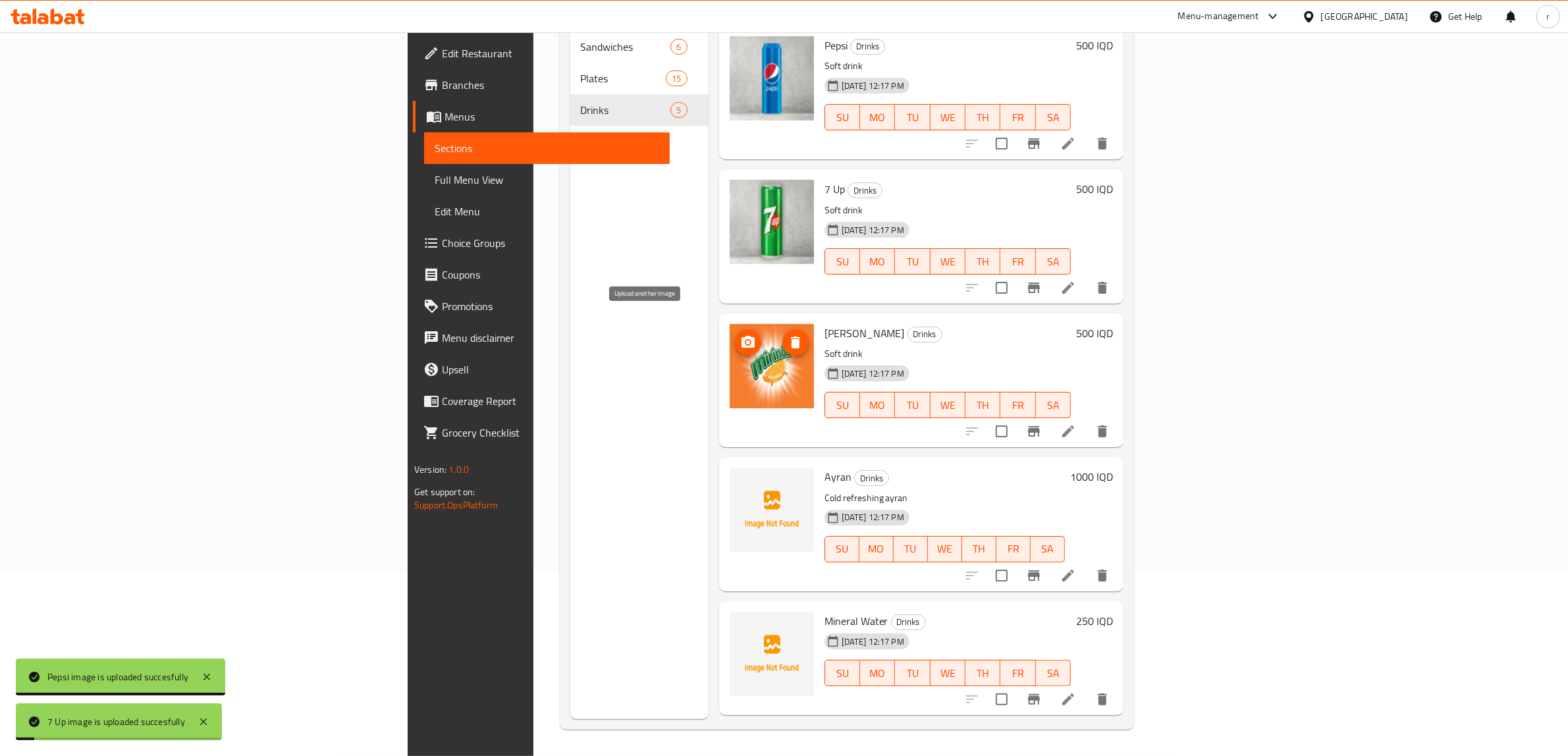
click at [740, 335] on icon "upload picture" at bounding box center [748, 342] width 16 height 16
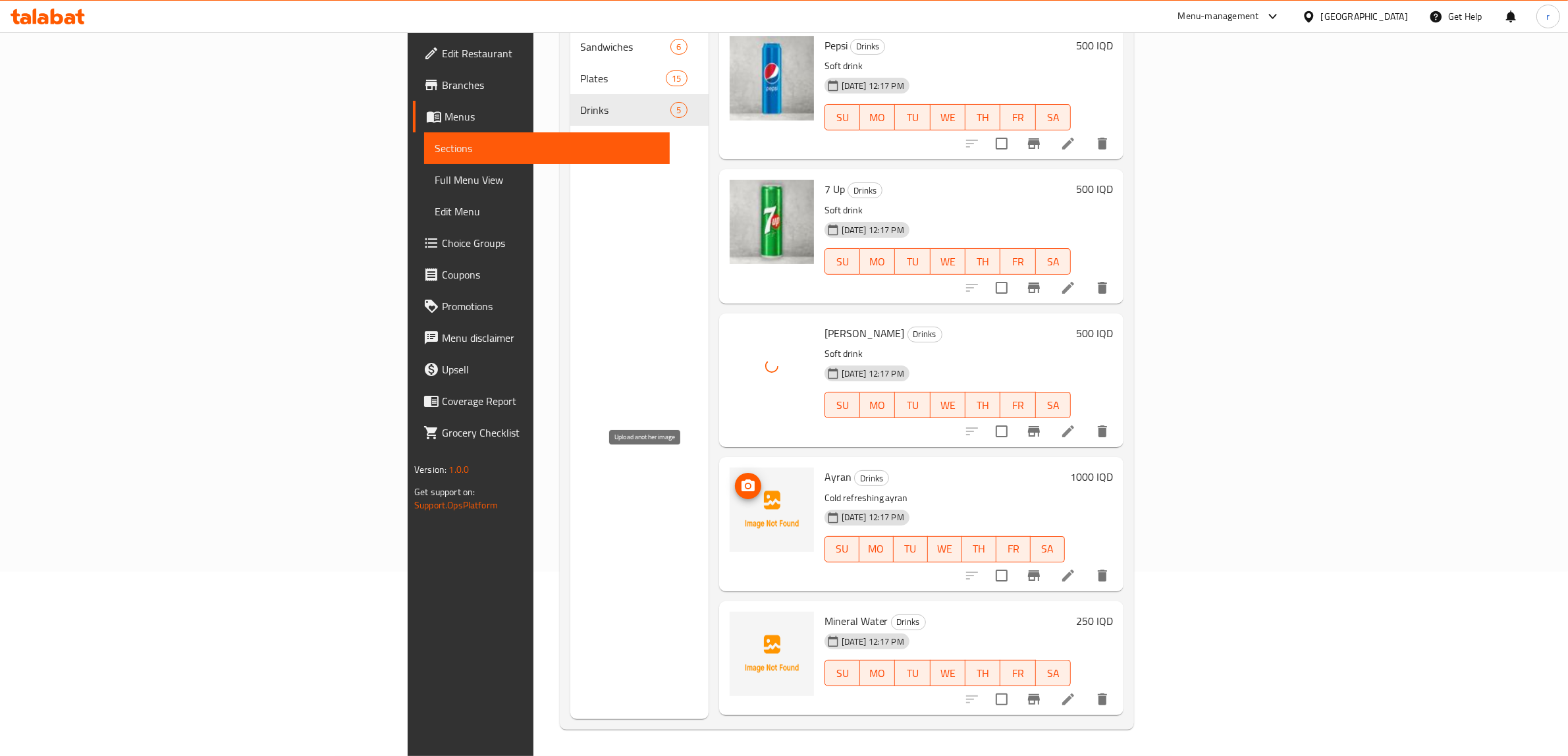
click at [741, 479] on icon "upload picture" at bounding box center [747, 485] width 13 height 11
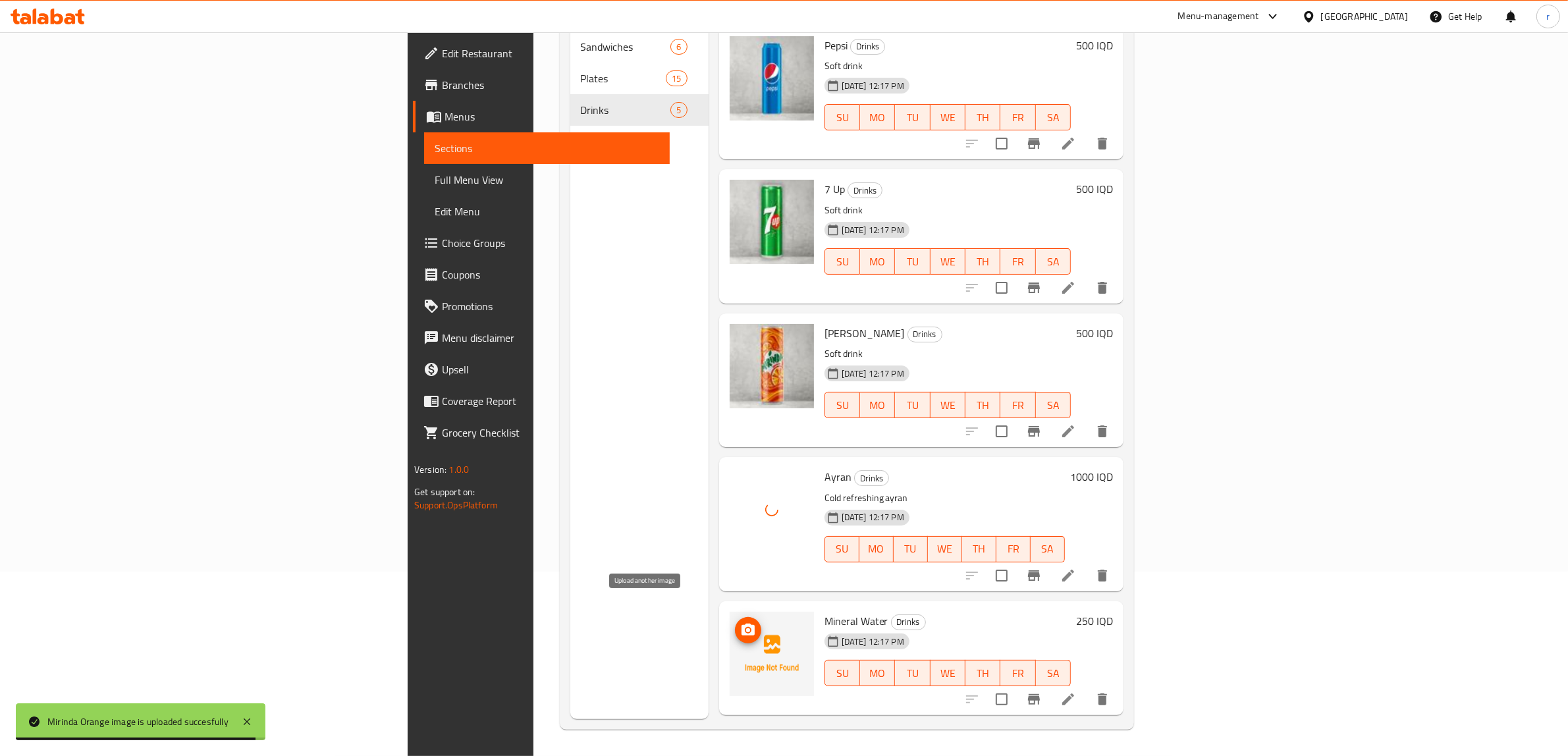
click at [740, 623] on icon "upload picture" at bounding box center [748, 630] width 16 height 16
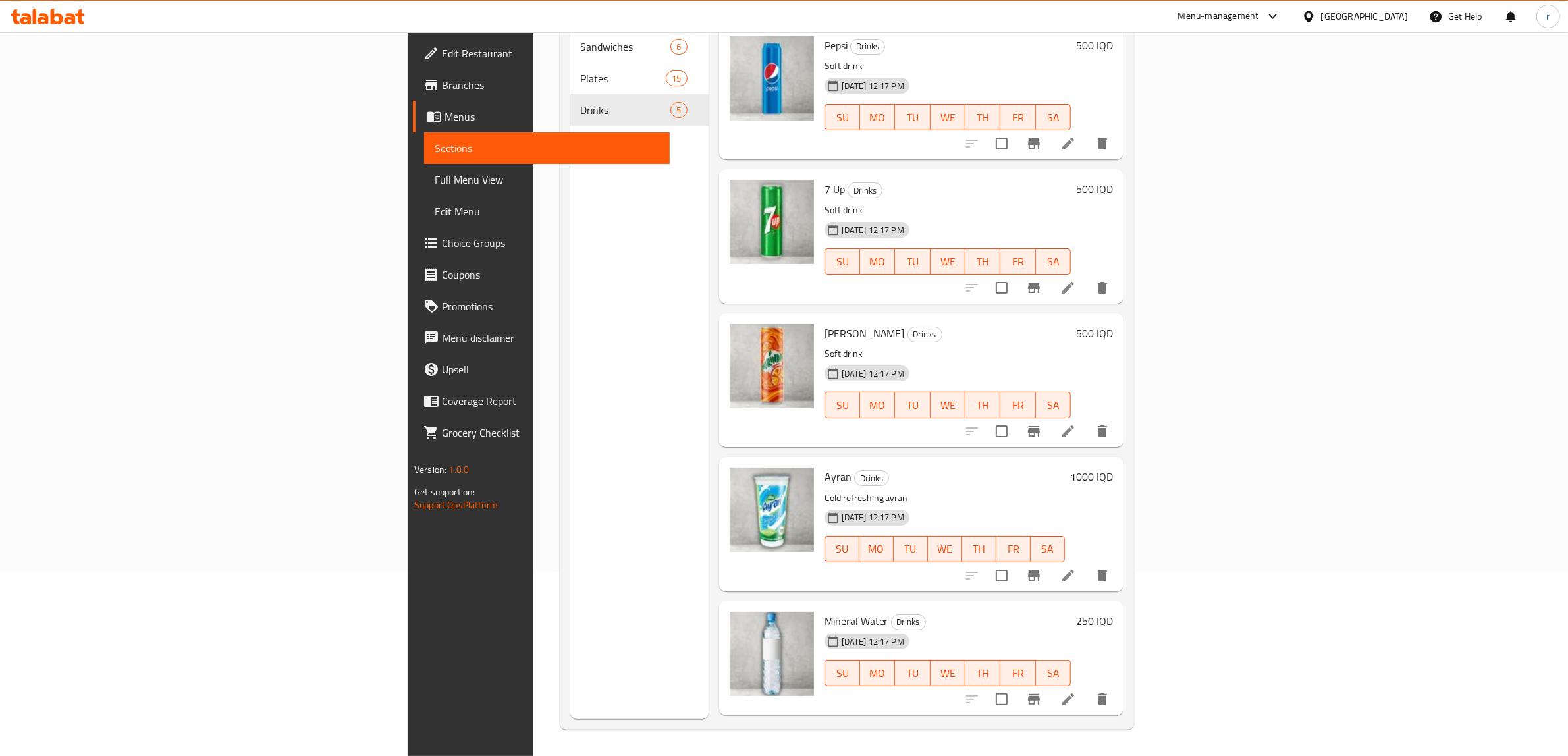
click at [435, 185] on span "Full Menu View" at bounding box center [547, 179] width 224 height 16
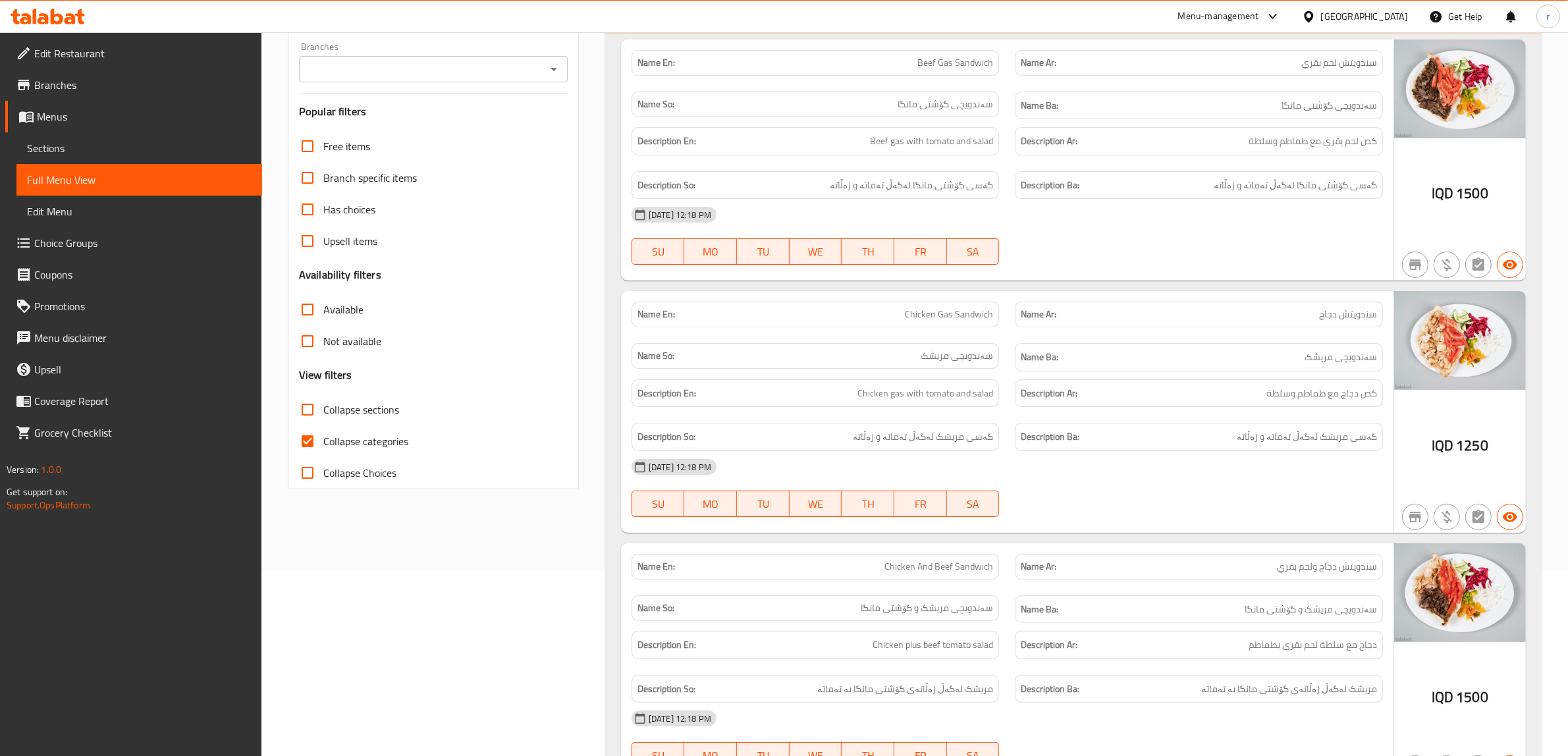
click at [297, 443] on input "Collapse categories" at bounding box center [307, 441] width 31 height 31
checkbox input "false"
click at [303, 413] on input "Collapse sections" at bounding box center [307, 409] width 31 height 31
checkbox input "true"
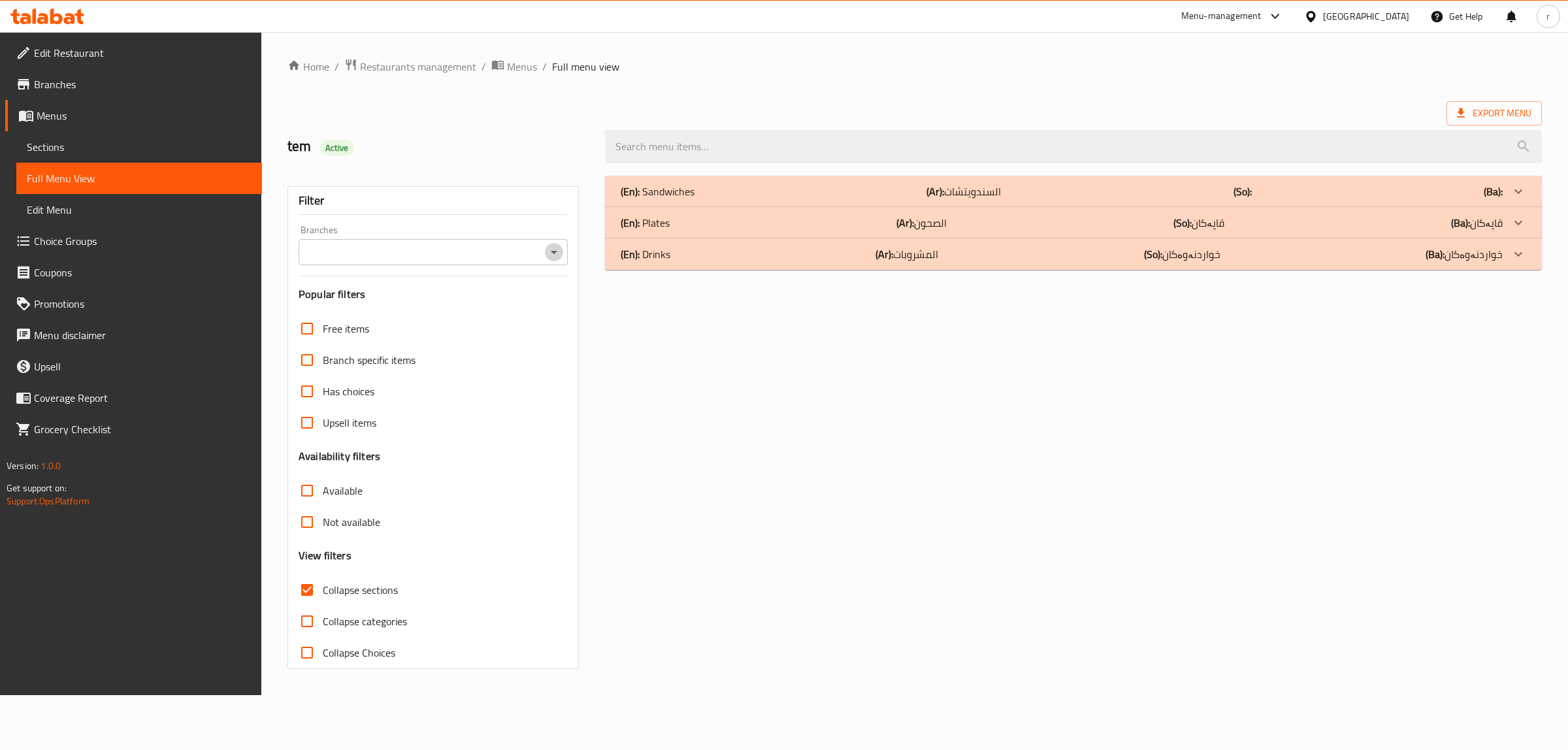
click at [558, 256] on icon "Open" at bounding box center [554, 252] width 16 height 16
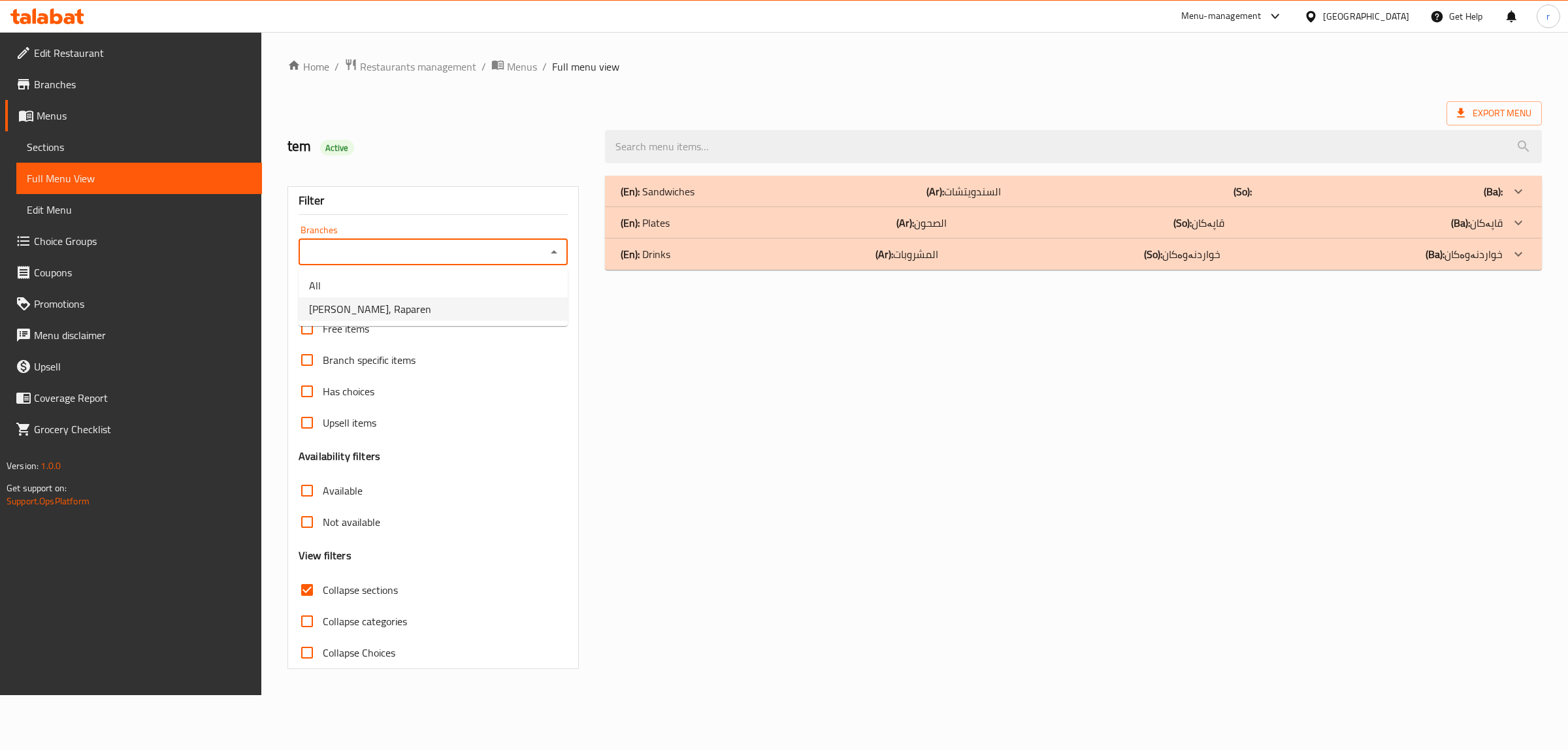
click at [543, 302] on li "[PERSON_NAME], Raparen" at bounding box center [433, 309] width 269 height 24
type input "[PERSON_NAME], Raparen"
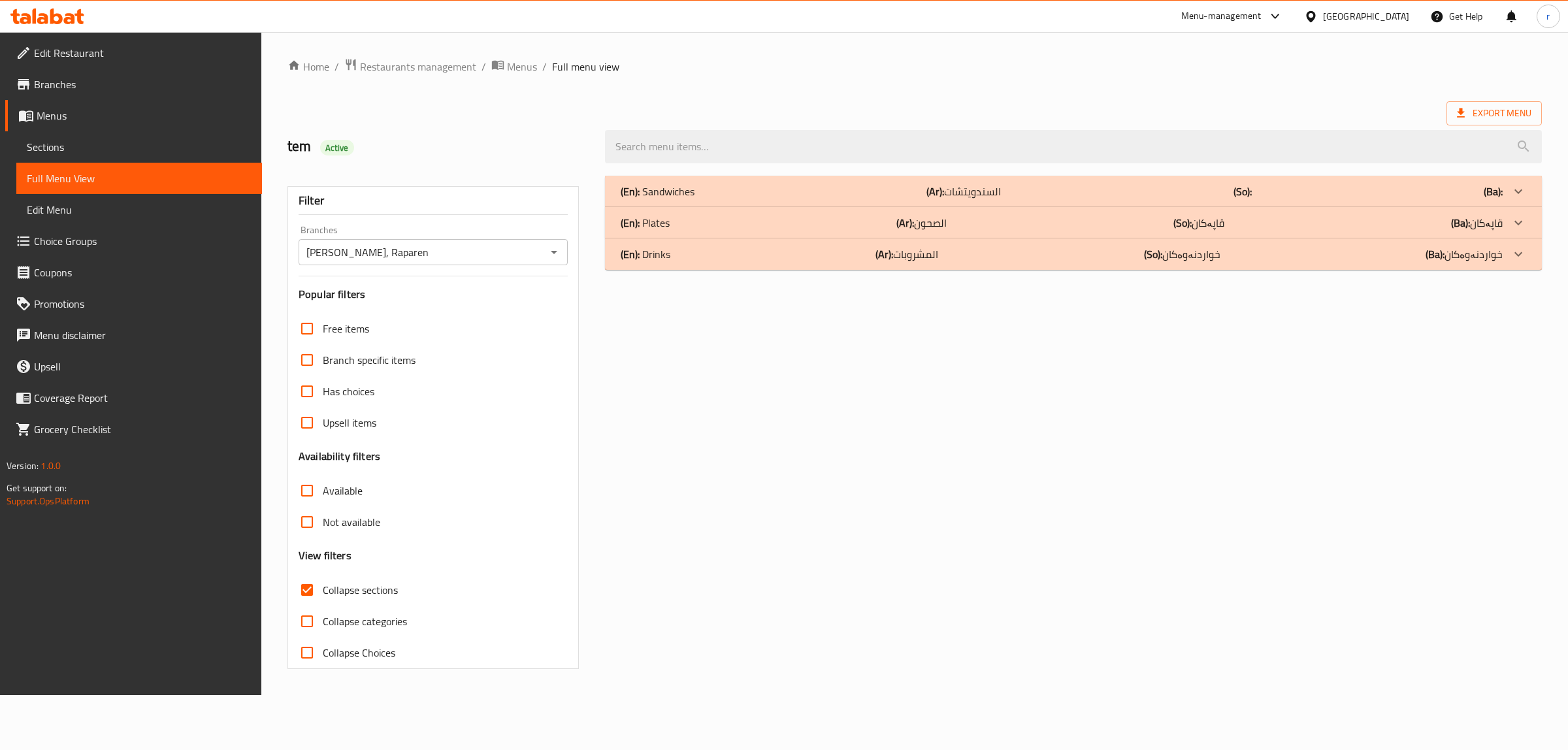
click at [805, 260] on div "(En): Drinks (Ar): المشروبات (So): خواردنەوەکان (Ba): خواردنەوەکان" at bounding box center [1061, 254] width 882 height 16
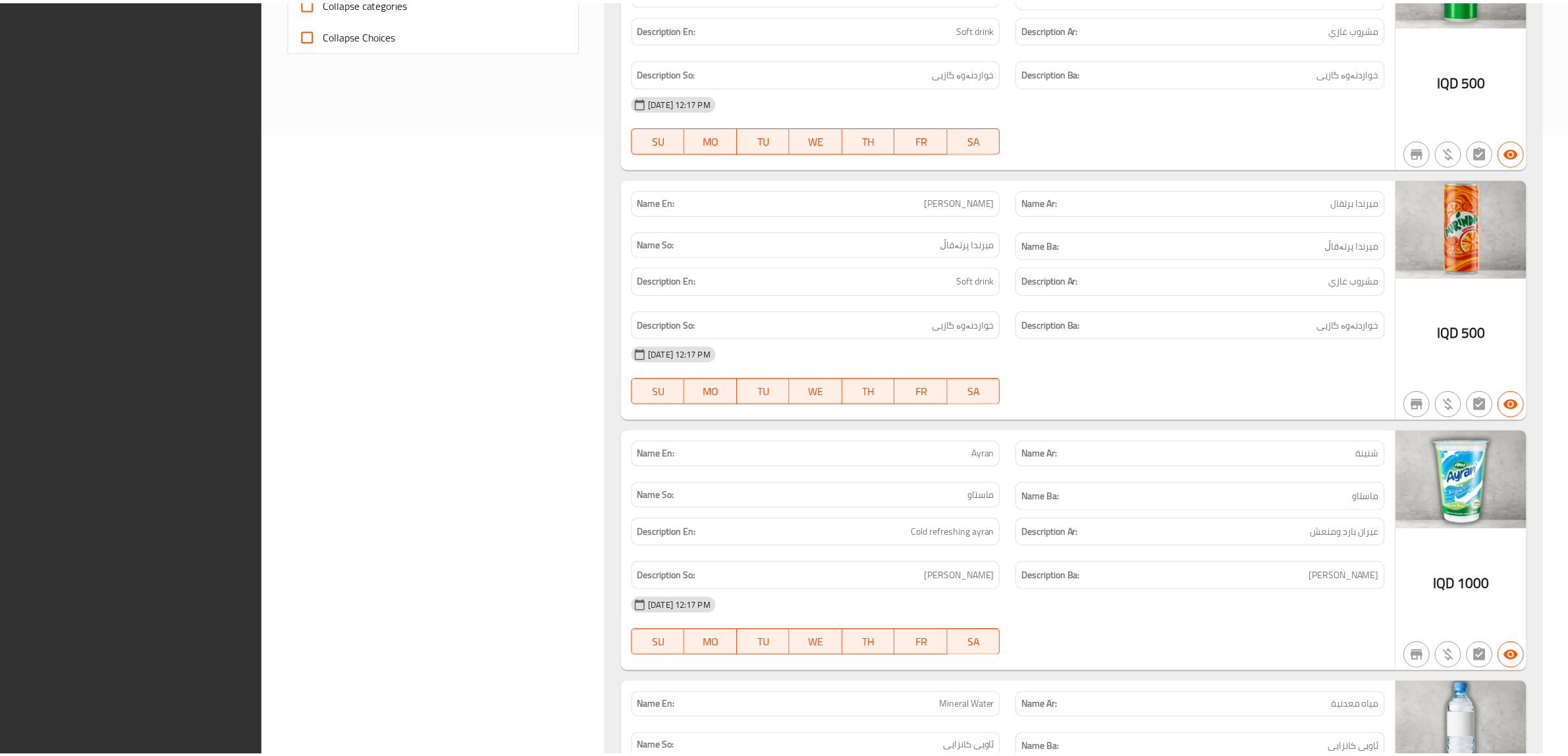
scroll to position [849, 0]
